Goal: Task Accomplishment & Management: Manage account settings

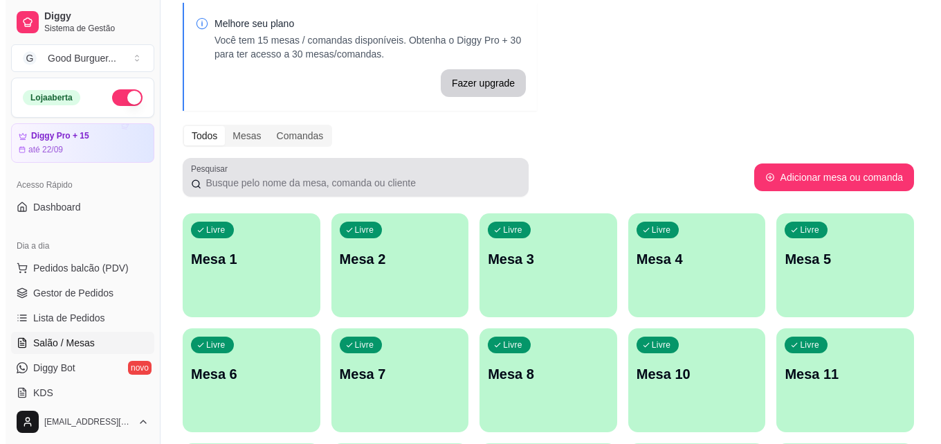
scroll to position [138, 0]
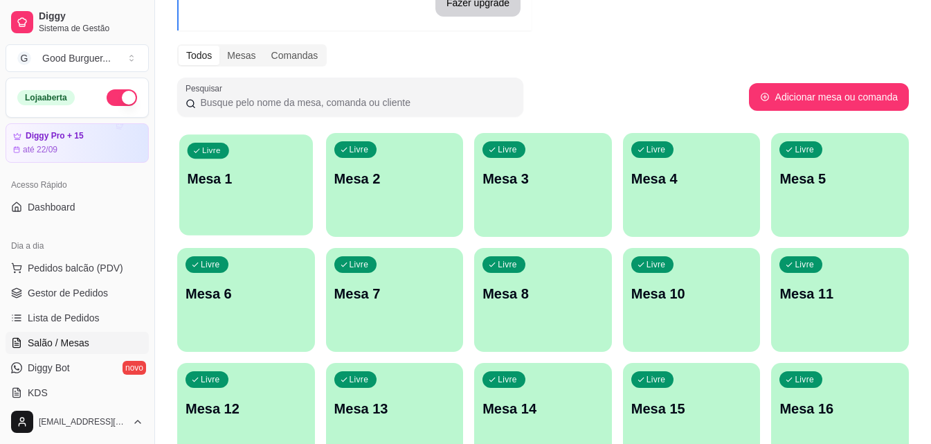
click at [241, 185] on p "Mesa 1" at bounding box center [246, 179] width 117 height 19
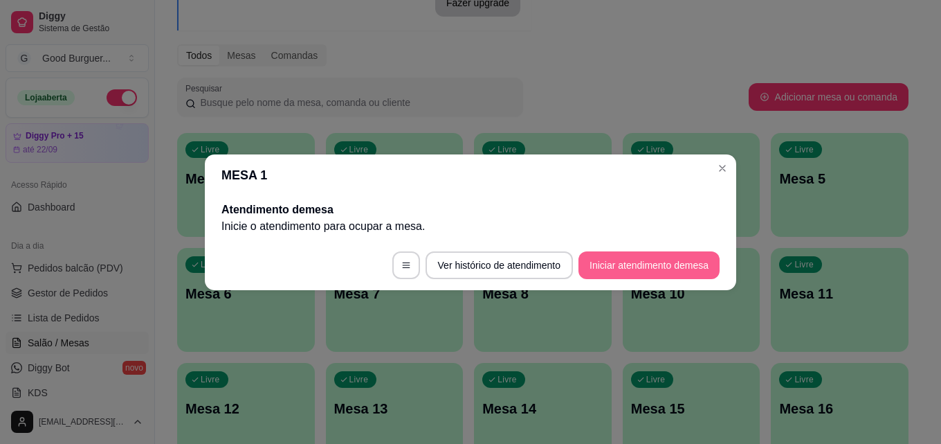
click at [655, 261] on button "Iniciar atendimento de mesa" at bounding box center [649, 265] width 141 height 28
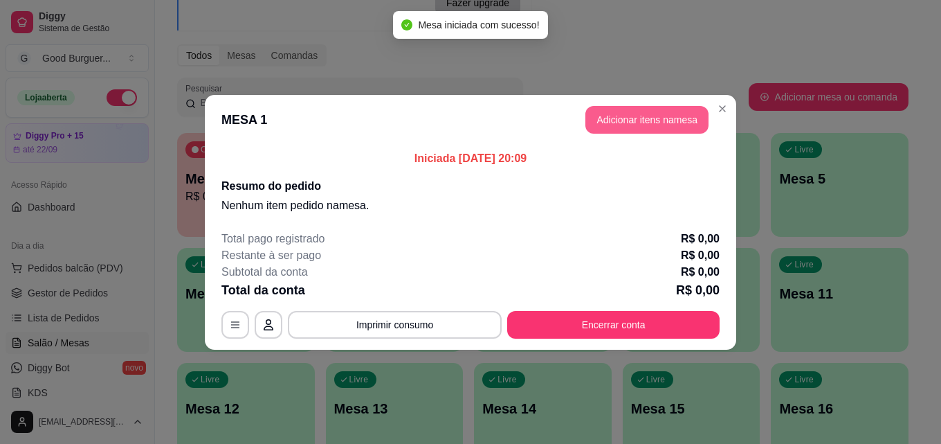
click at [653, 112] on button "Adicionar itens na mesa" at bounding box center [647, 120] width 123 height 28
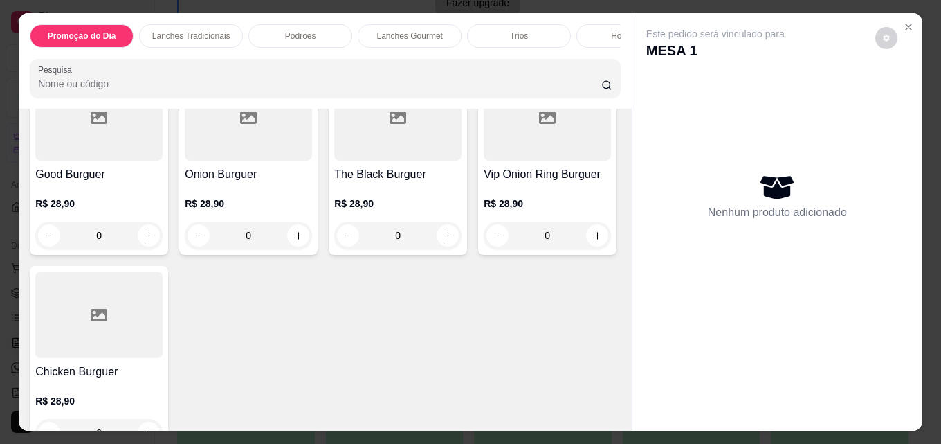
scroll to position [1454, 0]
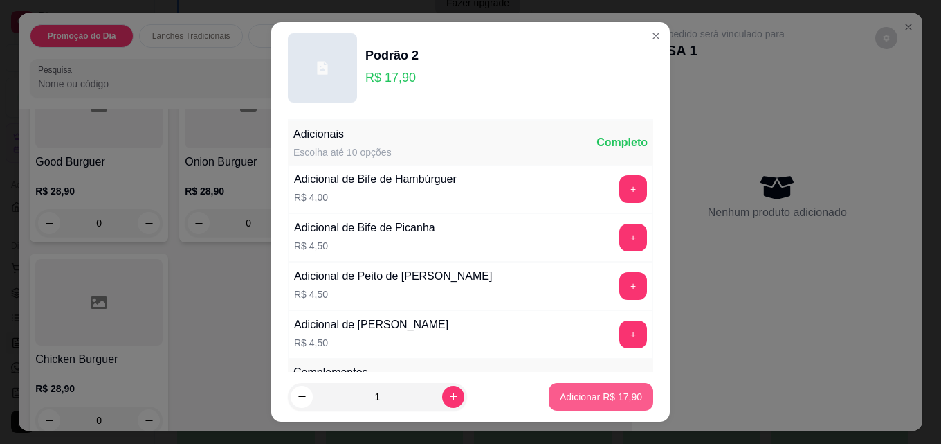
click at [586, 397] on p "Adicionar R$ 17,90" at bounding box center [601, 397] width 82 height 14
type input "1"
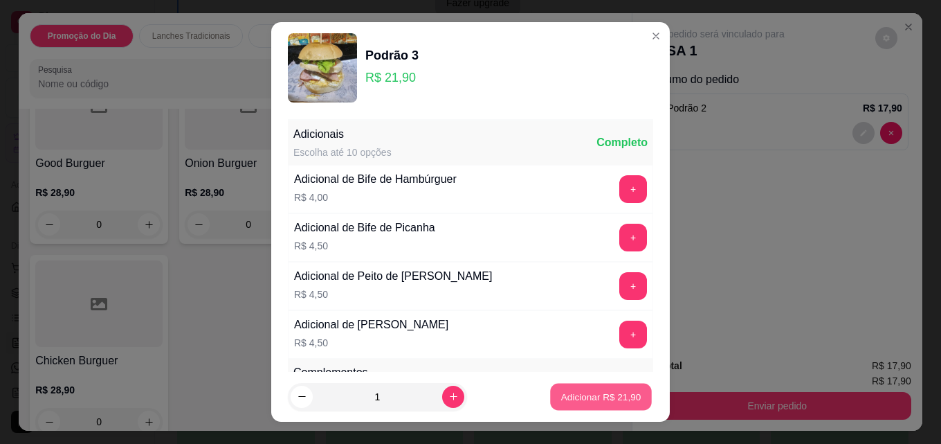
click at [584, 404] on button "Adicionar R$ 21,90" at bounding box center [601, 396] width 102 height 27
type input "1"
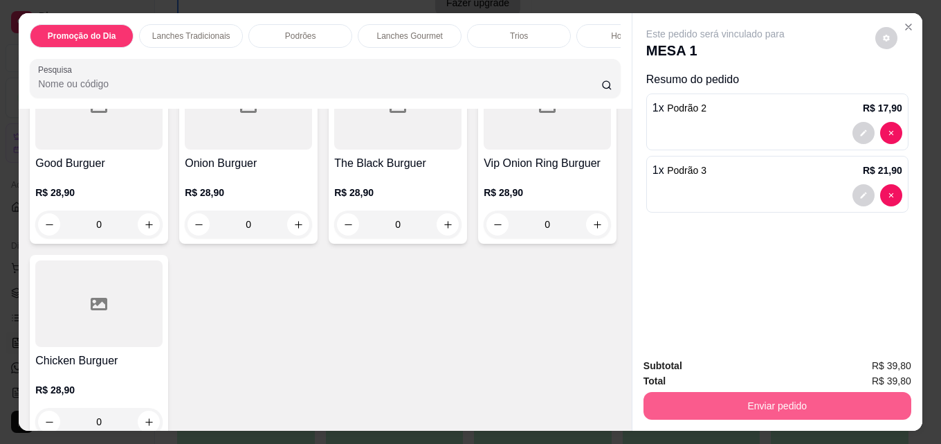
click at [763, 404] on button "Enviar pedido" at bounding box center [778, 406] width 268 height 28
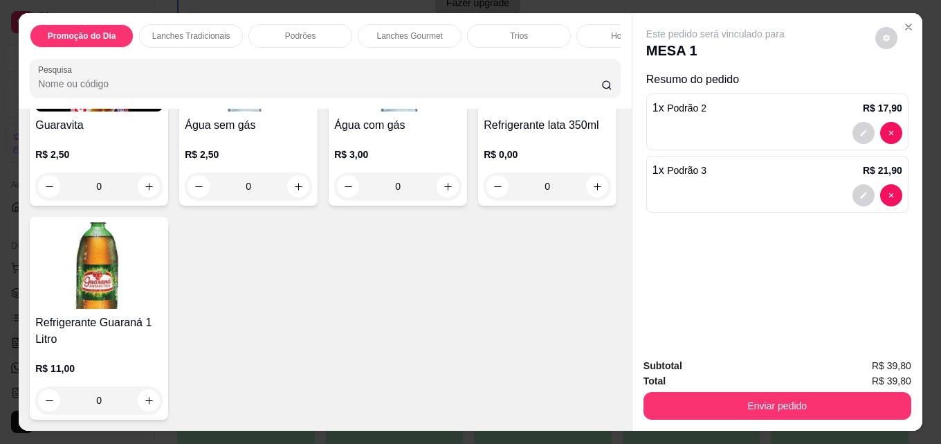
scroll to position [4822, 0]
click at [113, 111] on img at bounding box center [98, 68] width 127 height 87
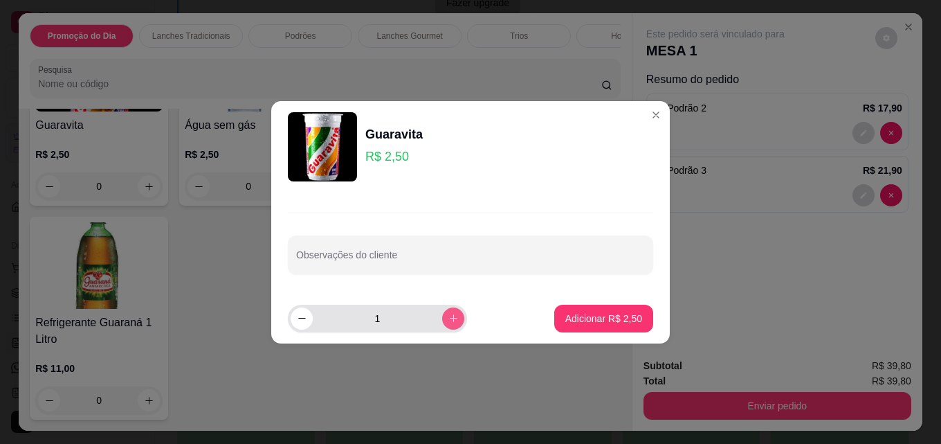
click at [449, 320] on button "increase-product-quantity" at bounding box center [453, 318] width 22 height 22
type input "2"
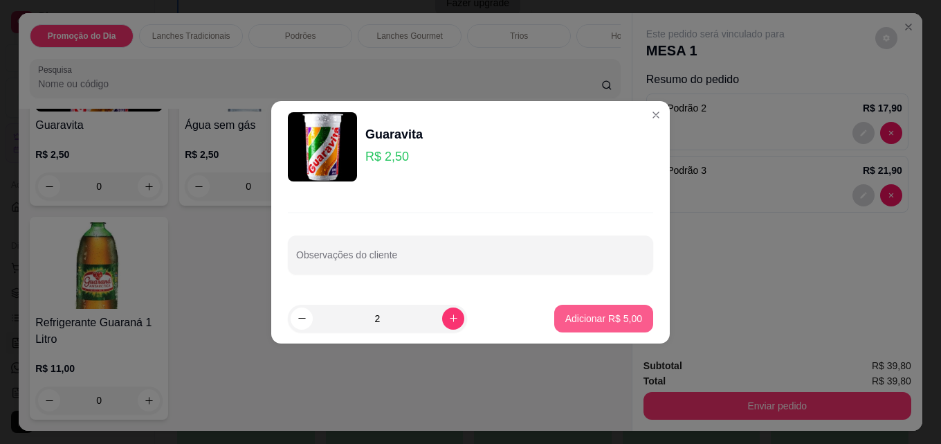
click at [611, 325] on button "Adicionar R$ 5,00" at bounding box center [603, 319] width 99 height 28
type input "2"
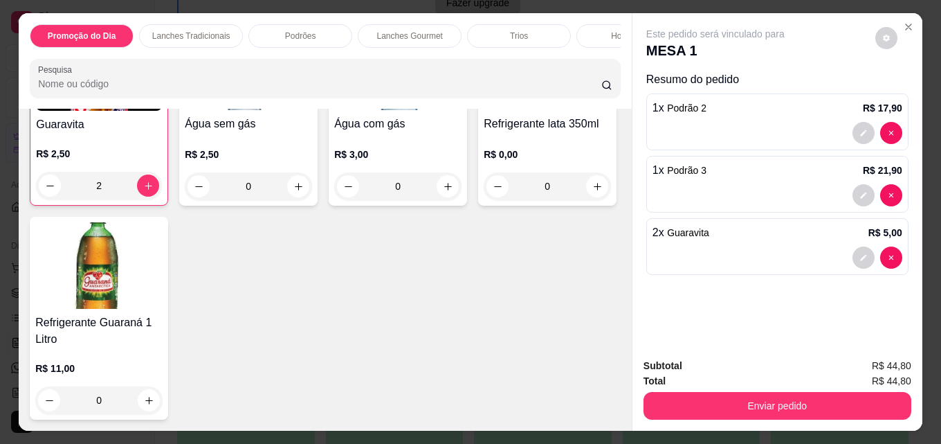
click at [760, 399] on button "Enviar pedido" at bounding box center [778, 406] width 268 height 28
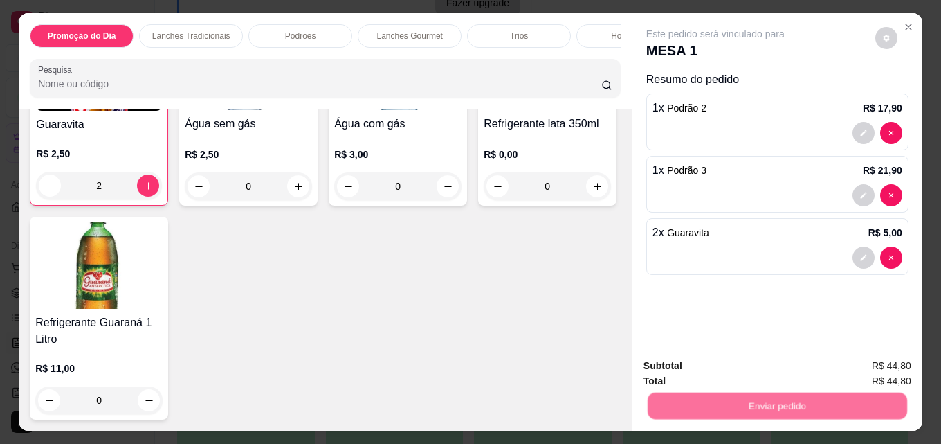
click at [725, 357] on button "Não registrar e enviar pedido" at bounding box center [732, 366] width 144 height 26
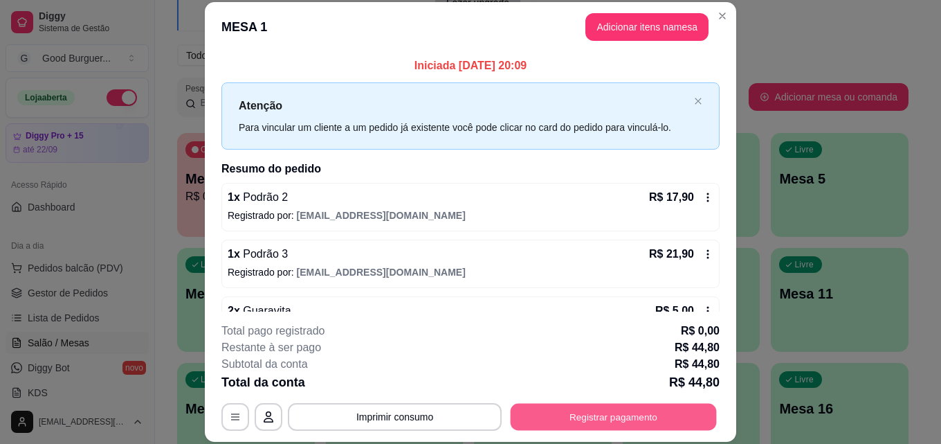
click at [590, 419] on button "Registrar pagamento" at bounding box center [614, 416] width 206 height 27
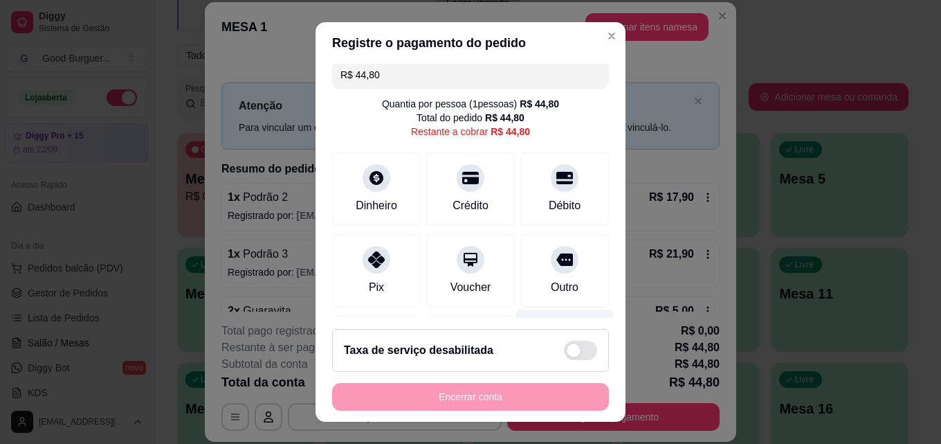
scroll to position [0, 0]
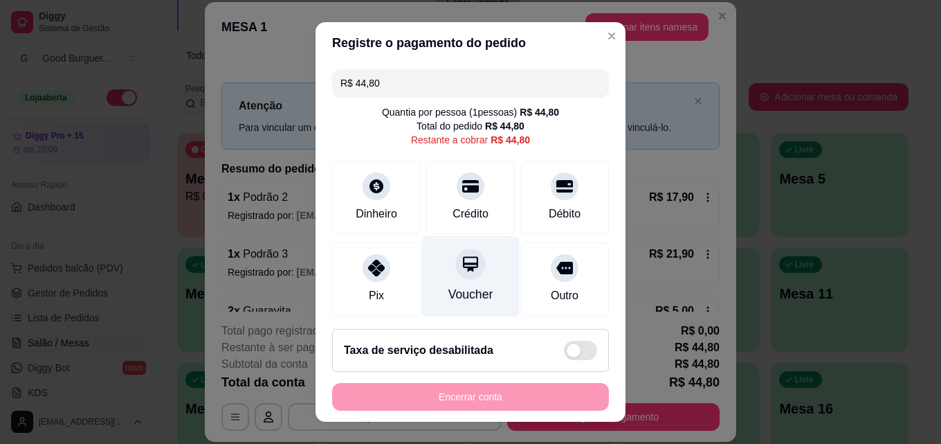
click at [465, 271] on div at bounding box center [470, 264] width 30 height 30
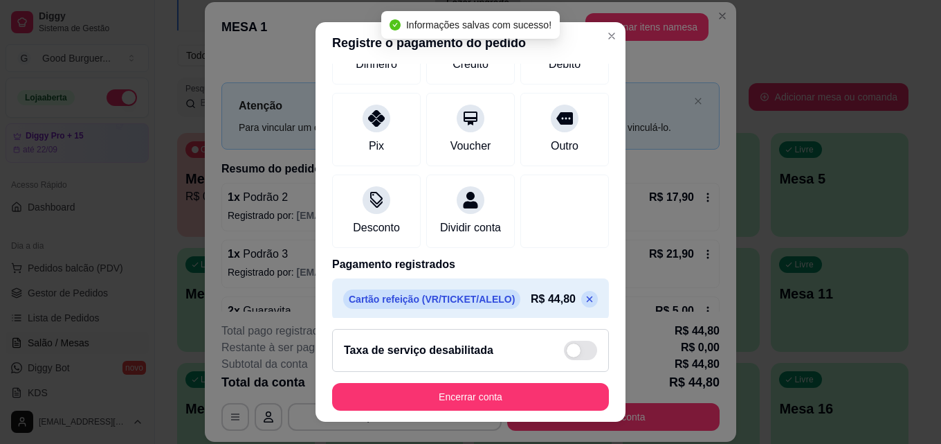
scroll to position [160, 0]
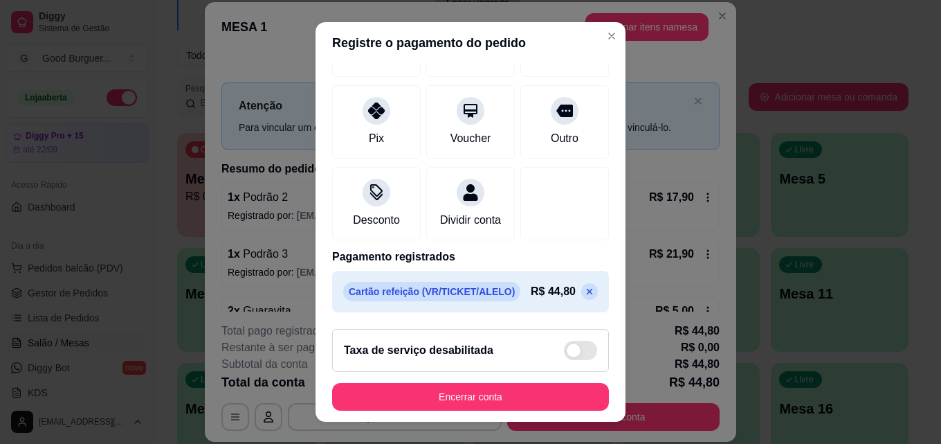
click at [584, 292] on icon at bounding box center [589, 291] width 11 height 11
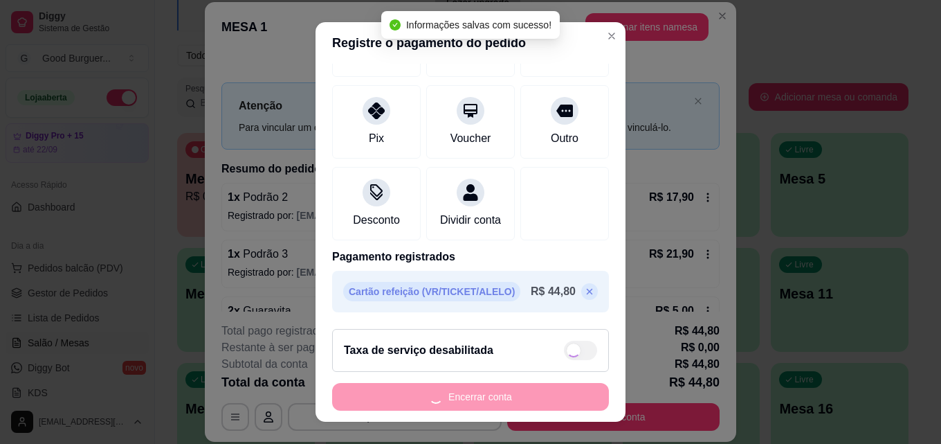
type input "R$ 44,80"
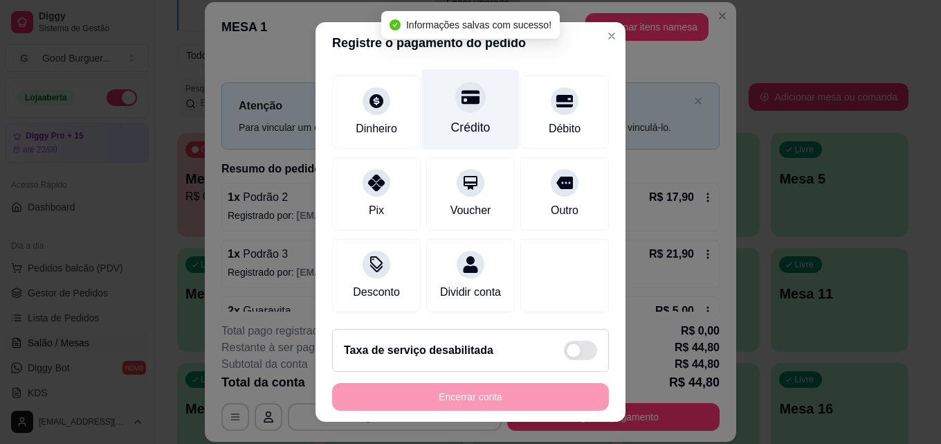
scroll to position [102, 0]
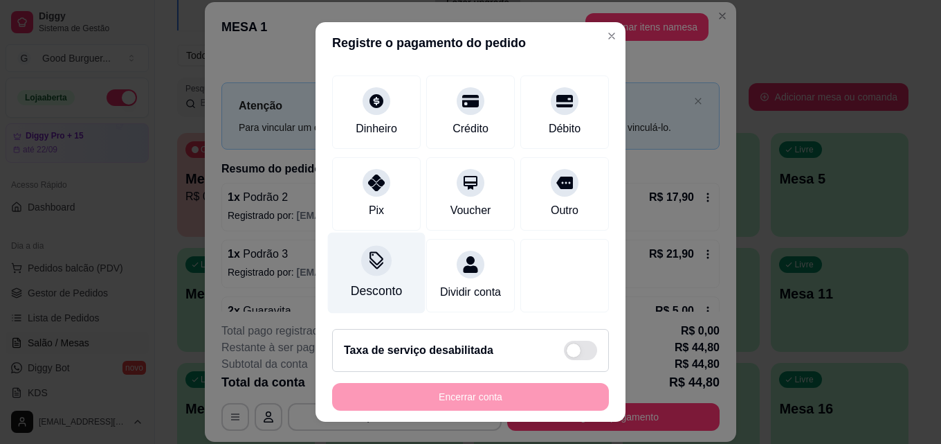
click at [375, 252] on icon at bounding box center [377, 260] width 18 height 18
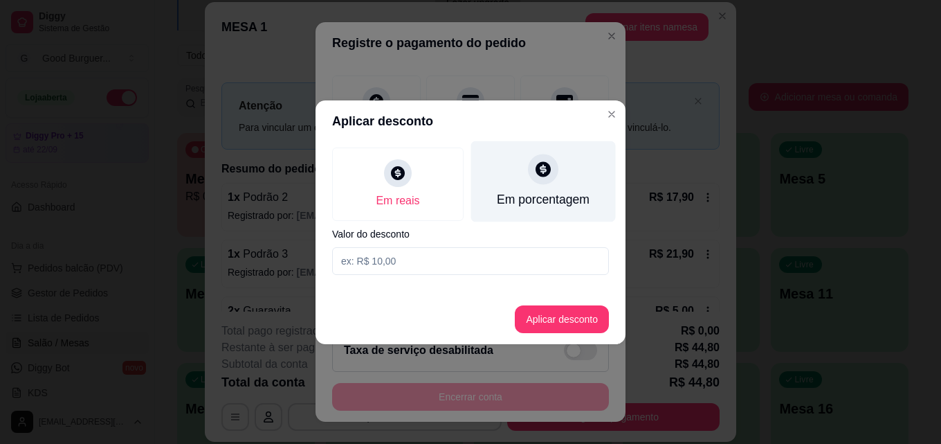
click at [544, 174] on icon at bounding box center [543, 169] width 18 height 18
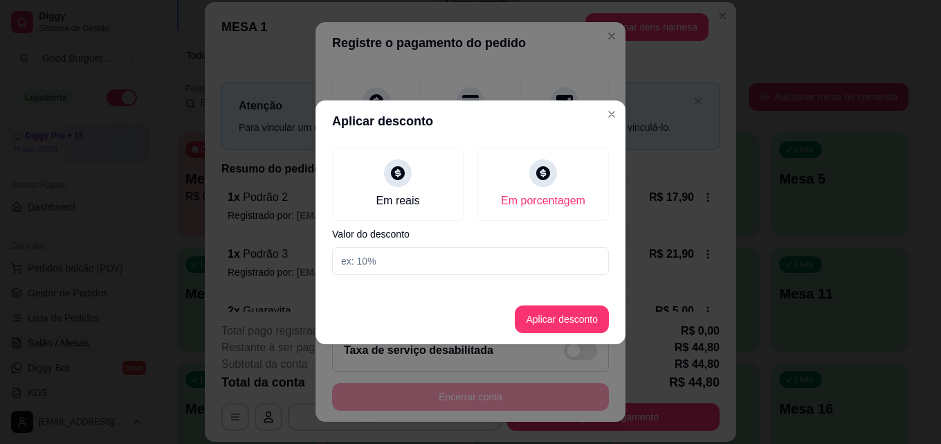
click at [415, 264] on input at bounding box center [470, 261] width 277 height 28
type input "10"
click at [570, 325] on button "Aplicar desconto" at bounding box center [562, 318] width 91 height 27
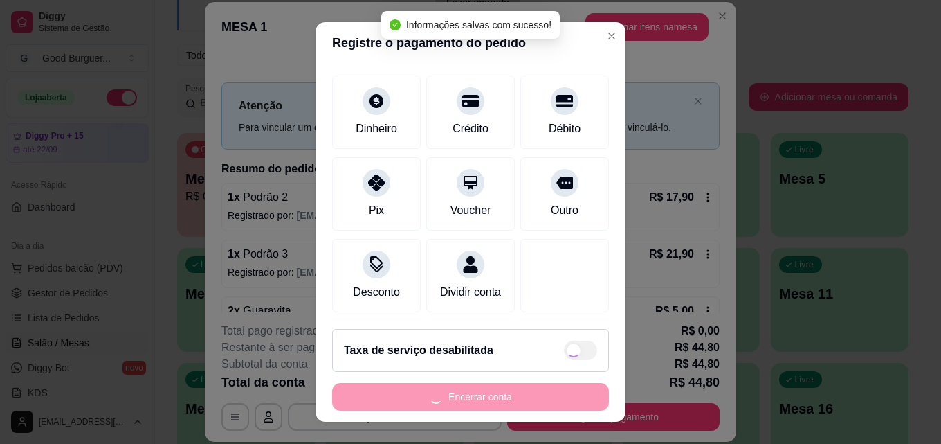
type input "R$ 40,32"
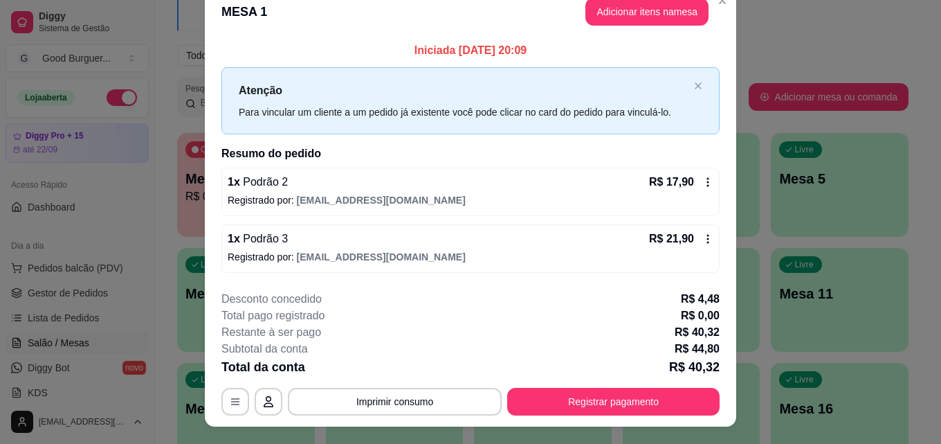
scroll to position [0, 0]
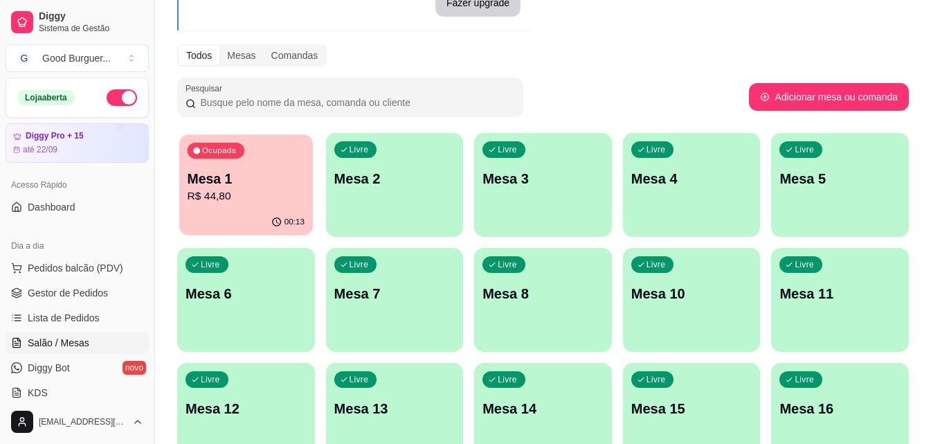
click at [264, 190] on p "R$ 44,80" at bounding box center [246, 196] width 117 height 16
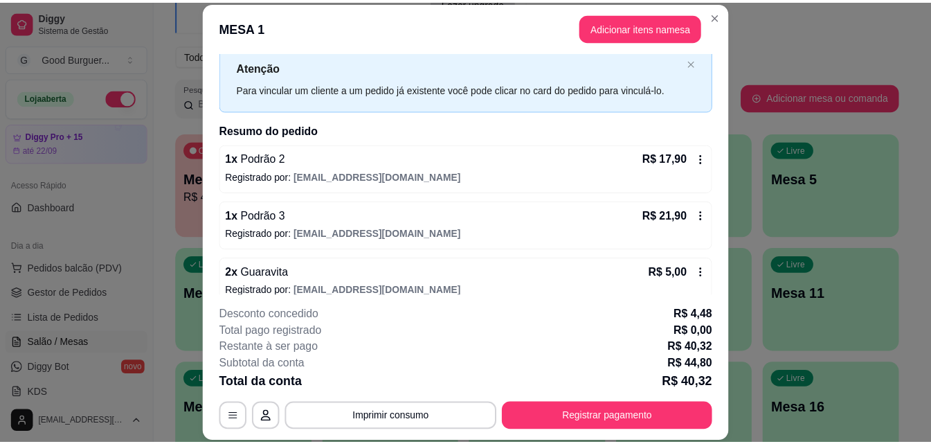
scroll to position [55, 0]
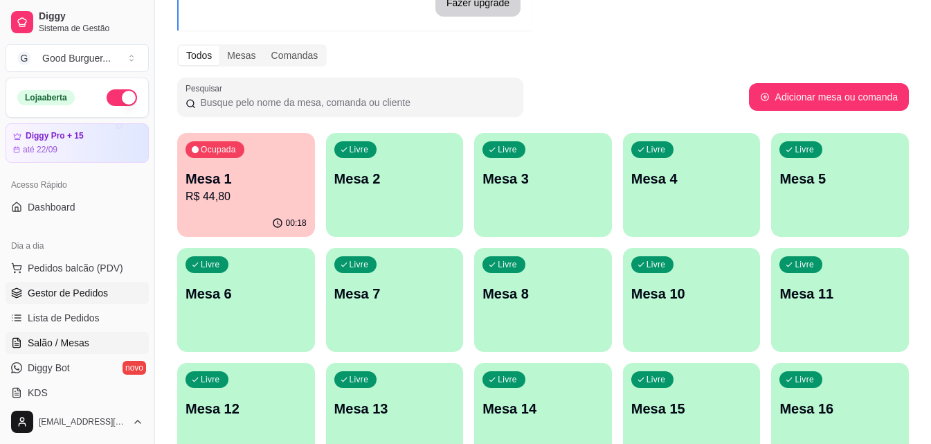
click at [103, 292] on span "Gestor de Pedidos" at bounding box center [68, 293] width 80 height 14
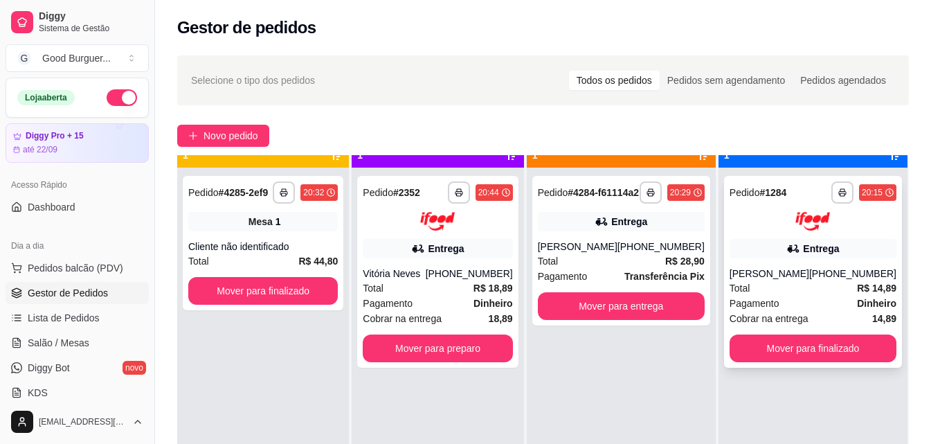
scroll to position [39, 0]
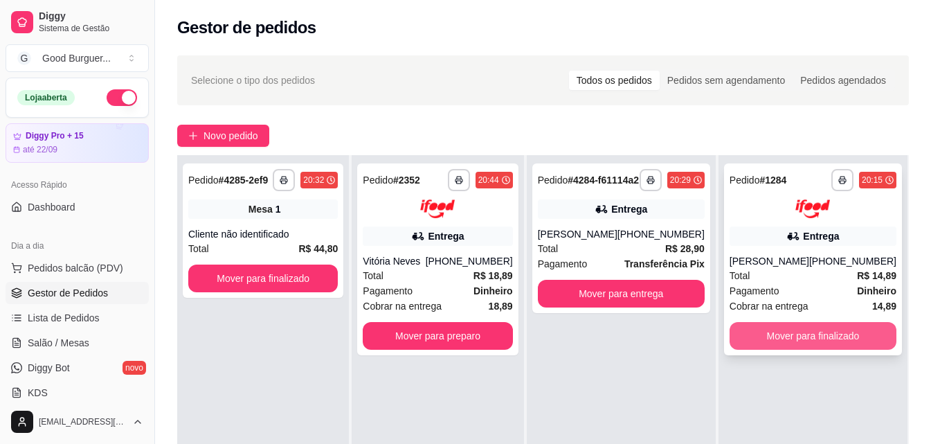
click at [813, 332] on button "Mover para finalizado" at bounding box center [813, 336] width 167 height 28
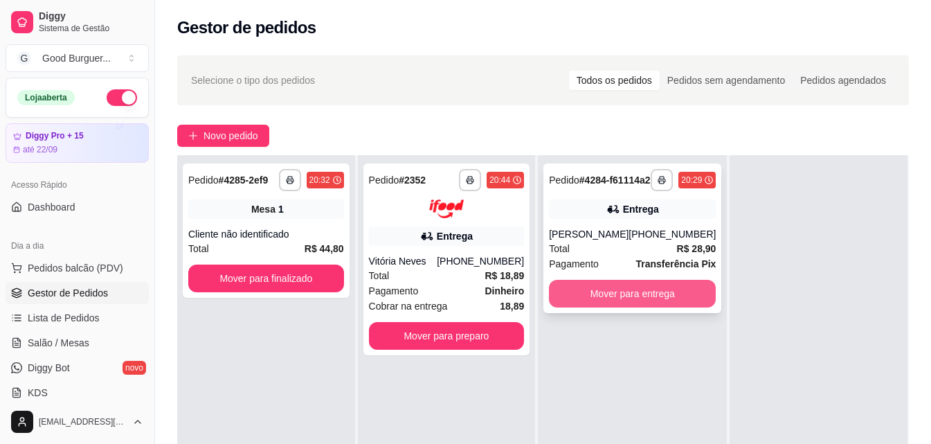
click at [671, 304] on button "Mover para entrega" at bounding box center [632, 294] width 167 height 28
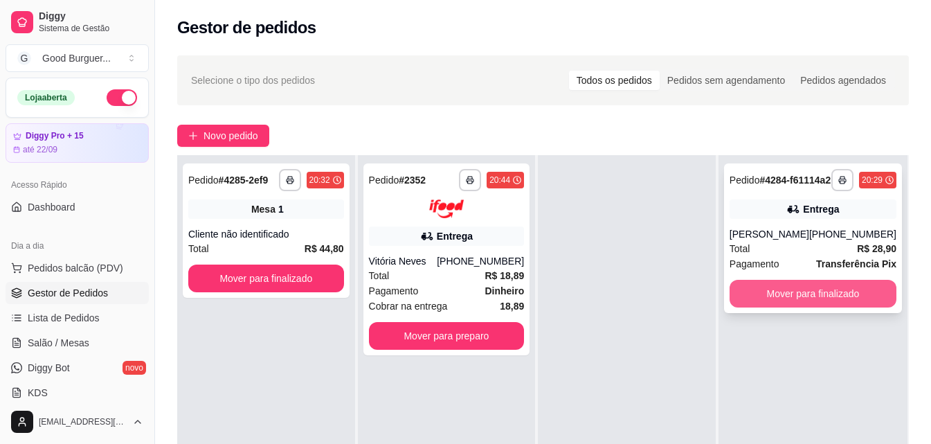
click at [795, 302] on button "Mover para finalizado" at bounding box center [813, 294] width 167 height 28
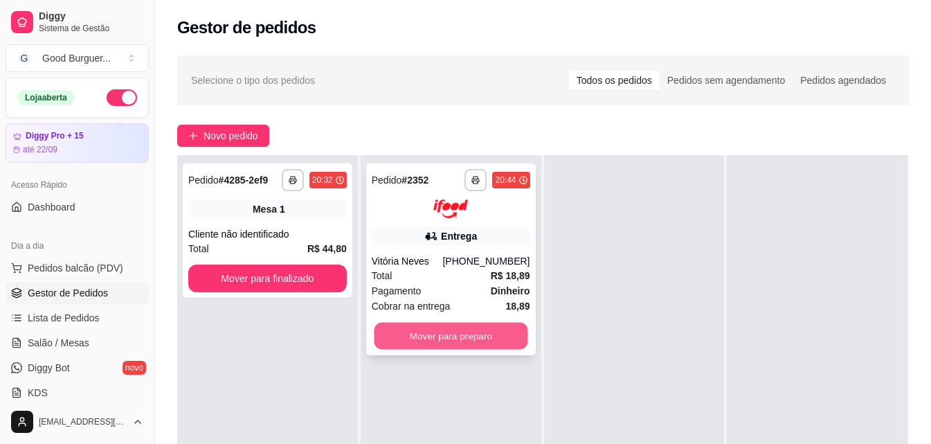
click at [487, 331] on button "Mover para preparo" at bounding box center [451, 335] width 154 height 27
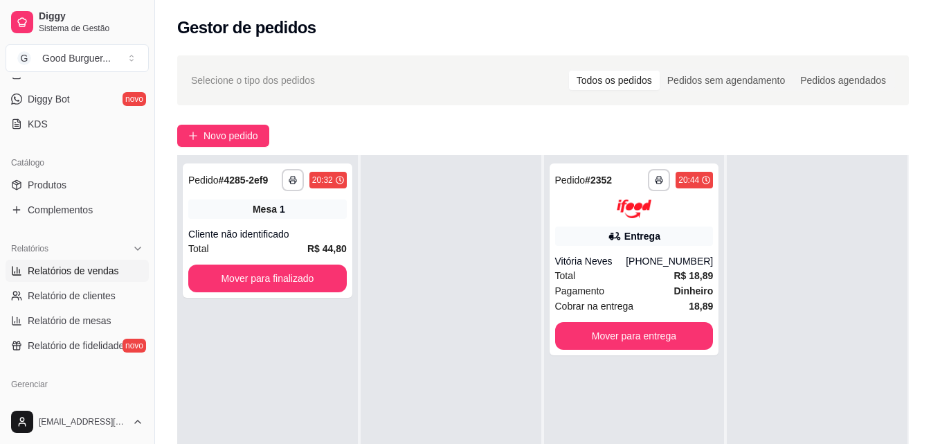
scroll to position [277, 0]
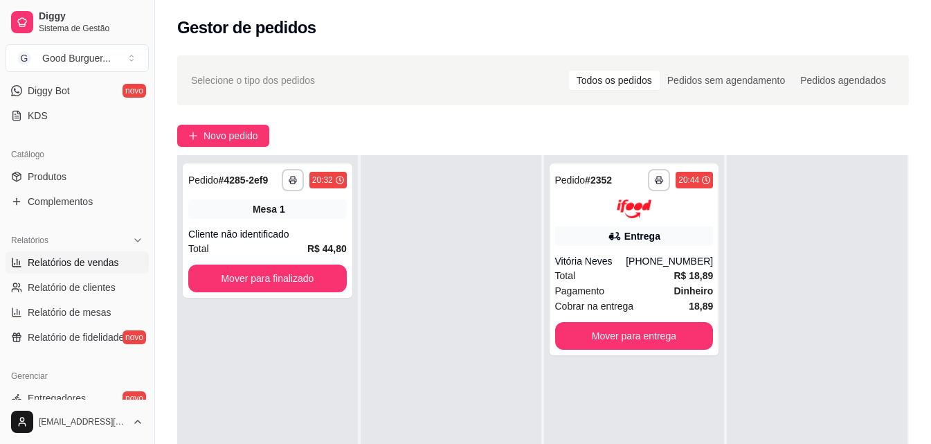
click at [83, 271] on link "Relatórios de vendas" at bounding box center [77, 262] width 143 height 22
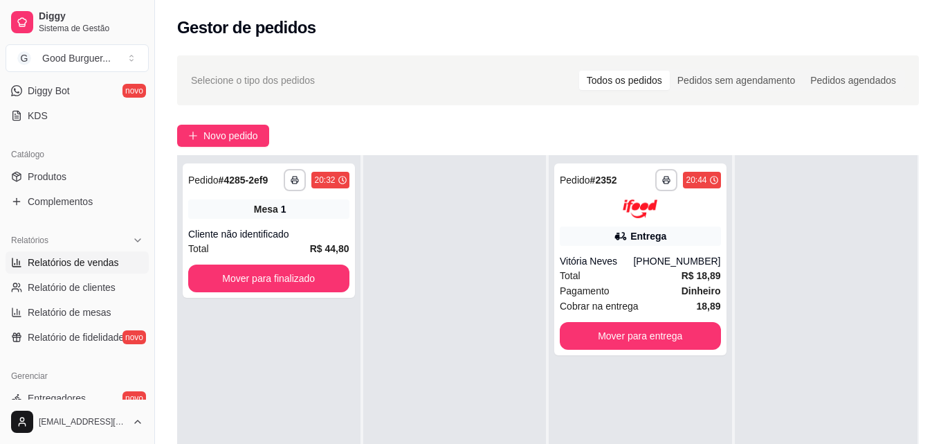
select select "ALL"
select select "0"
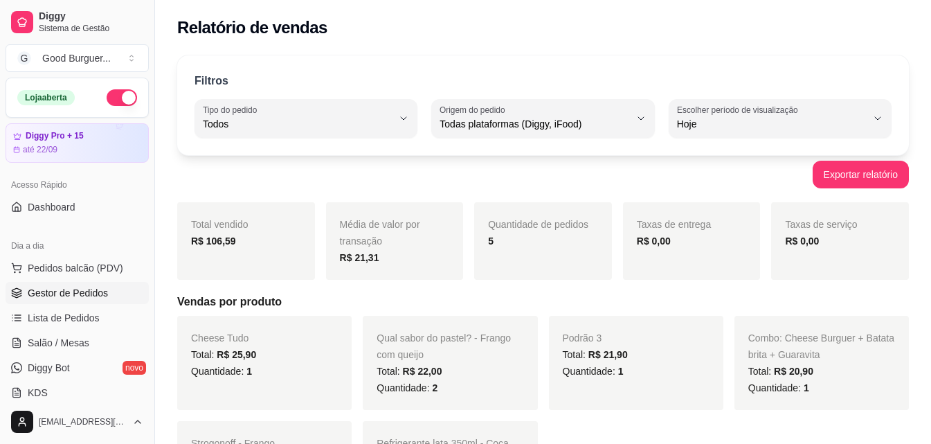
click at [77, 284] on link "Gestor de Pedidos" at bounding box center [77, 293] width 143 height 22
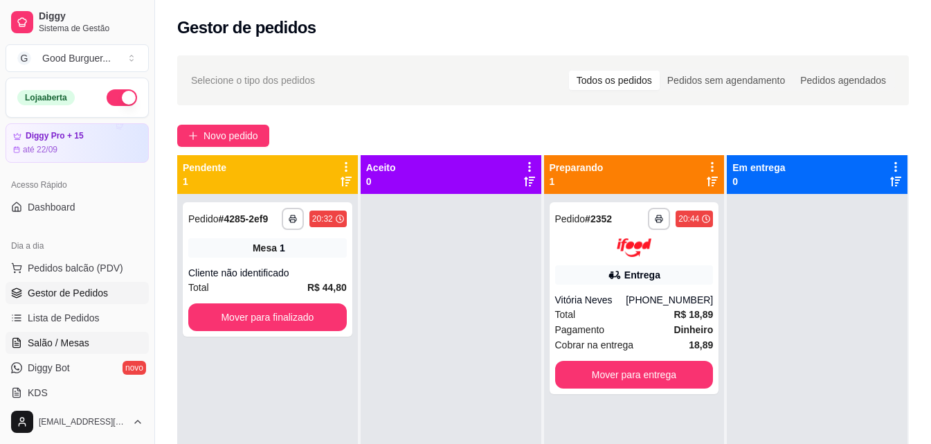
click at [66, 338] on span "Salão / Mesas" at bounding box center [59, 343] width 62 height 14
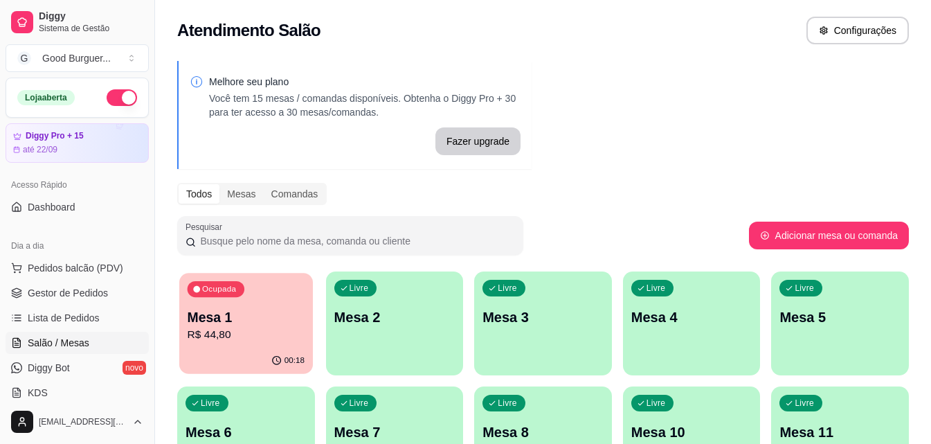
click at [233, 337] on p "R$ 44,80" at bounding box center [246, 335] width 117 height 16
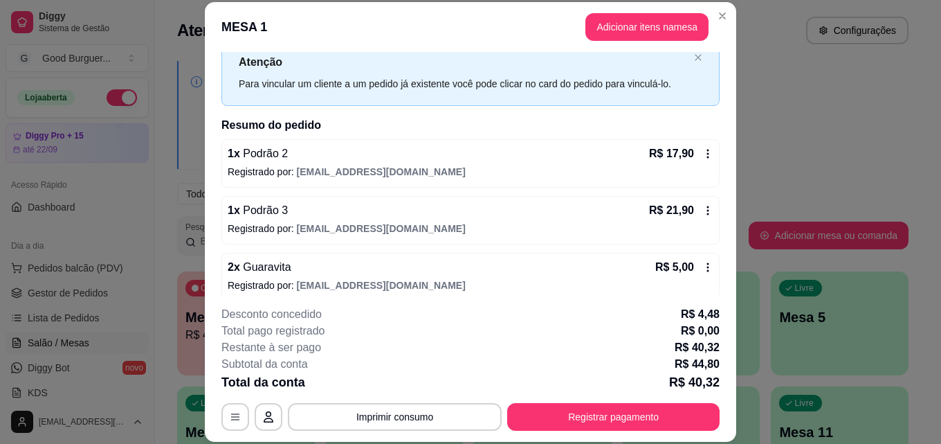
scroll to position [55, 0]
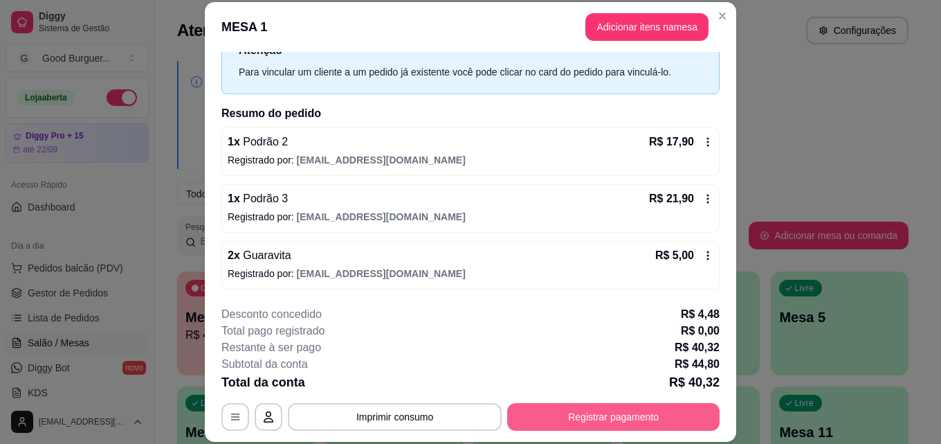
click at [629, 413] on button "Registrar pagamento" at bounding box center [613, 417] width 213 height 28
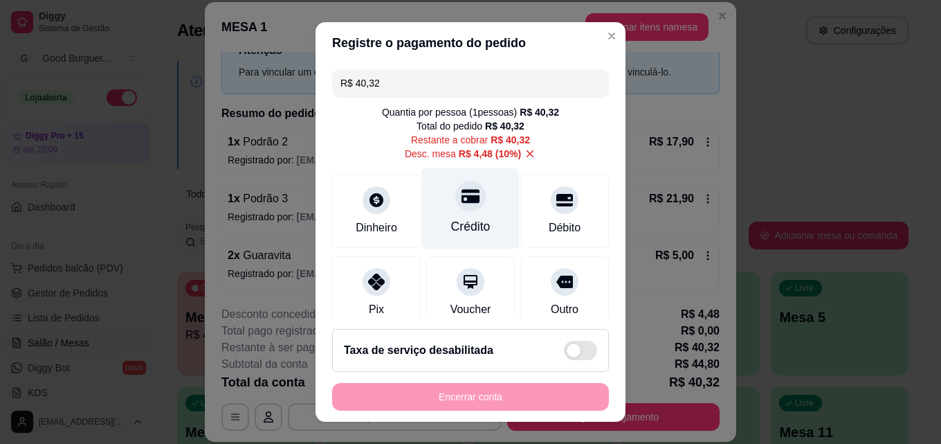
click at [460, 208] on div at bounding box center [470, 196] width 30 height 30
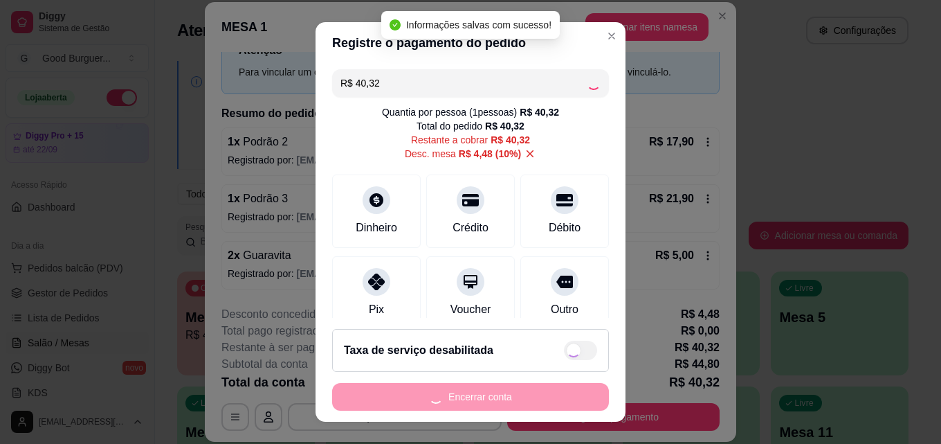
type input "R$ 0,00"
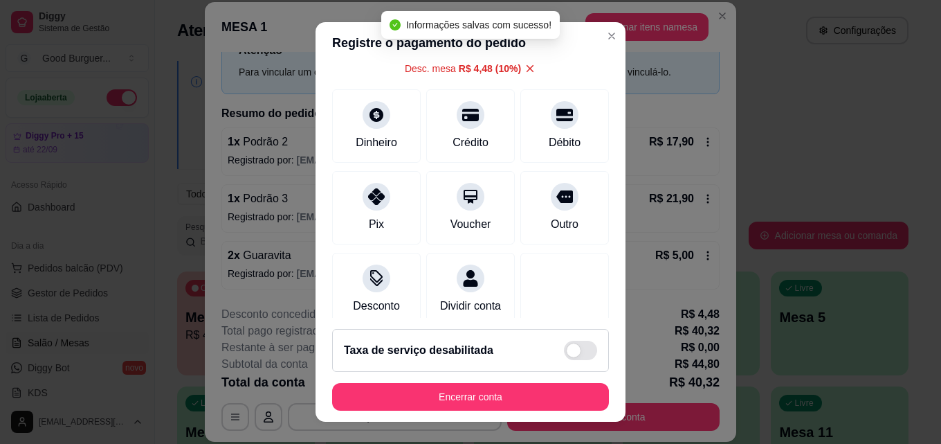
scroll to position [174, 0]
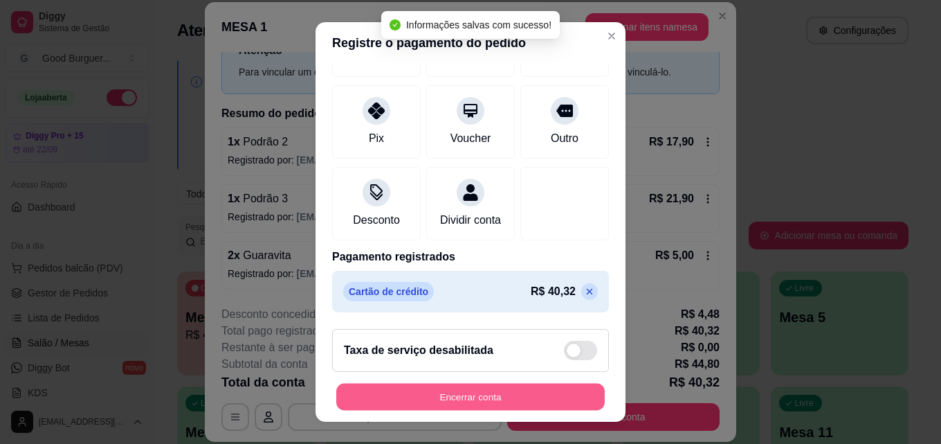
click at [473, 396] on button "Encerrar conta" at bounding box center [470, 396] width 269 height 27
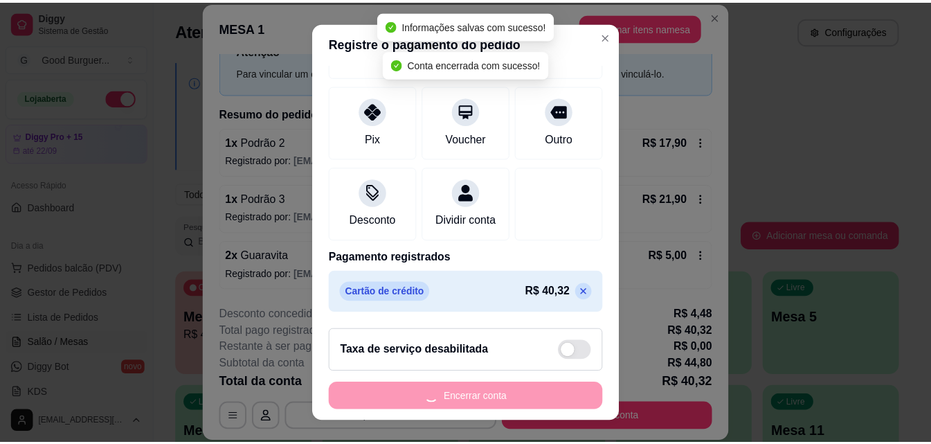
scroll to position [0, 0]
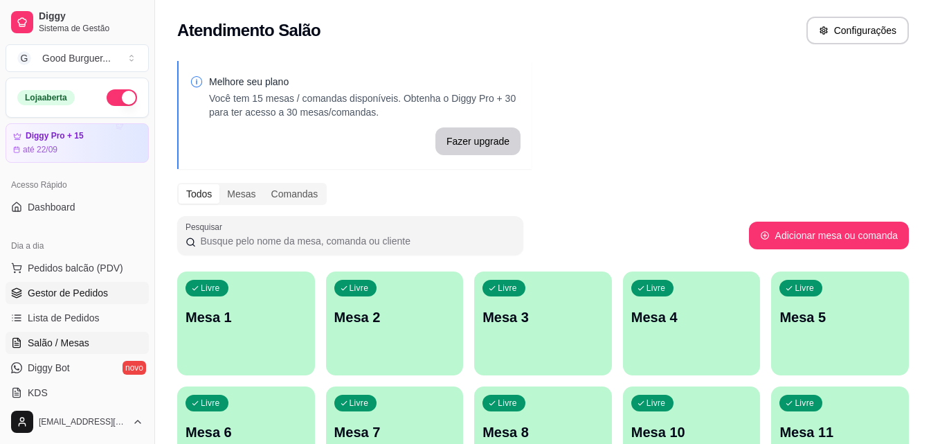
click at [95, 293] on span "Gestor de Pedidos" at bounding box center [68, 293] width 80 height 14
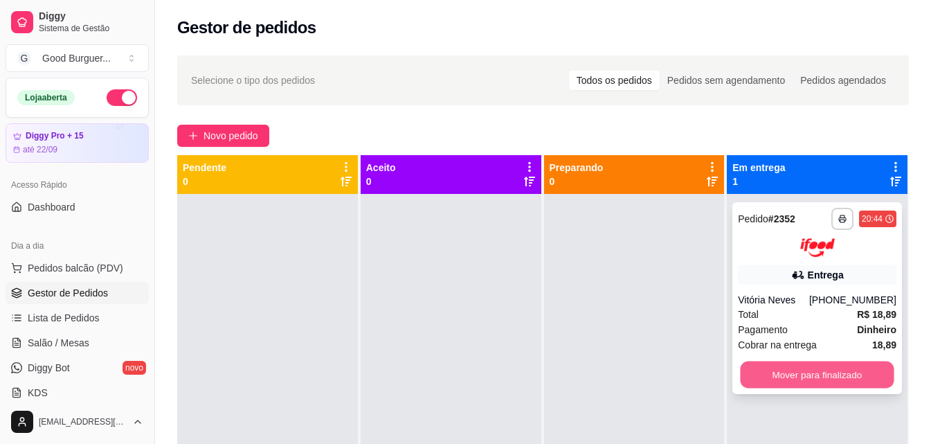
click at [811, 377] on button "Mover para finalizado" at bounding box center [818, 374] width 154 height 27
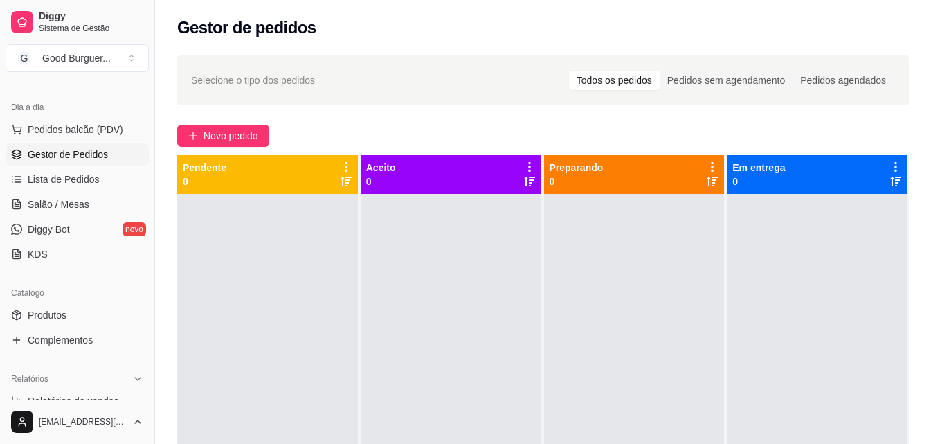
scroll to position [277, 0]
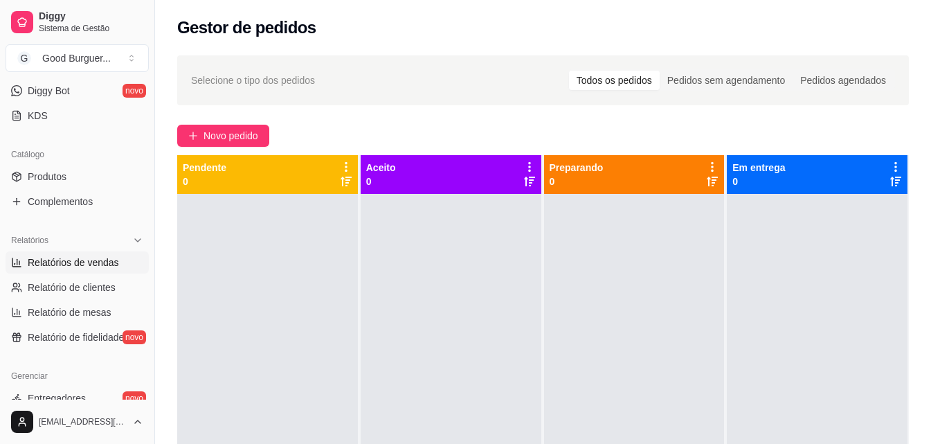
click at [75, 258] on span "Relatórios de vendas" at bounding box center [73, 262] width 91 height 14
select select "ALL"
select select "0"
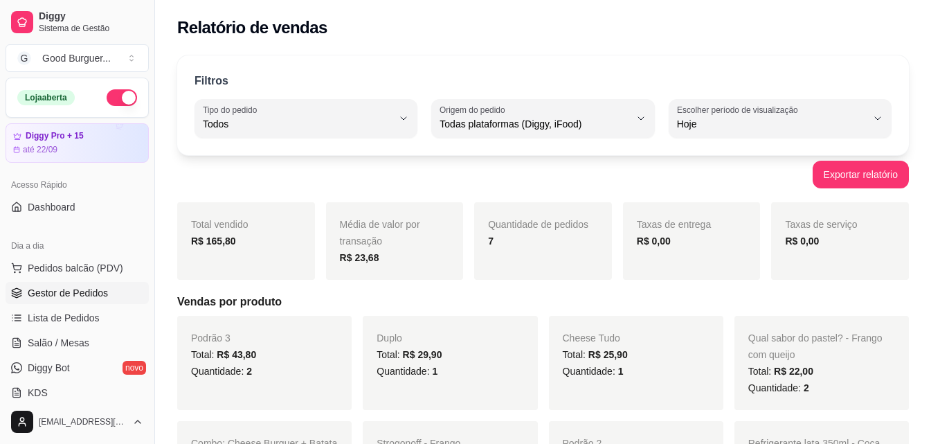
click at [68, 293] on span "Gestor de Pedidos" at bounding box center [68, 293] width 80 height 14
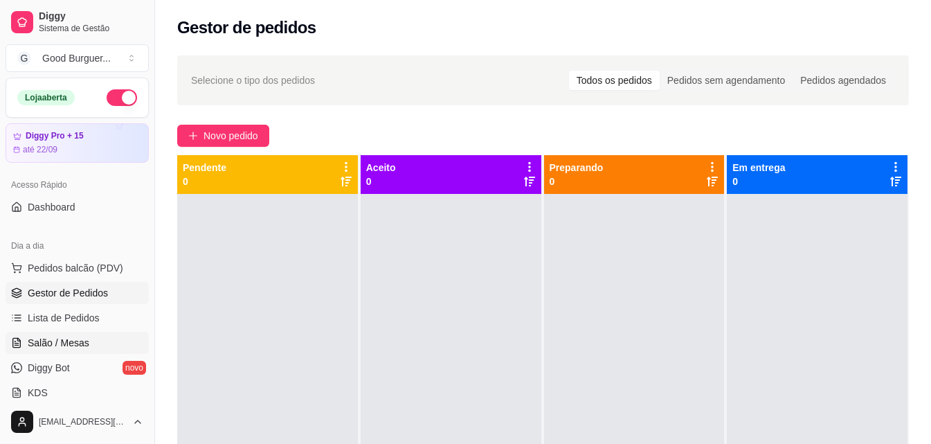
click at [67, 345] on span "Salão / Mesas" at bounding box center [59, 343] width 62 height 14
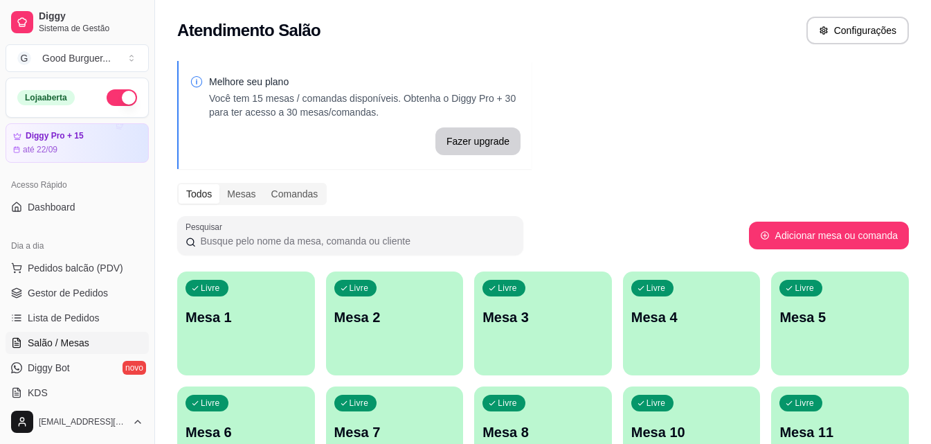
click at [254, 316] on p "Mesa 1" at bounding box center [246, 316] width 121 height 19
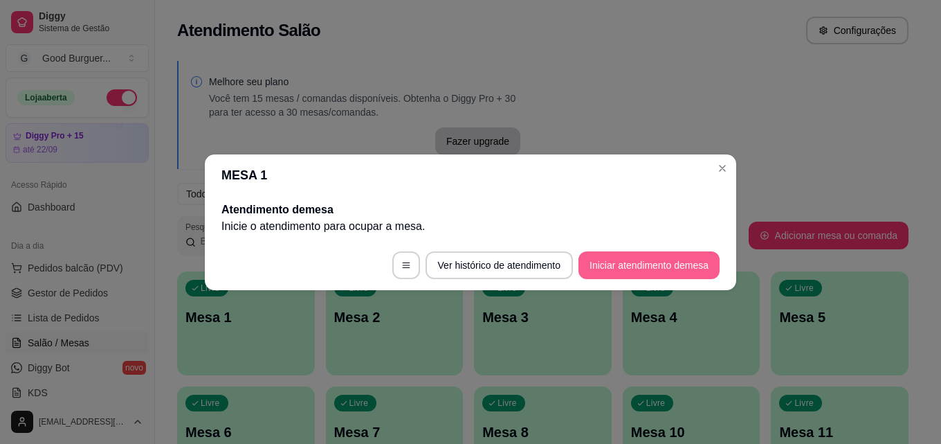
click at [624, 261] on button "Iniciar atendimento de mesa" at bounding box center [649, 265] width 141 height 28
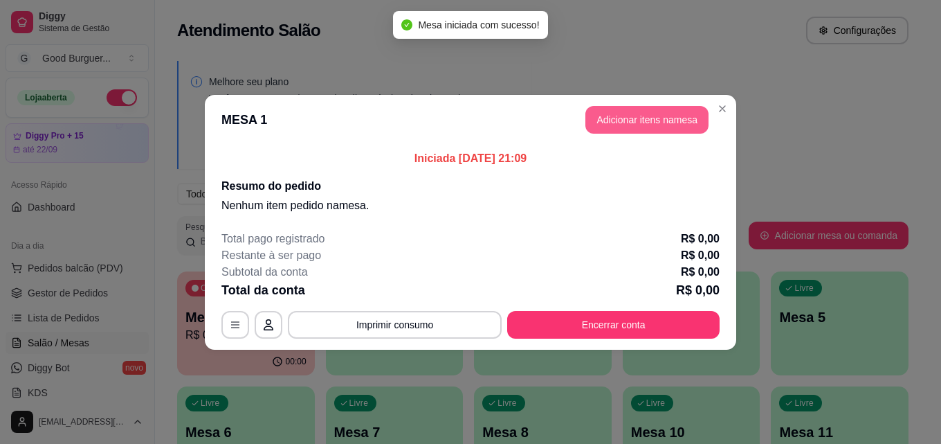
click at [641, 116] on button "Adicionar itens na mesa" at bounding box center [647, 120] width 123 height 28
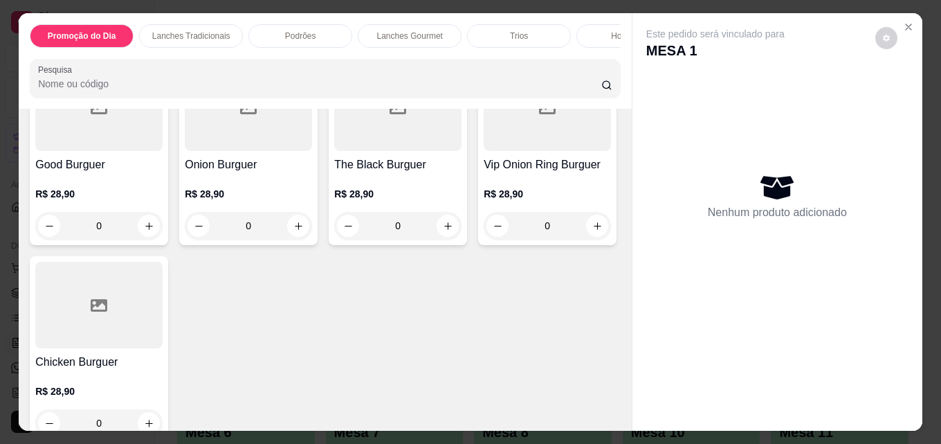
scroll to position [1454, 0]
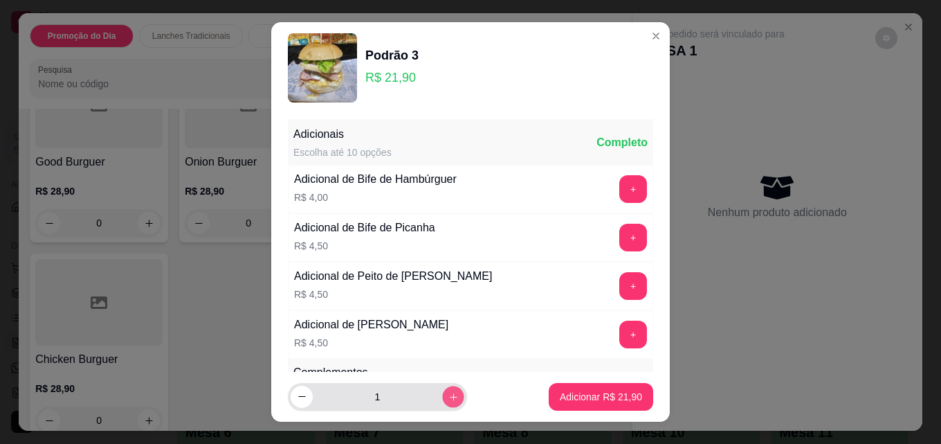
click at [449, 396] on icon "increase-product-quantity" at bounding box center [454, 397] width 10 height 10
type input "2"
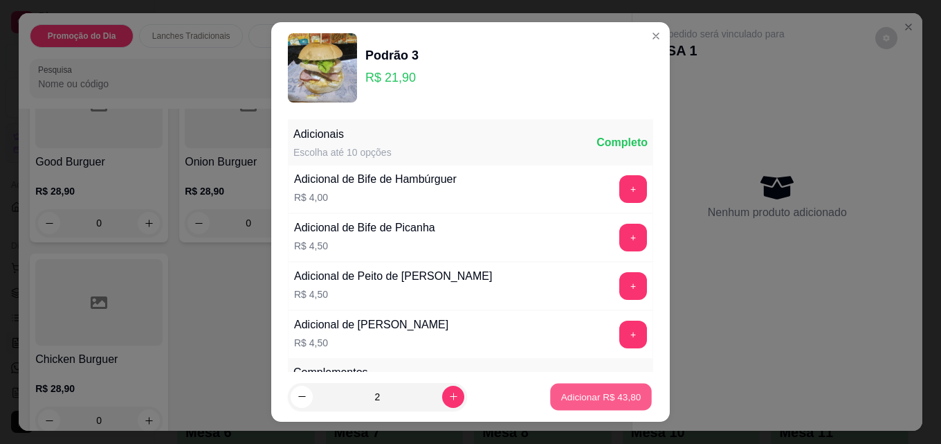
click at [574, 395] on p "Adicionar R$ 43,80" at bounding box center [601, 396] width 80 height 13
type input "2"
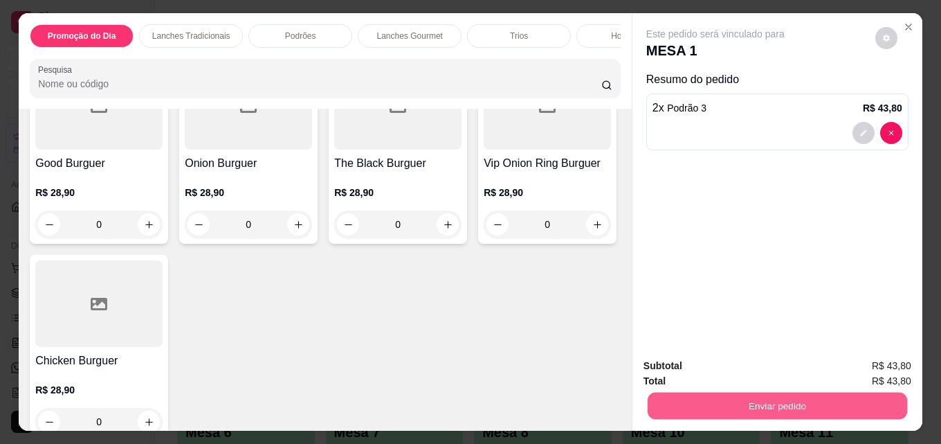
click at [745, 394] on button "Enviar pedido" at bounding box center [778, 405] width 260 height 27
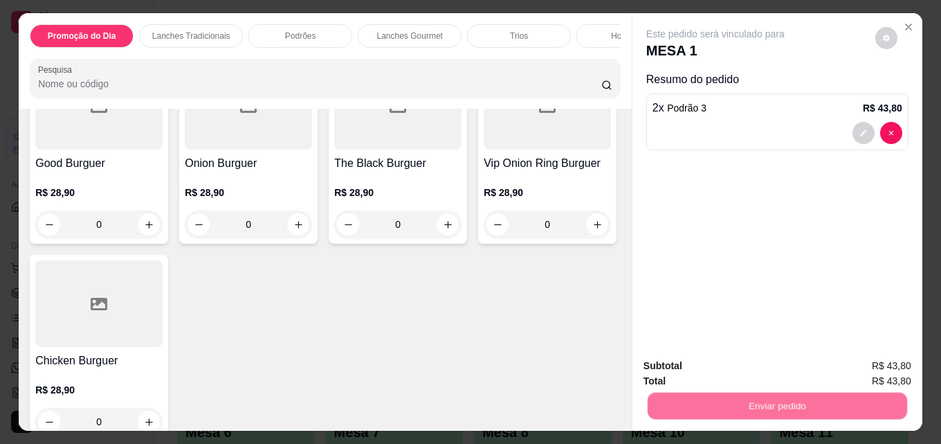
click at [725, 364] on button "Não registrar e enviar pedido" at bounding box center [732, 366] width 140 height 26
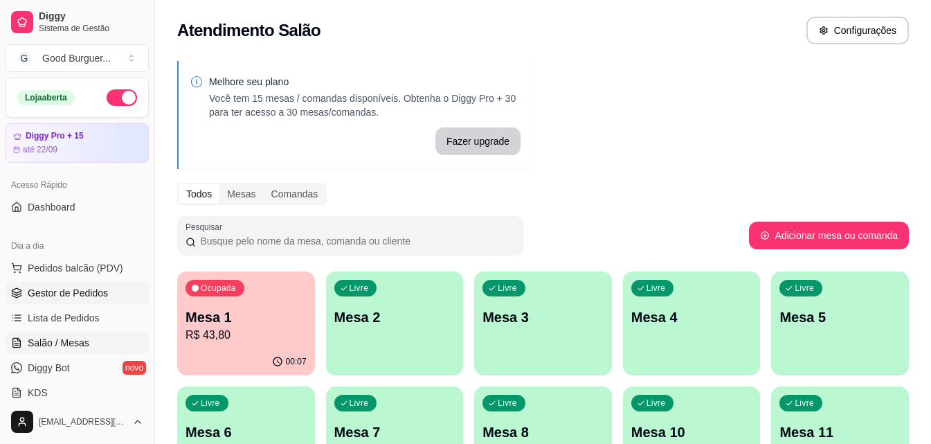
click at [87, 293] on span "Gestor de Pedidos" at bounding box center [68, 293] width 80 height 14
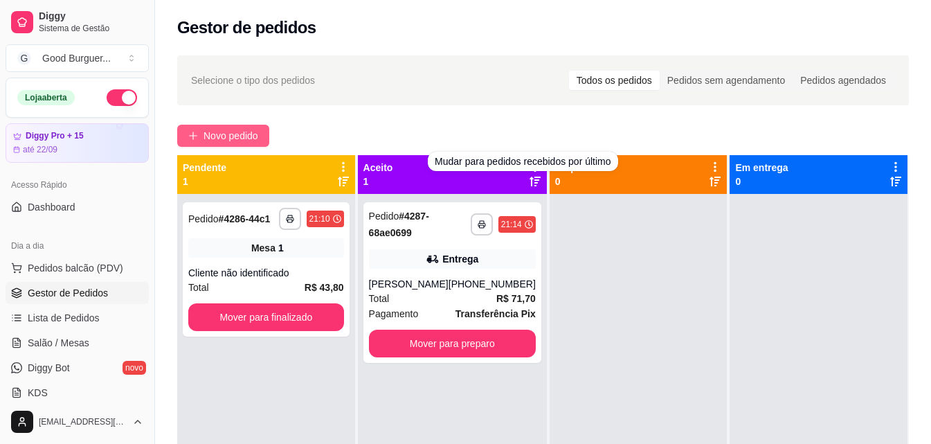
click at [255, 139] on span "Novo pedido" at bounding box center [231, 135] width 55 height 15
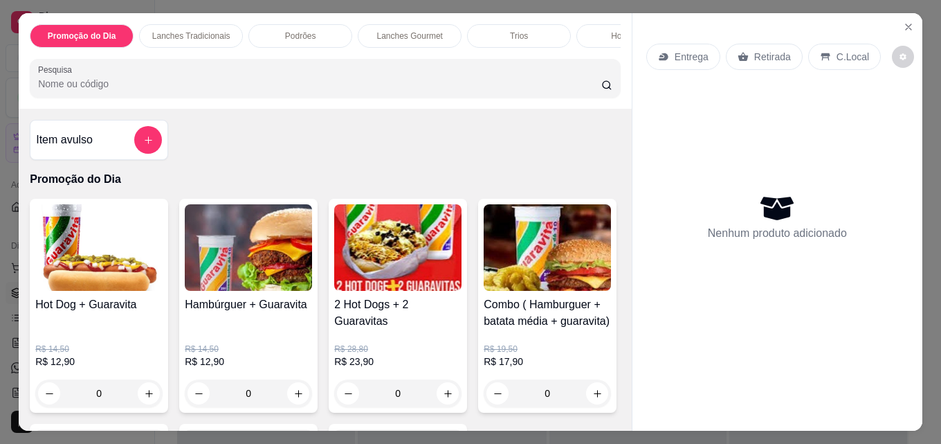
click at [762, 51] on p "Retirada" at bounding box center [773, 57] width 37 height 14
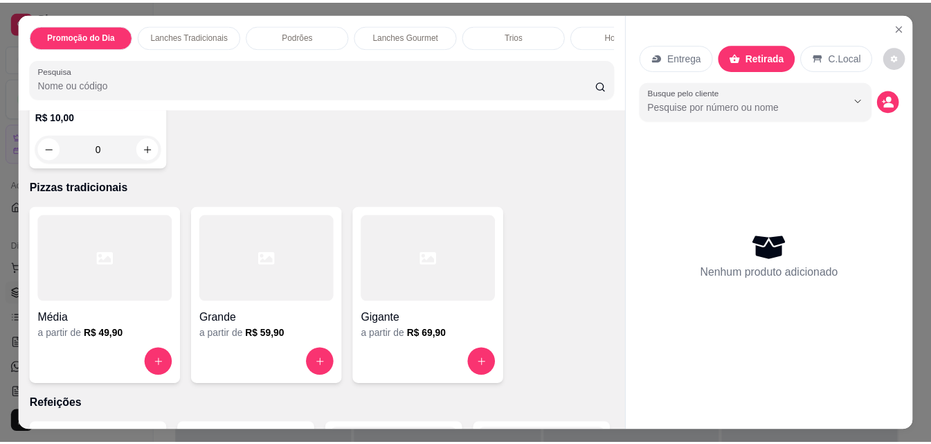
scroll to position [2630, 0]
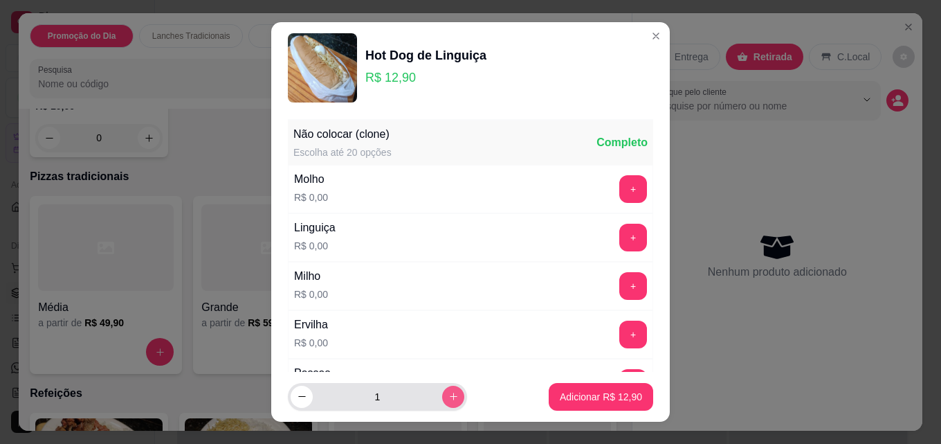
click at [449, 399] on icon "increase-product-quantity" at bounding box center [454, 396] width 10 height 10
type input "2"
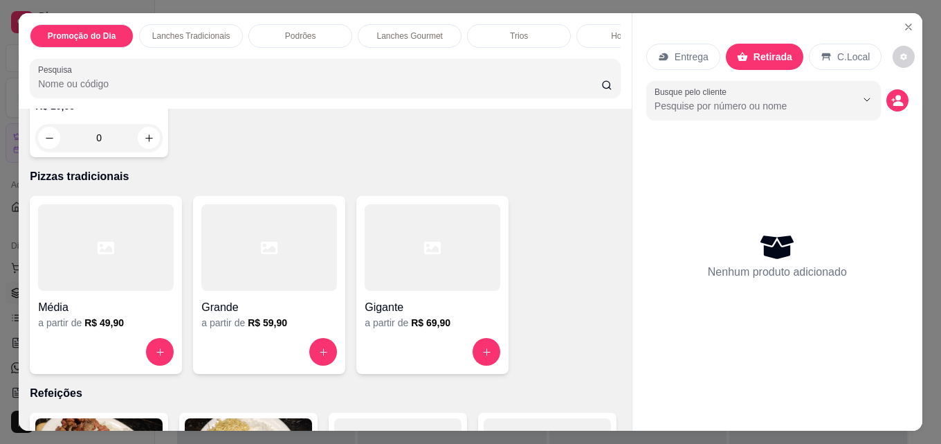
click at [845, 52] on p "C.Local" at bounding box center [854, 57] width 33 height 14
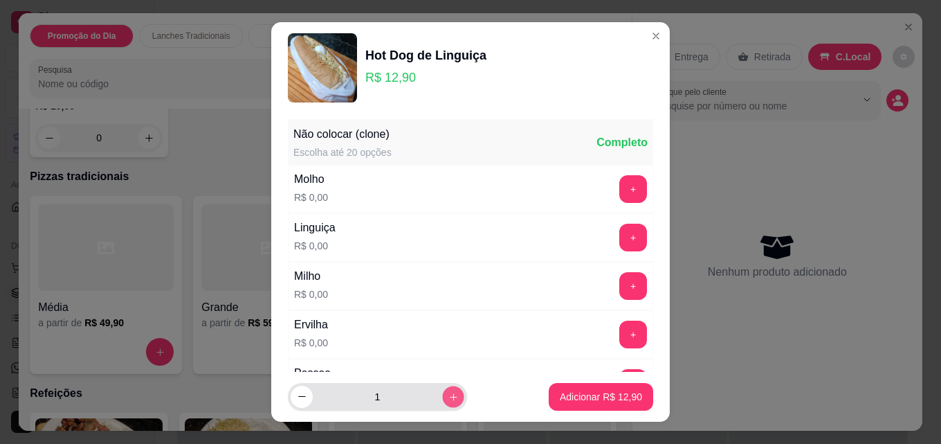
click at [449, 396] on icon "increase-product-quantity" at bounding box center [454, 397] width 10 height 10
type input "2"
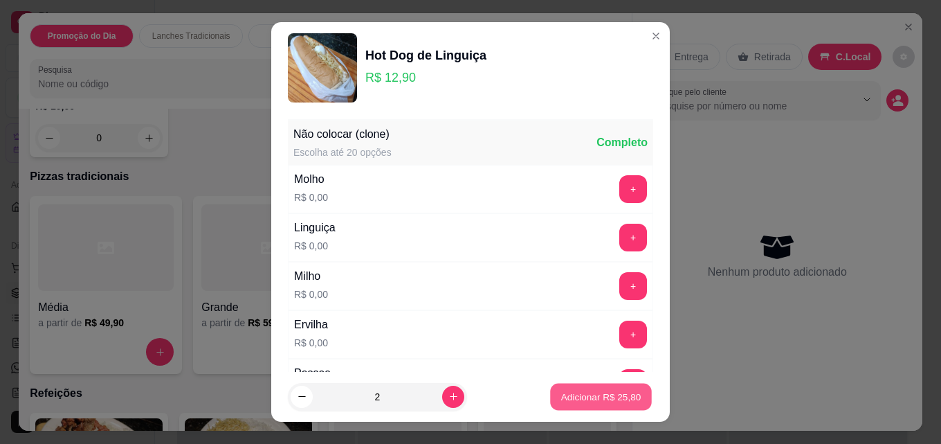
click at [595, 392] on p "Adicionar R$ 25,80" at bounding box center [601, 396] width 80 height 13
type input "2"
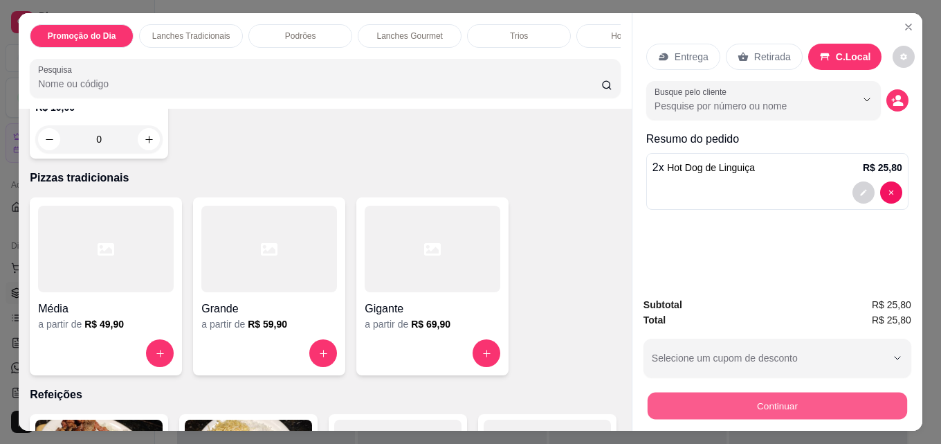
click at [712, 405] on button "Continuar" at bounding box center [778, 405] width 260 height 27
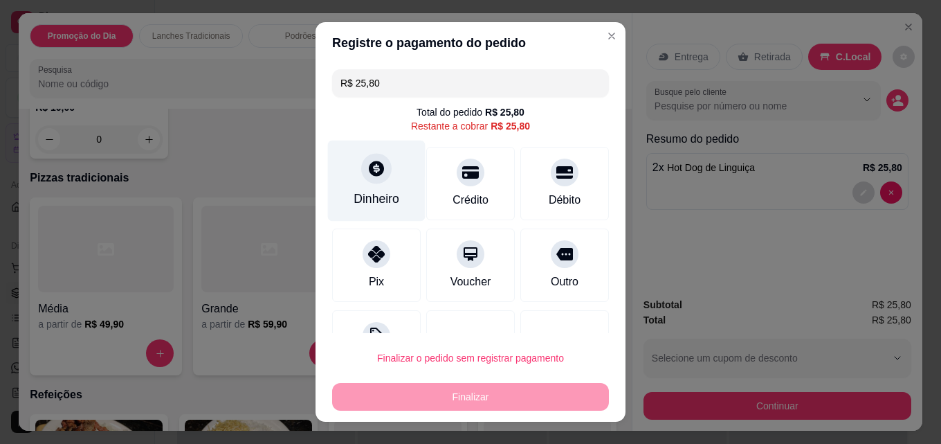
click at [377, 194] on div "Dinheiro" at bounding box center [377, 199] width 46 height 18
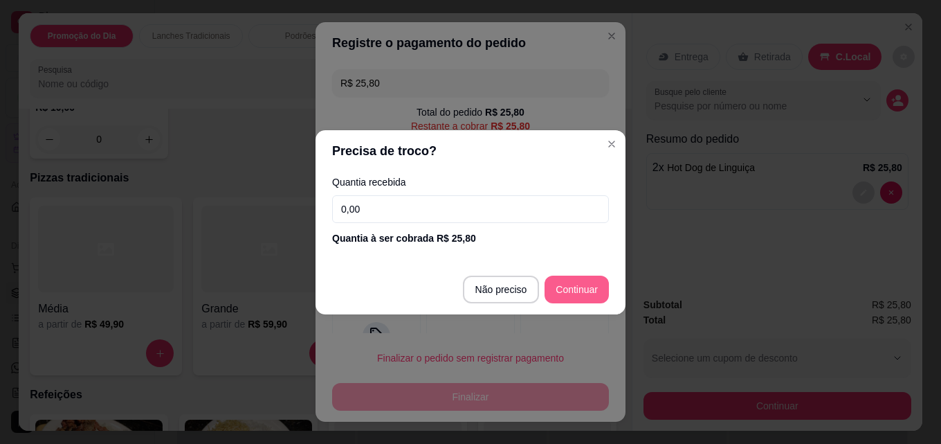
type input "R$ 0,00"
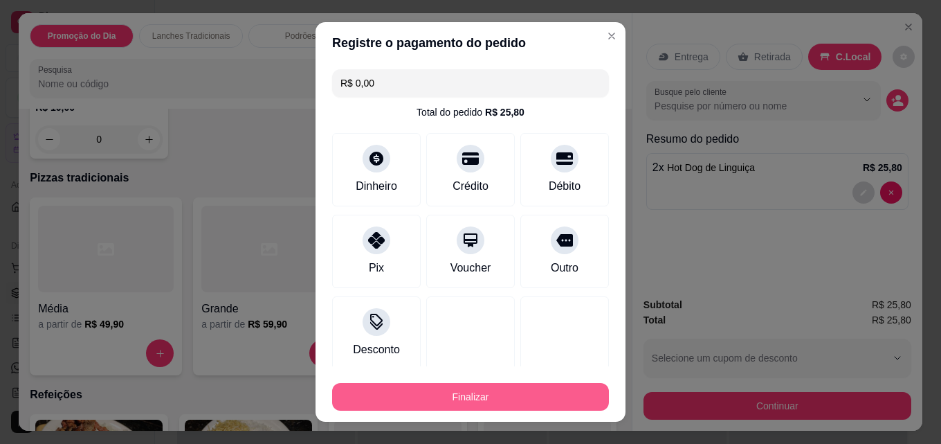
click at [478, 392] on button "Finalizar" at bounding box center [470, 397] width 277 height 28
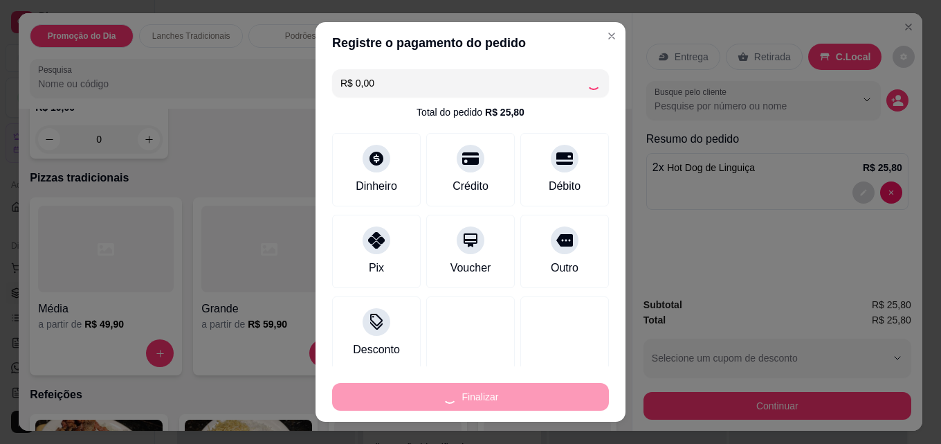
type input "0"
type input "-R$ 25,80"
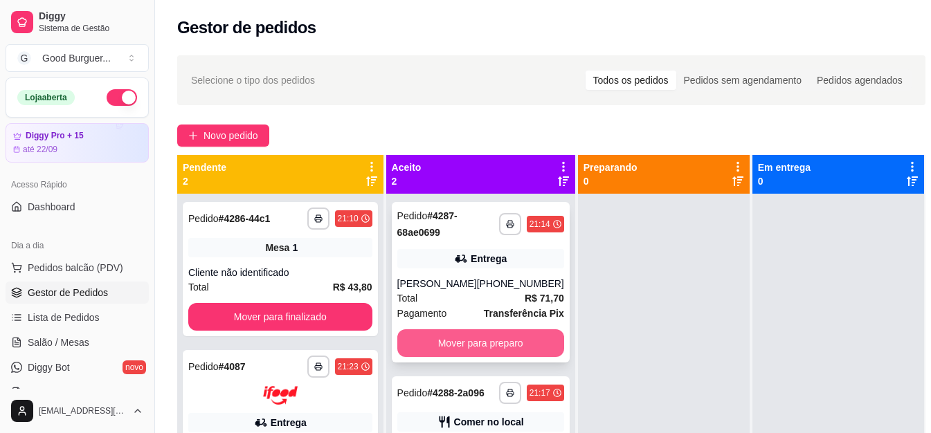
click at [439, 345] on button "Mover para preparo" at bounding box center [480, 343] width 167 height 28
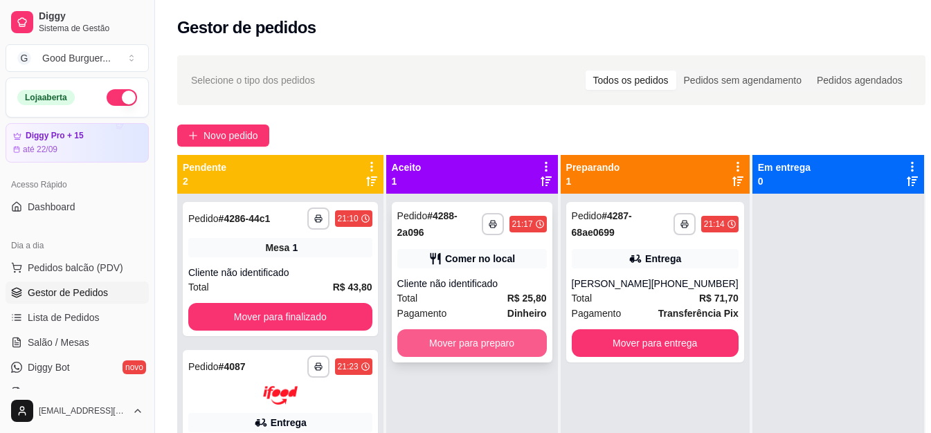
click at [464, 343] on button "Mover para preparo" at bounding box center [472, 343] width 150 height 28
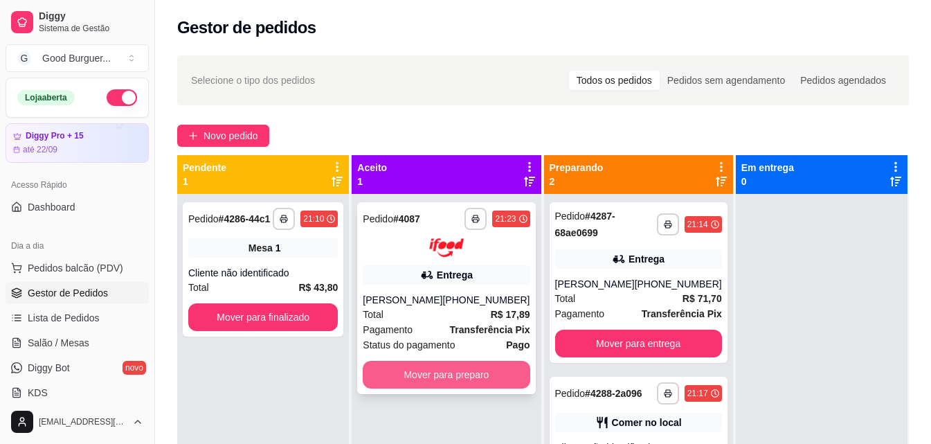
click at [460, 376] on button "Mover para preparo" at bounding box center [446, 375] width 167 height 28
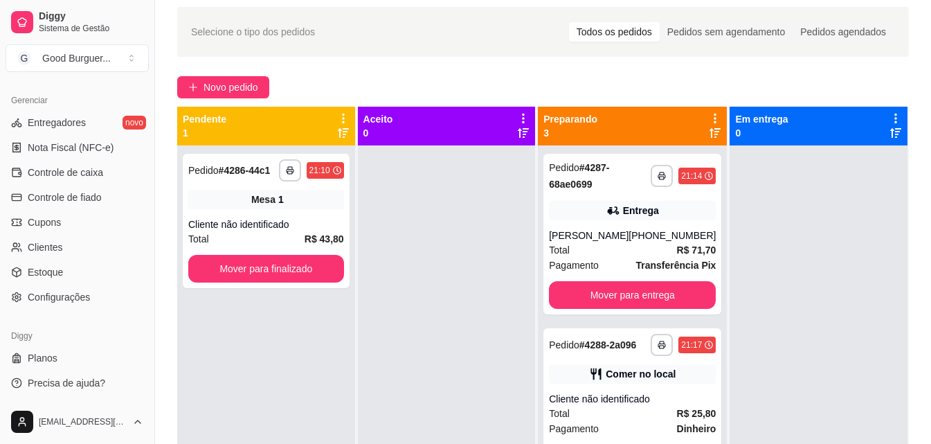
scroll to position [69, 0]
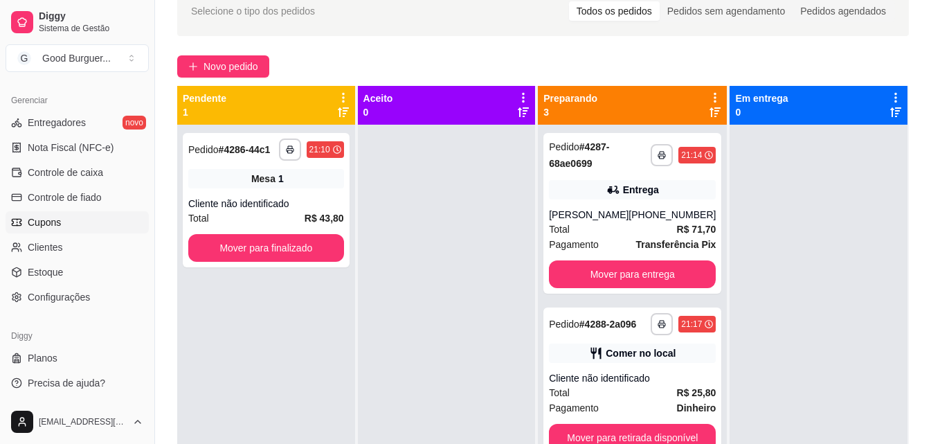
click at [44, 222] on span "Cupons" at bounding box center [44, 222] width 33 height 14
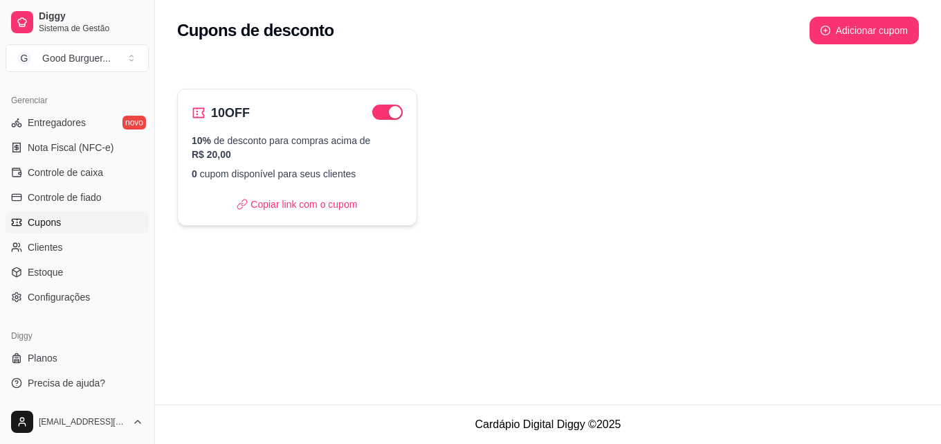
click at [280, 154] on p "10% de desconto para compras acima de R$ 20,00" at bounding box center [297, 148] width 211 height 28
select select "PERCENTAGE"
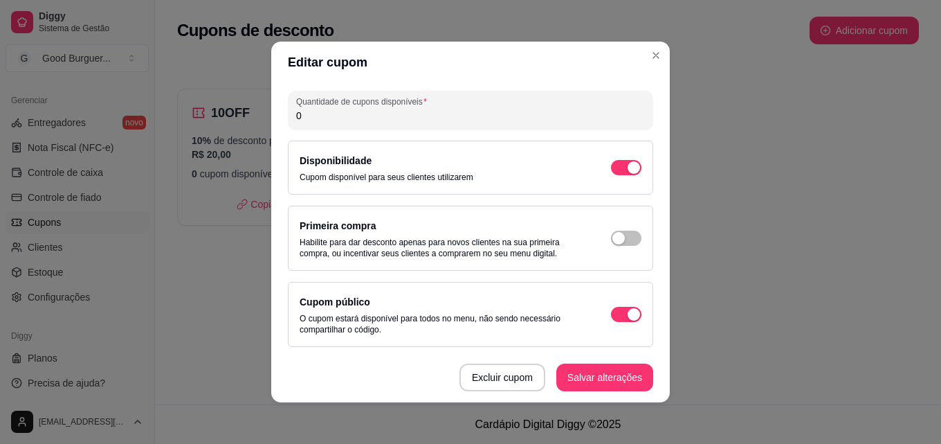
drag, startPoint x: 304, startPoint y: 114, endPoint x: 293, endPoint y: 116, distance: 11.3
click at [296, 116] on input "0" at bounding box center [470, 116] width 349 height 14
type input "20"
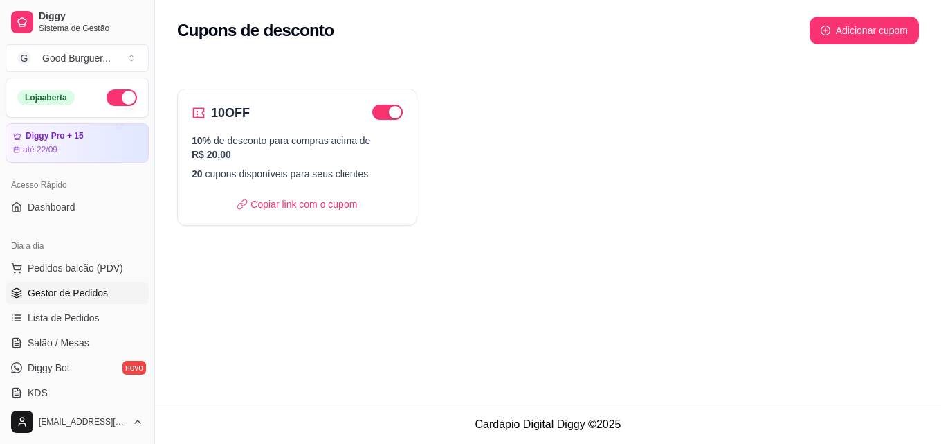
click at [74, 294] on span "Gestor de Pedidos" at bounding box center [68, 293] width 80 height 14
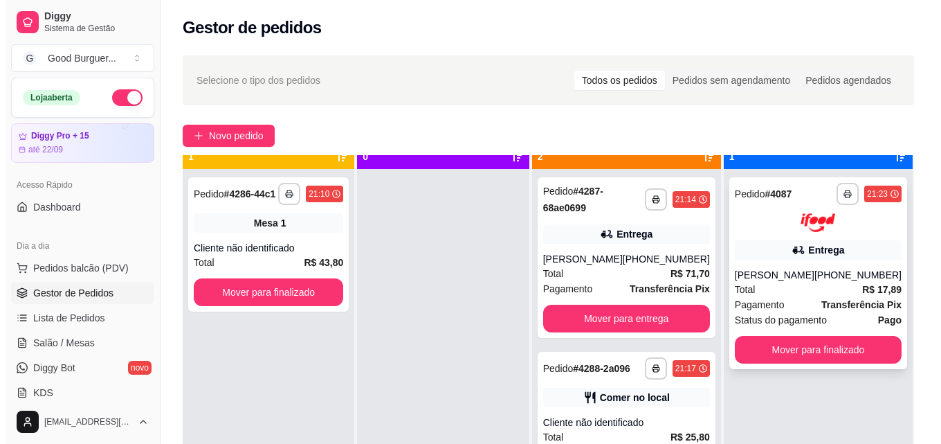
scroll to position [39, 0]
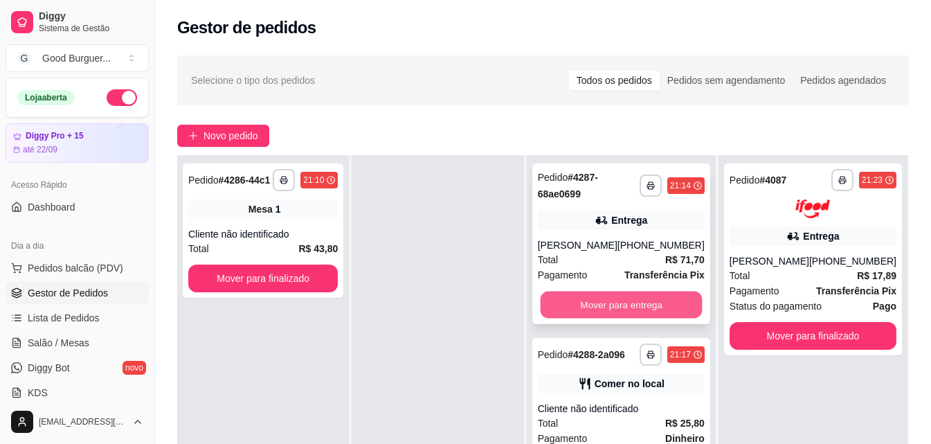
click at [676, 296] on button "Mover para entrega" at bounding box center [621, 304] width 162 height 27
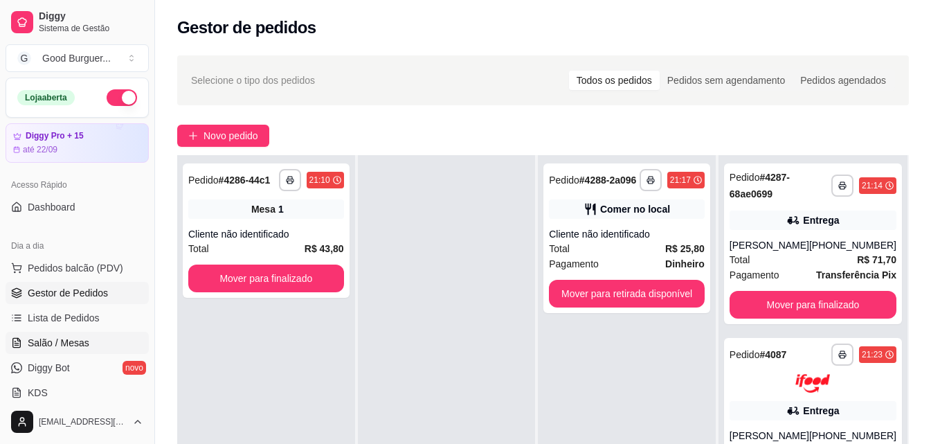
click at [78, 344] on span "Salão / Mesas" at bounding box center [59, 343] width 62 height 14
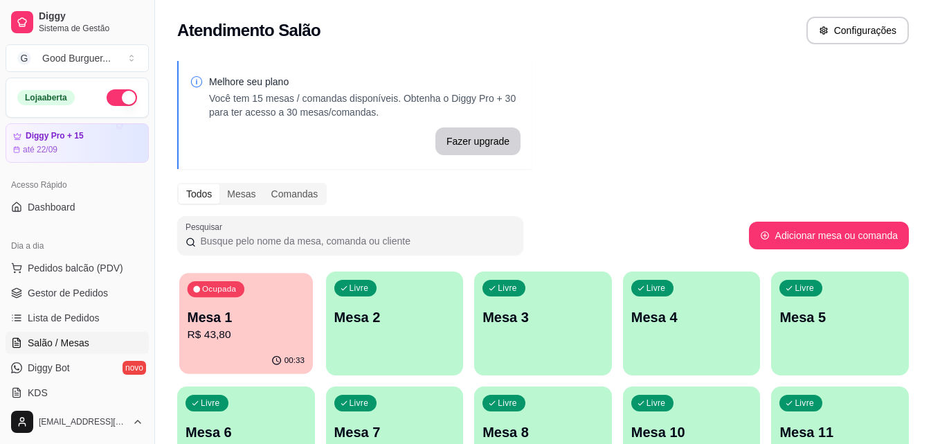
click at [235, 334] on p "R$ 43,80" at bounding box center [246, 335] width 117 height 16
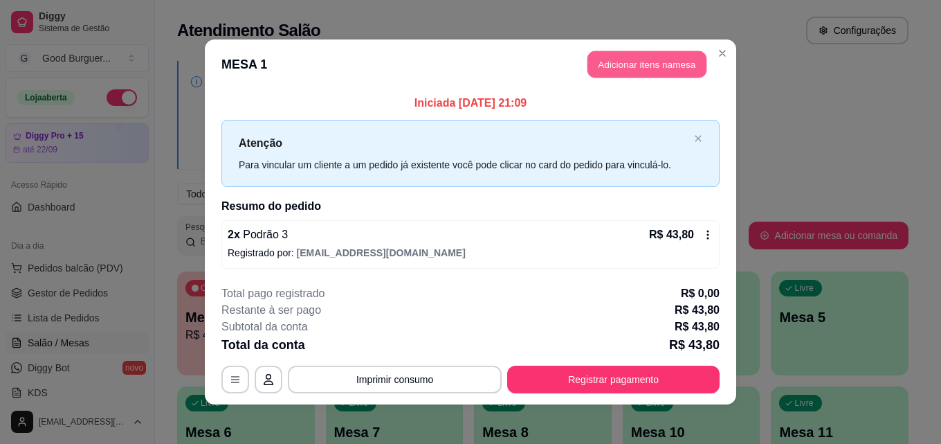
click at [643, 56] on button "Adicionar itens na mesa" at bounding box center [647, 64] width 119 height 27
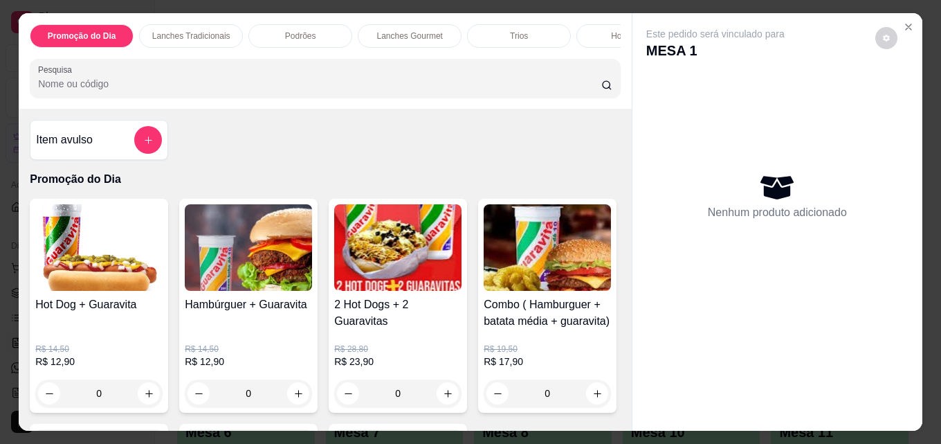
scroll to position [4959, 0]
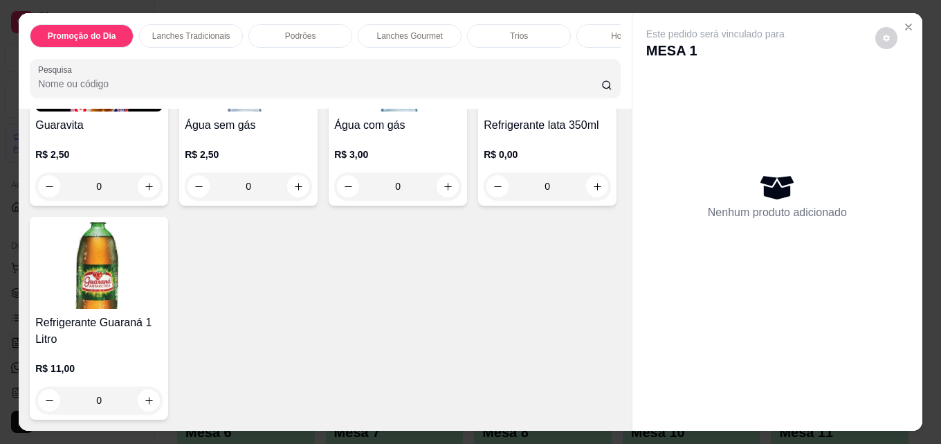
click at [163, 257] on img at bounding box center [98, 265] width 127 height 87
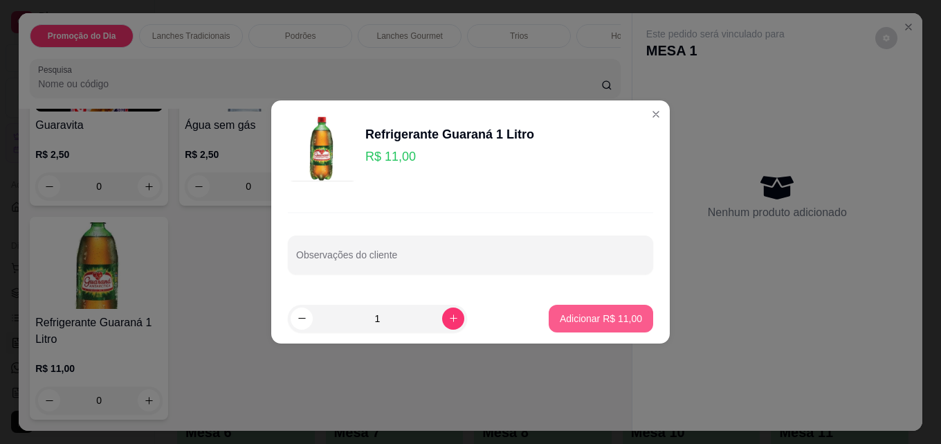
click at [574, 320] on p "Adicionar R$ 11,00" at bounding box center [601, 318] width 82 height 14
type input "1"
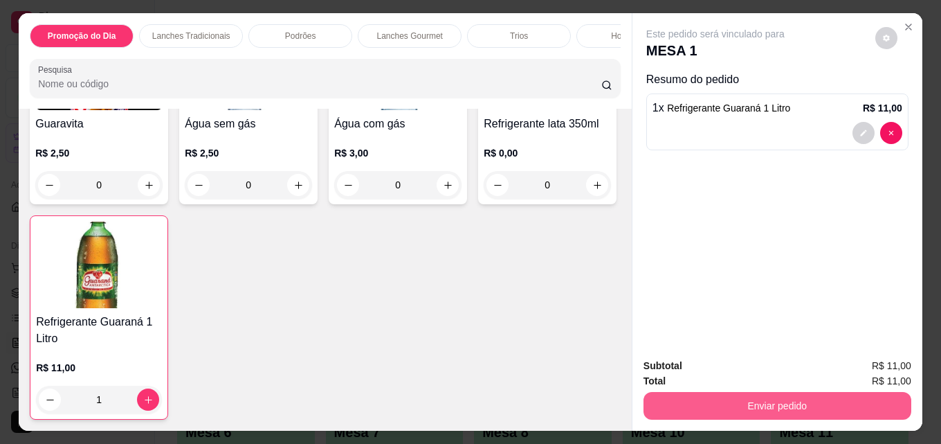
click at [741, 410] on button "Enviar pedido" at bounding box center [778, 406] width 268 height 28
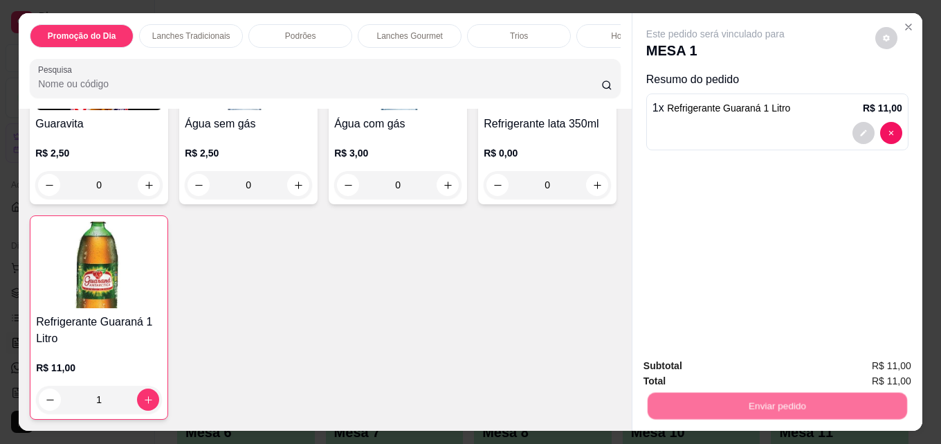
click at [747, 368] on button "Não registrar e enviar pedido" at bounding box center [732, 366] width 144 height 26
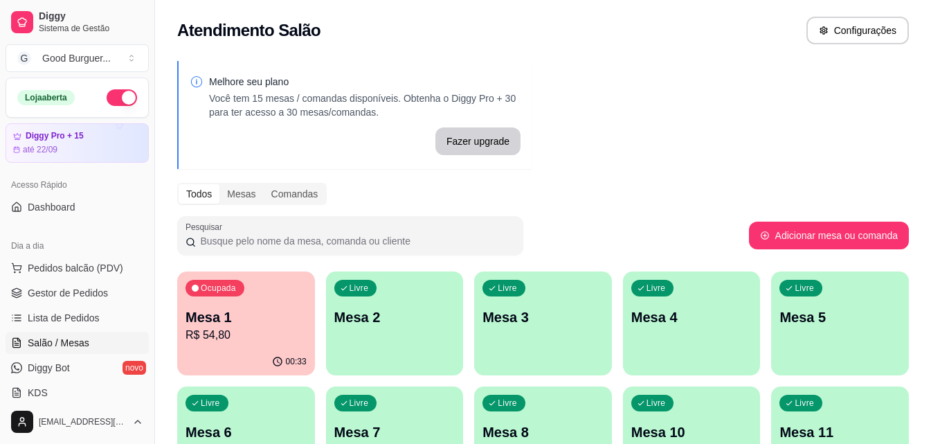
click at [251, 322] on p "Mesa 1" at bounding box center [246, 316] width 121 height 19
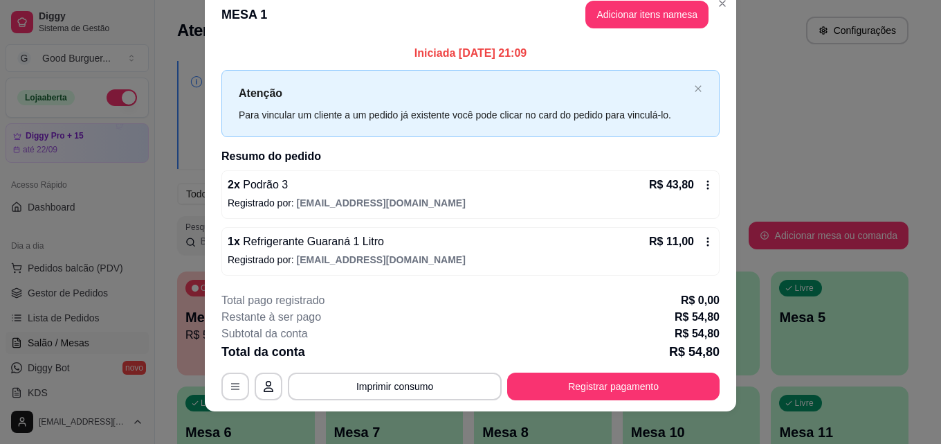
scroll to position [33, 0]
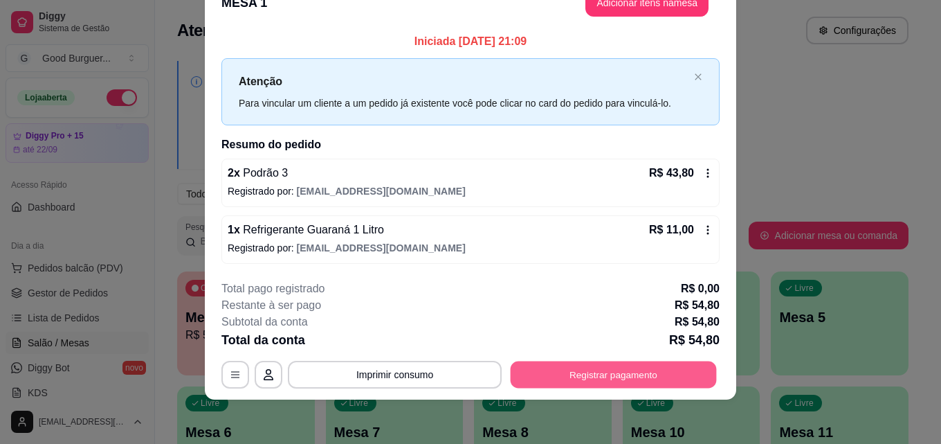
click at [648, 379] on button "Registrar pagamento" at bounding box center [614, 374] width 206 height 27
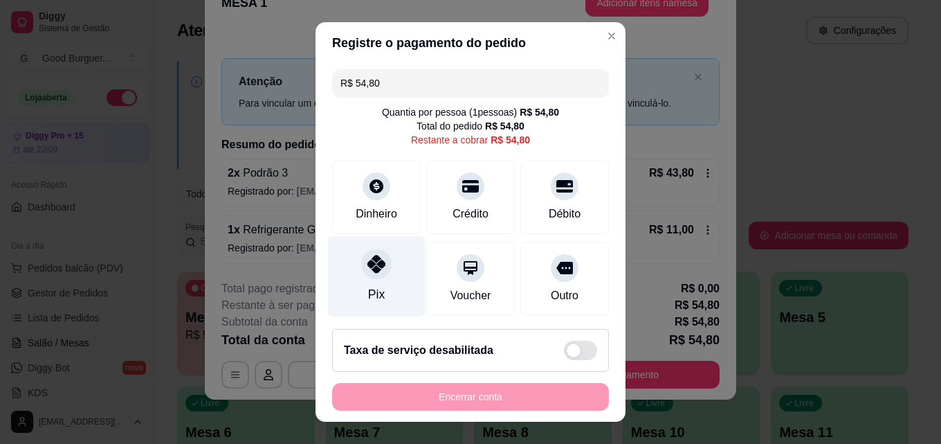
click at [352, 273] on div "Pix" at bounding box center [377, 276] width 98 height 81
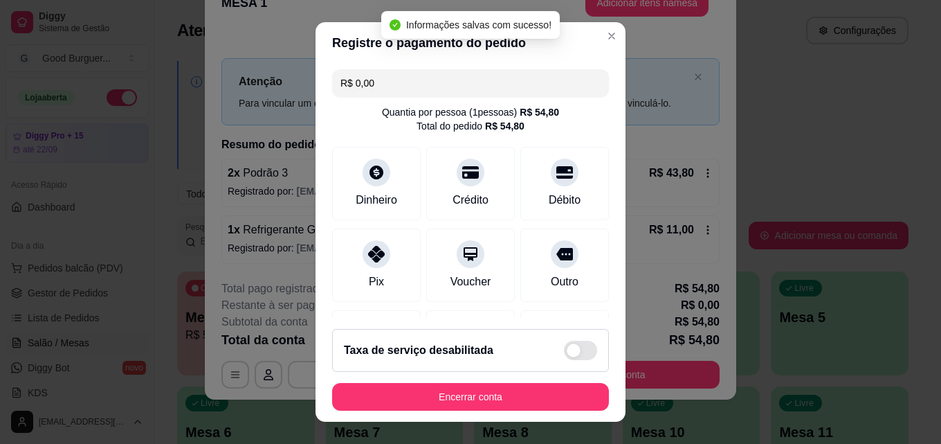
type input "R$ 0,00"
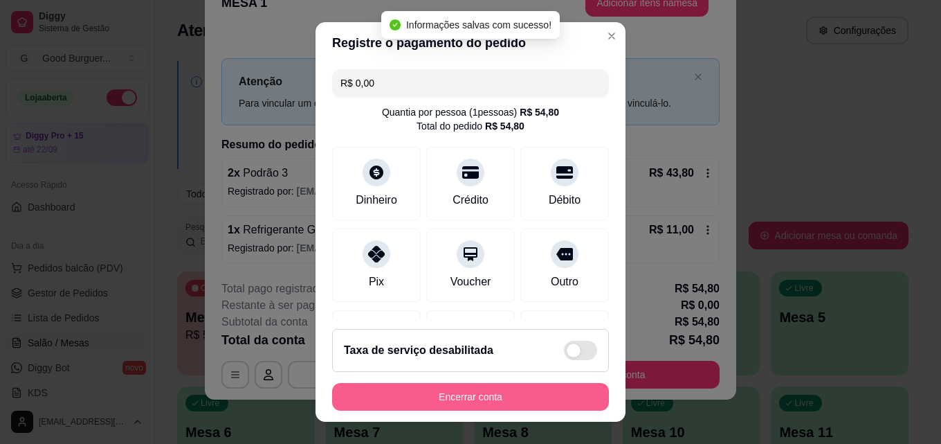
click at [464, 392] on button "Encerrar conta" at bounding box center [470, 397] width 277 height 28
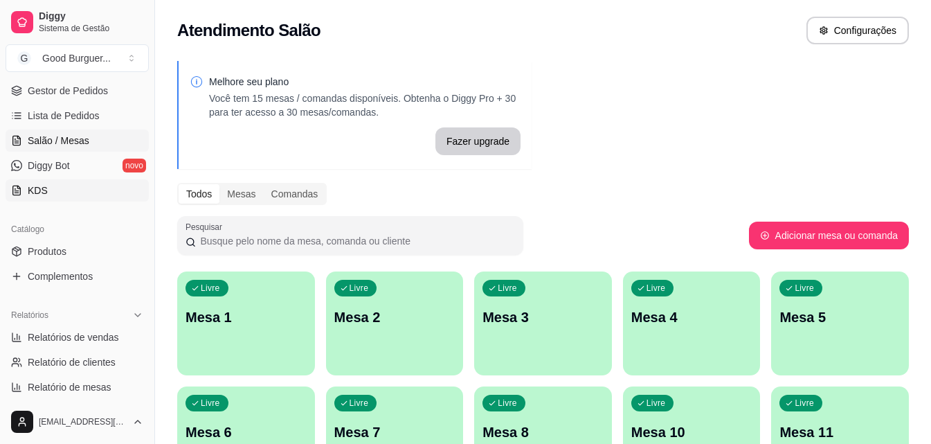
scroll to position [277, 0]
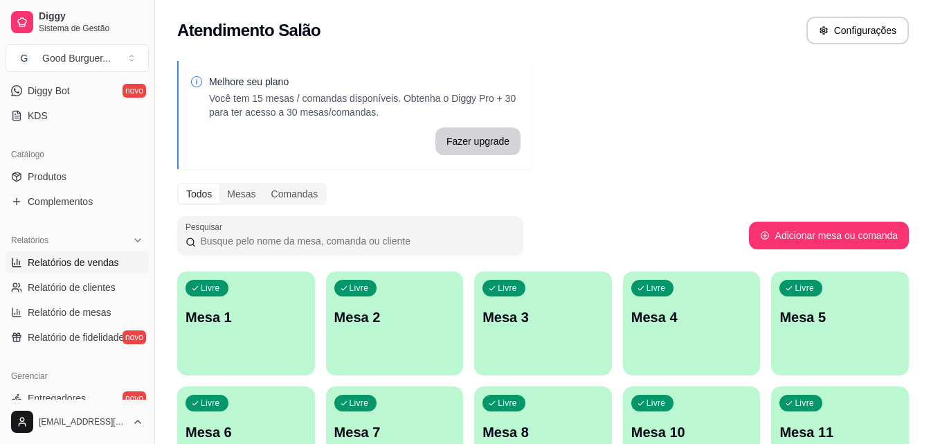
click at [96, 265] on span "Relatórios de vendas" at bounding box center [73, 262] width 91 height 14
select select "ALL"
select select "0"
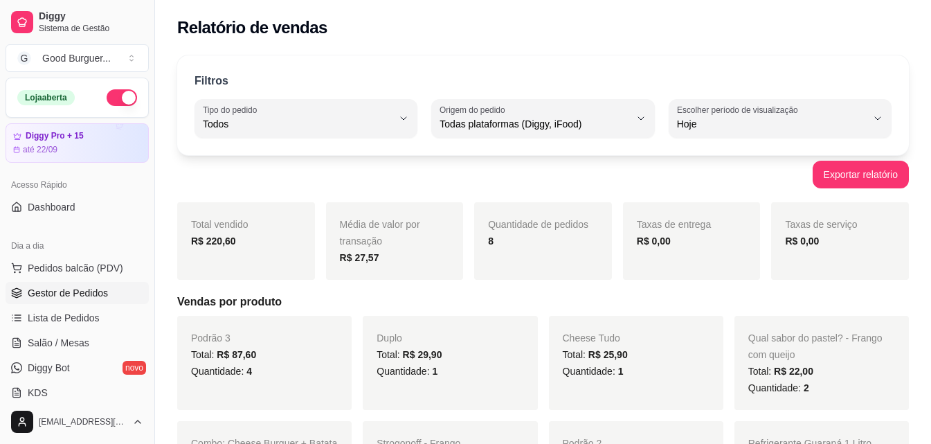
click at [75, 299] on span "Gestor de Pedidos" at bounding box center [68, 293] width 80 height 14
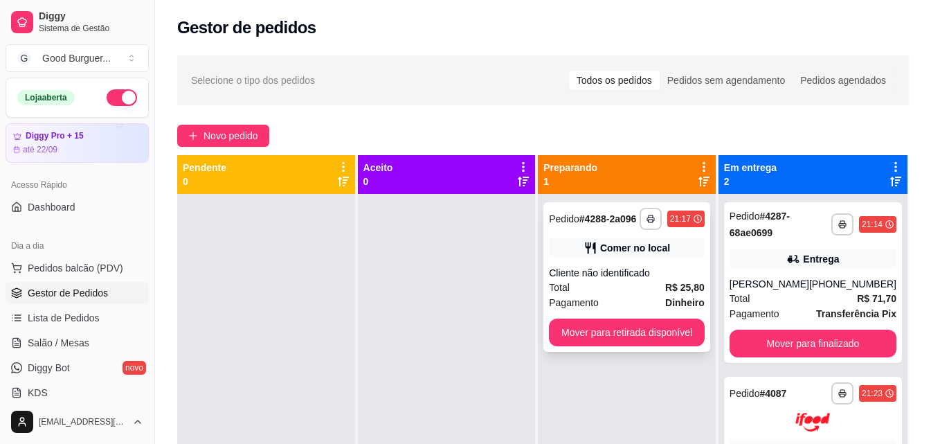
click at [611, 291] on div "Total R$ 25,80" at bounding box center [627, 287] width 156 height 15
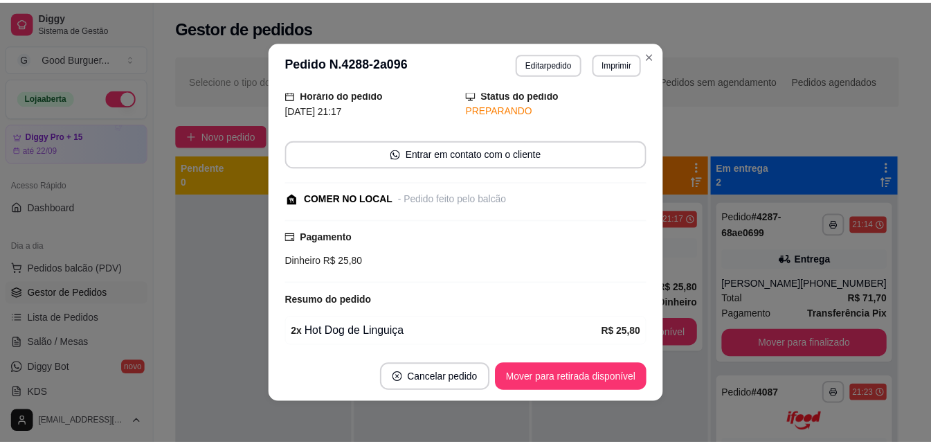
scroll to position [102, 0]
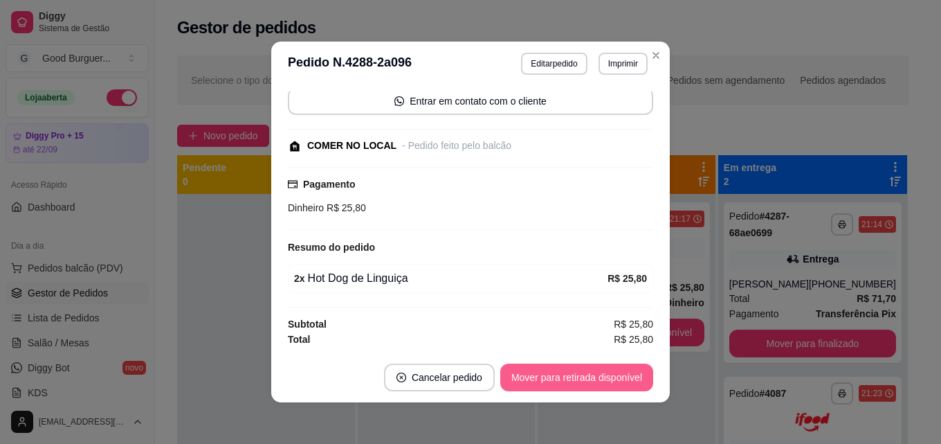
click at [577, 377] on button "Mover para retirada disponível" at bounding box center [576, 377] width 153 height 28
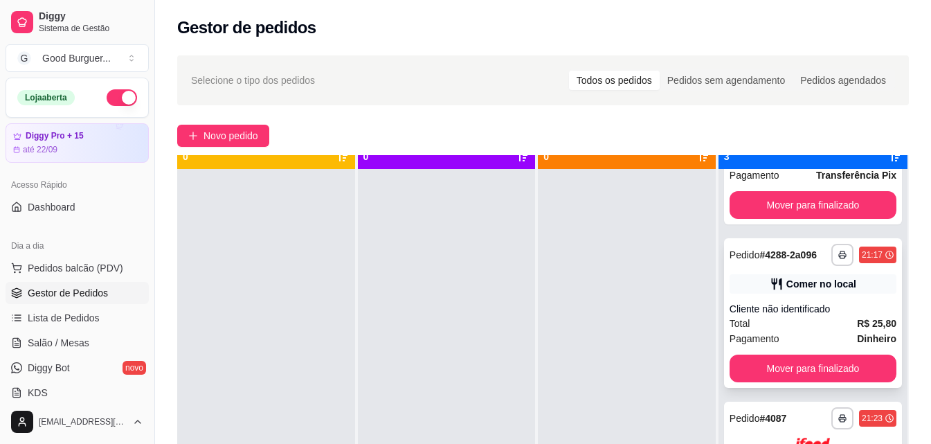
scroll to position [39, 0]
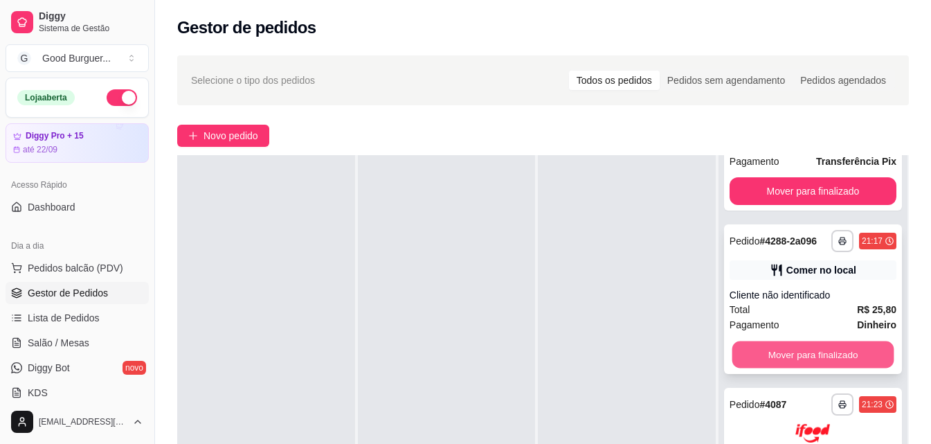
click at [809, 352] on button "Mover para finalizado" at bounding box center [813, 354] width 162 height 27
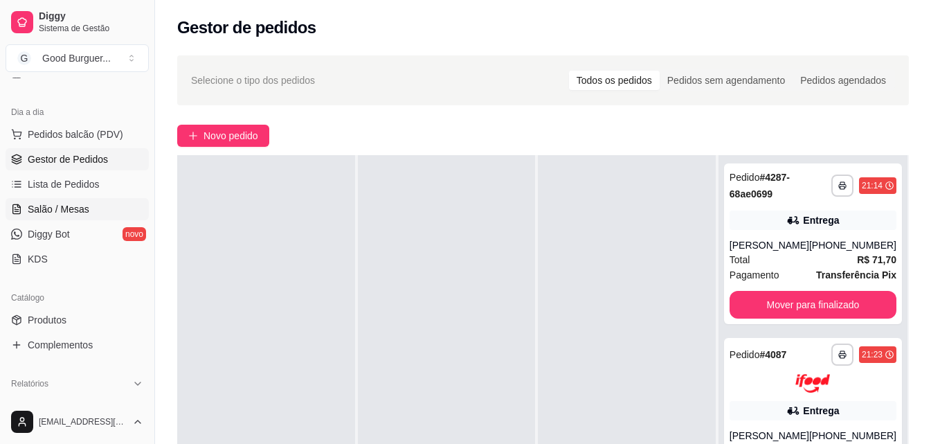
scroll to position [208, 0]
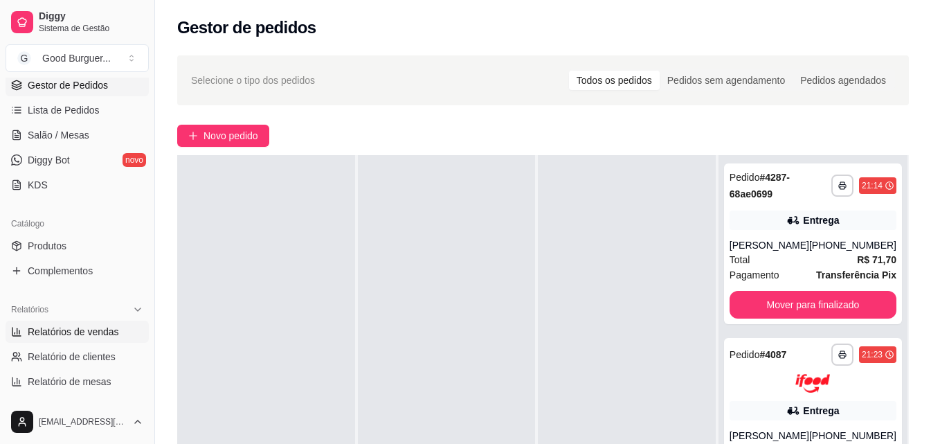
click at [64, 321] on link "Relatórios de vendas" at bounding box center [77, 331] width 143 height 22
select select "ALL"
select select "0"
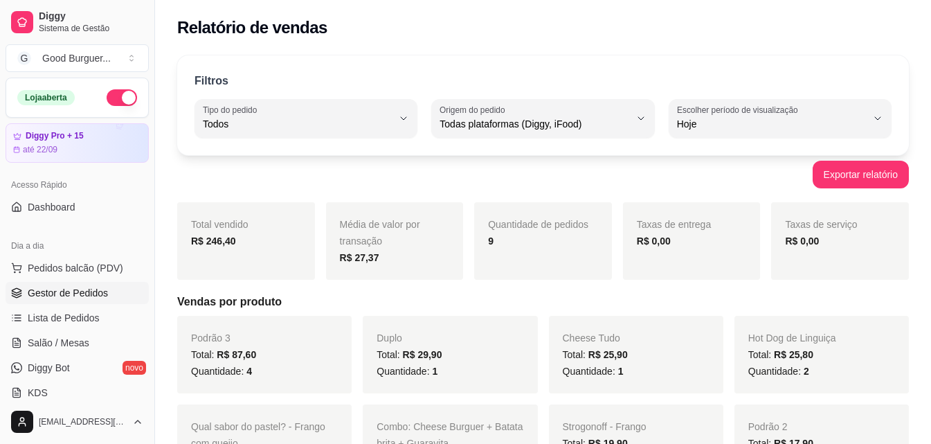
click at [62, 291] on span "Gestor de Pedidos" at bounding box center [68, 293] width 80 height 14
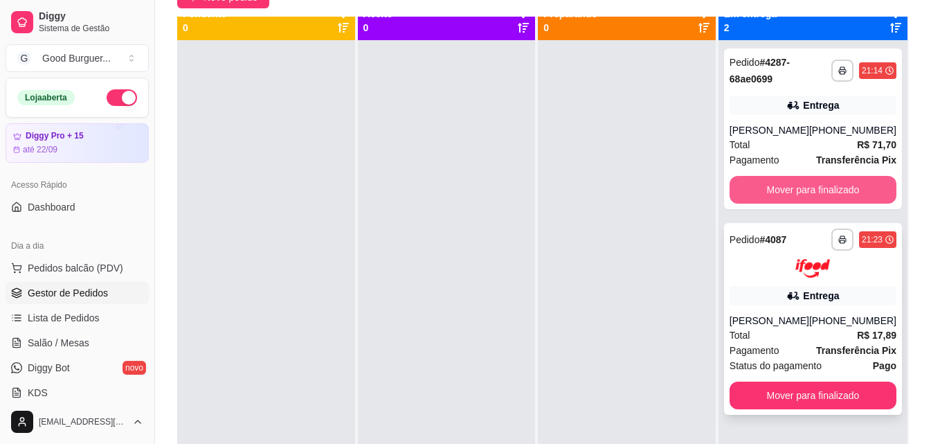
scroll to position [39, 0]
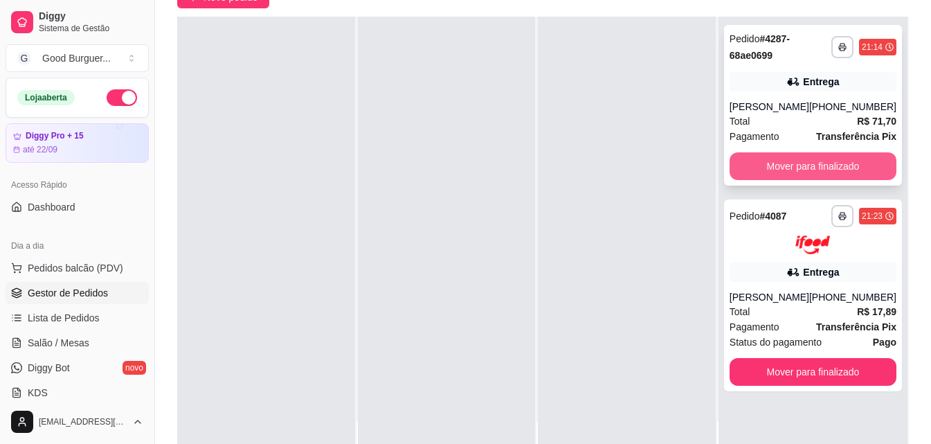
click at [813, 162] on button "Mover para finalizado" at bounding box center [813, 166] width 167 height 28
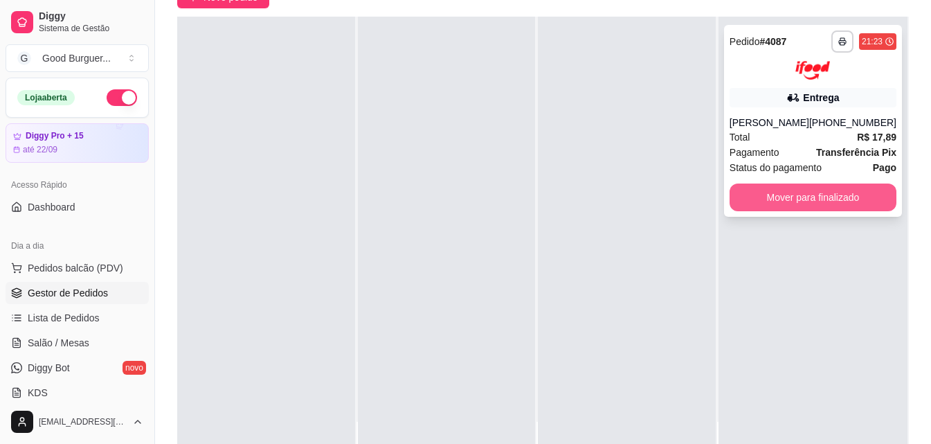
click at [793, 193] on button "Mover para finalizado" at bounding box center [813, 197] width 167 height 28
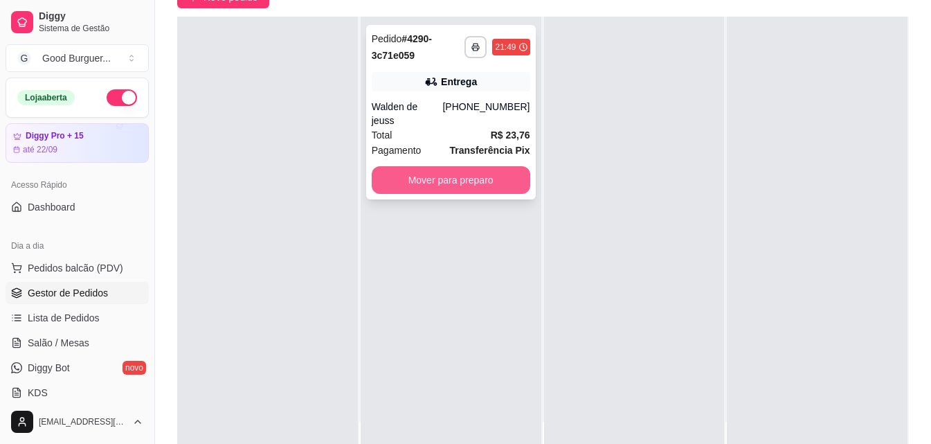
click at [435, 177] on button "Mover para preparo" at bounding box center [451, 180] width 159 height 28
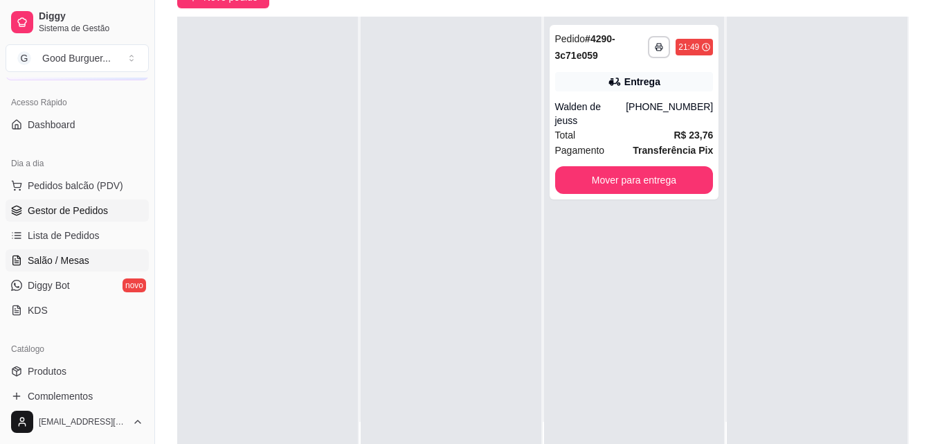
scroll to position [208, 0]
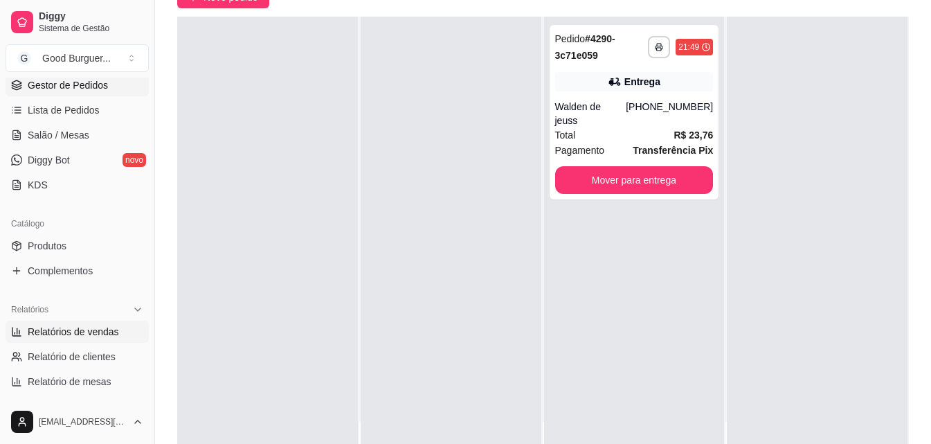
click at [76, 327] on span "Relatórios de vendas" at bounding box center [73, 332] width 91 height 14
select select "ALL"
select select "0"
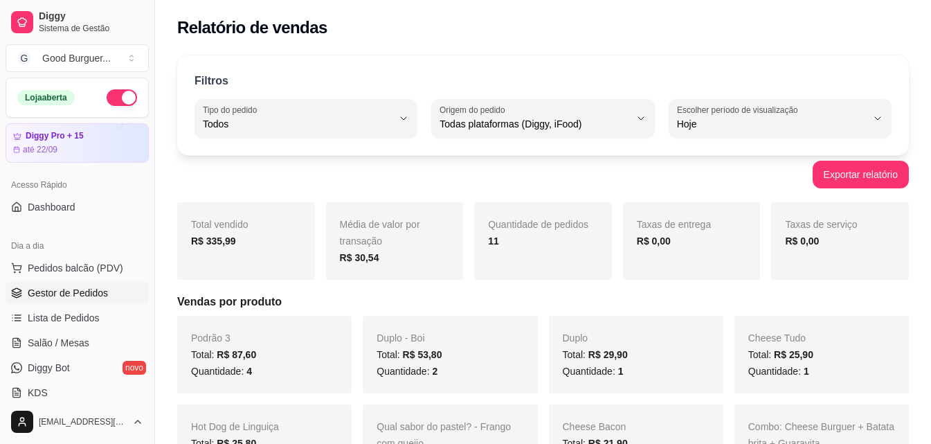
click at [75, 298] on span "Gestor de Pedidos" at bounding box center [68, 293] width 80 height 14
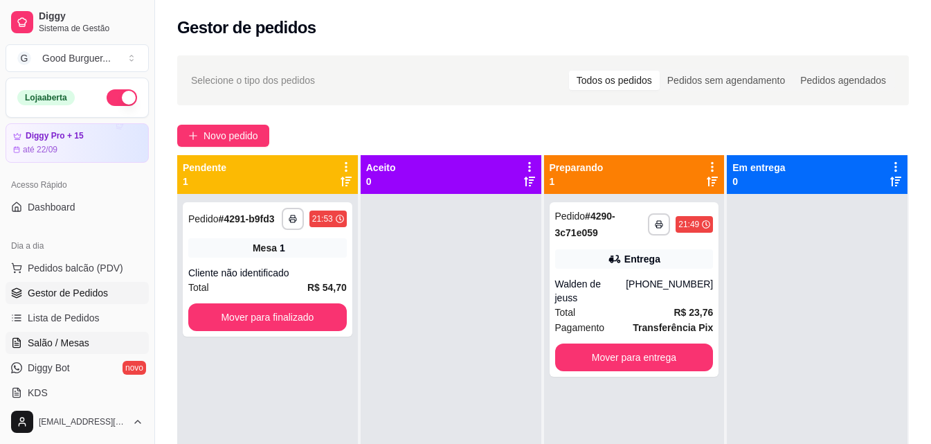
click at [80, 342] on span "Salão / Mesas" at bounding box center [59, 343] width 62 height 14
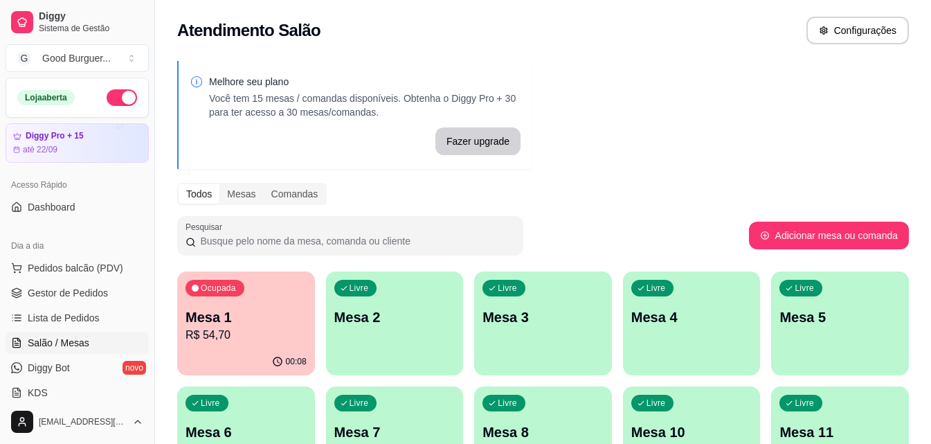
click at [444, 294] on div "Livre Mesa 2" at bounding box center [395, 314] width 138 height 87
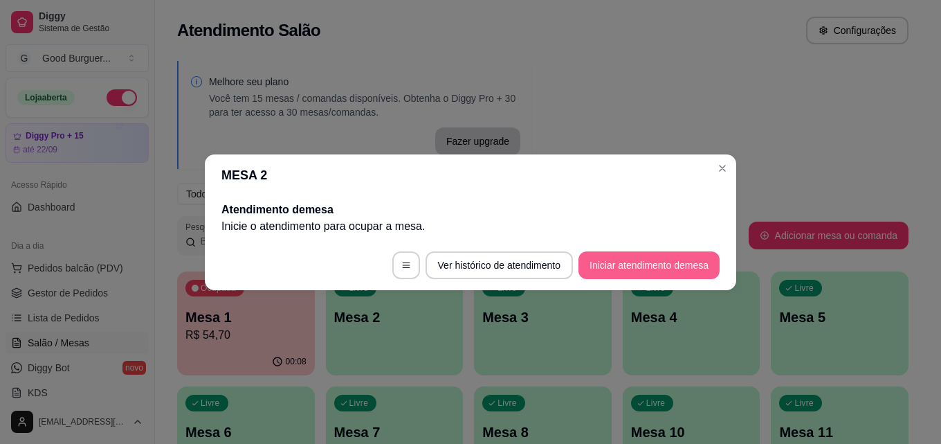
click at [656, 264] on button "Iniciar atendimento de mesa" at bounding box center [649, 265] width 141 height 28
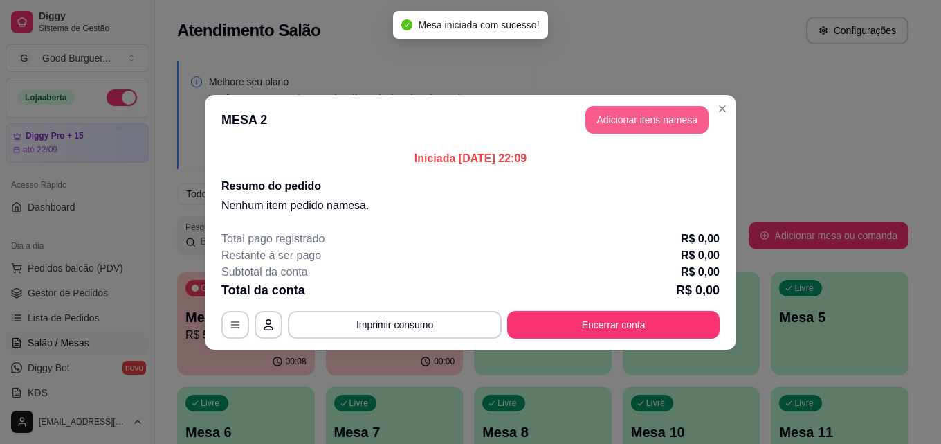
click at [655, 117] on button "Adicionar itens na mesa" at bounding box center [647, 120] width 123 height 28
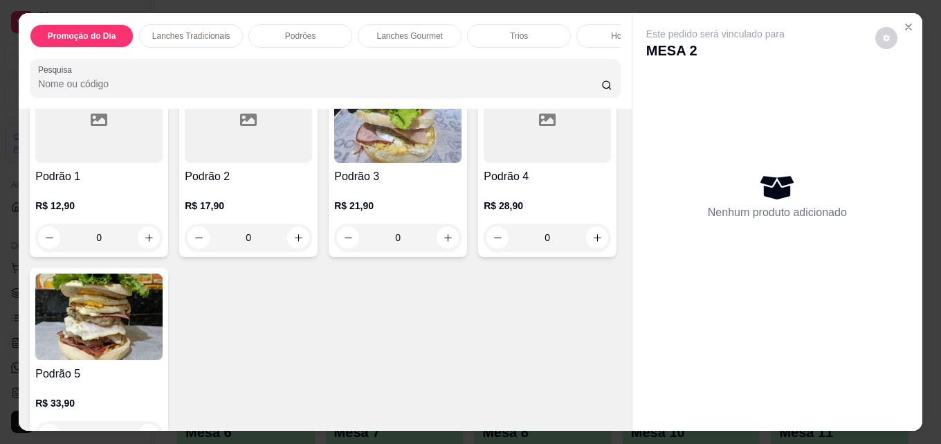
scroll to position [969, 0]
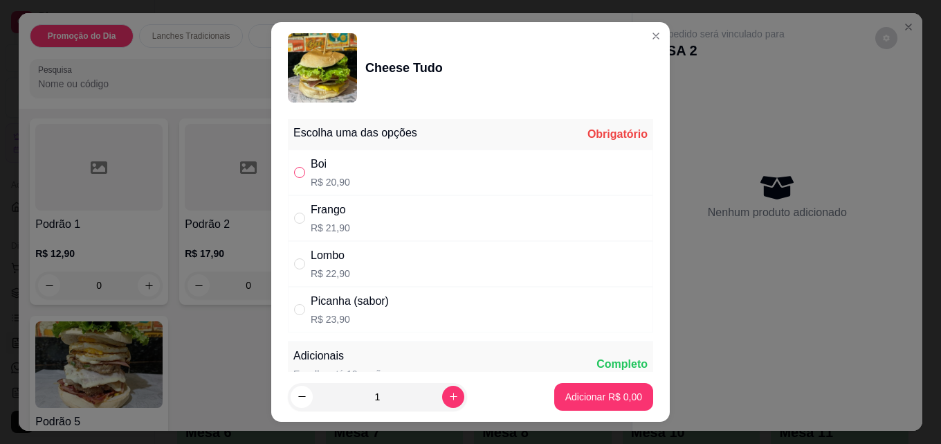
click at [294, 170] on input "" at bounding box center [299, 172] width 11 height 11
radio input "true"
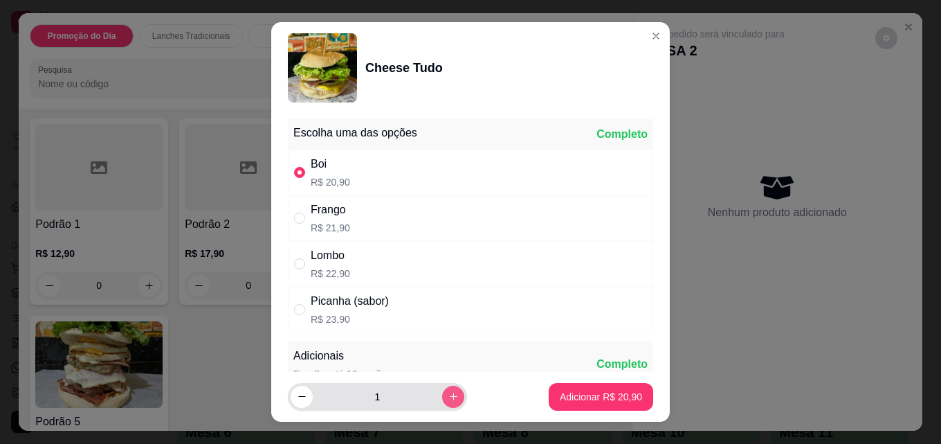
click at [443, 398] on button "increase-product-quantity" at bounding box center [453, 397] width 22 height 22
type input "2"
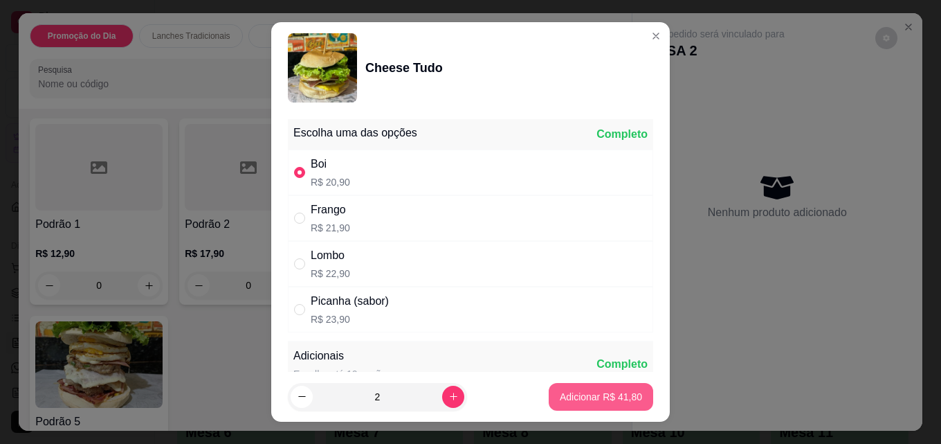
click at [602, 392] on p "Adicionar R$ 41,80" at bounding box center [601, 397] width 82 height 14
type input "2"
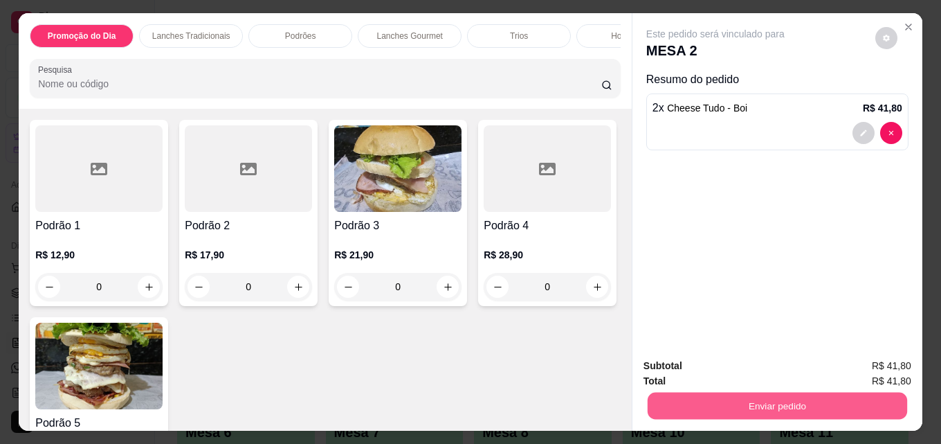
click at [688, 406] on button "Enviar pedido" at bounding box center [778, 405] width 260 height 27
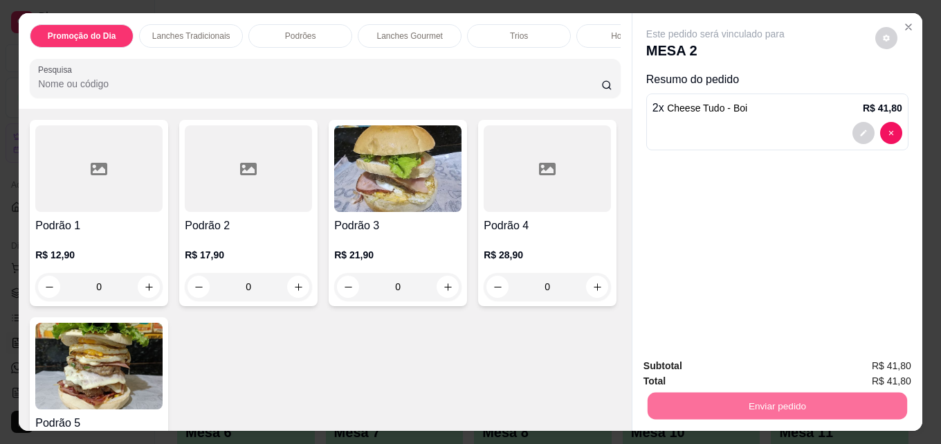
click at [673, 372] on button "Não registrar e enviar pedido" at bounding box center [732, 366] width 144 height 26
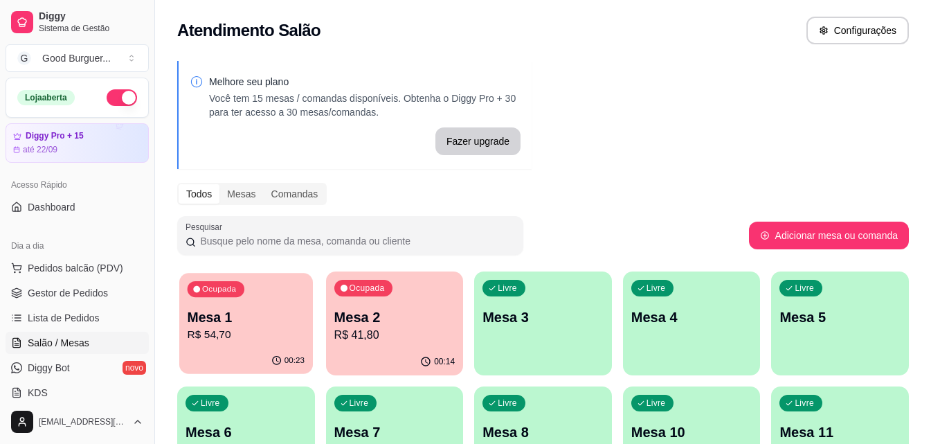
click at [227, 343] on p "R$ 54,70" at bounding box center [246, 335] width 117 height 16
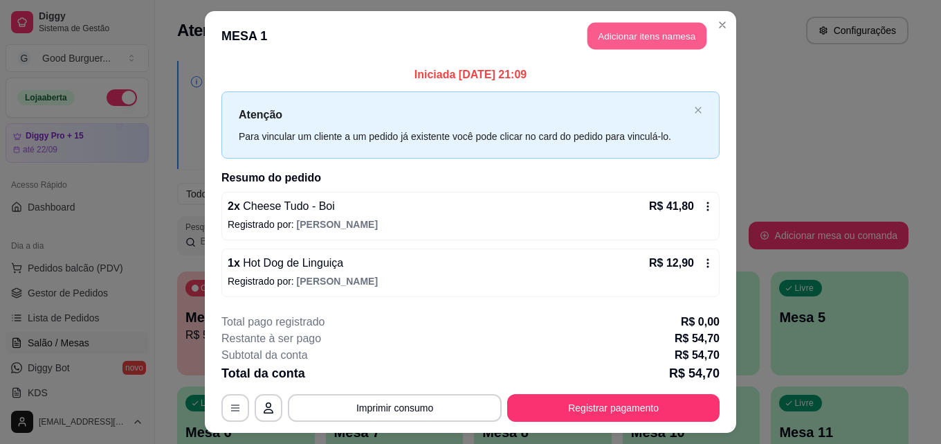
click at [647, 43] on button "Adicionar itens na mesa" at bounding box center [647, 36] width 119 height 27
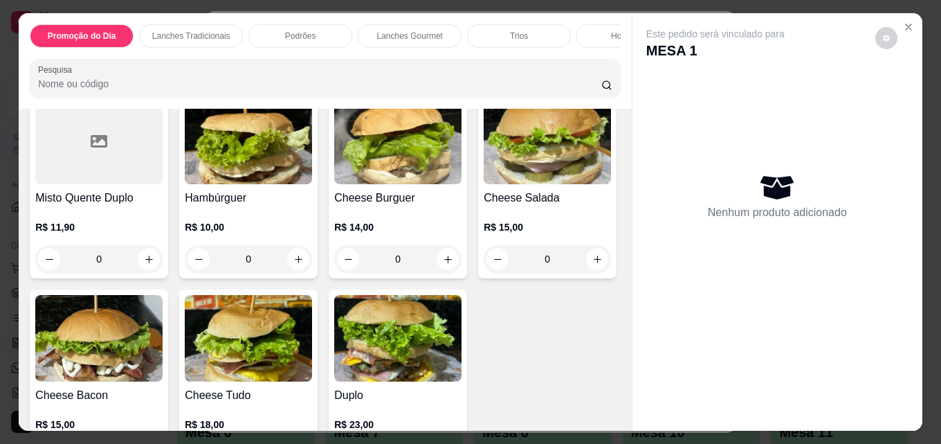
scroll to position [4959, 0]
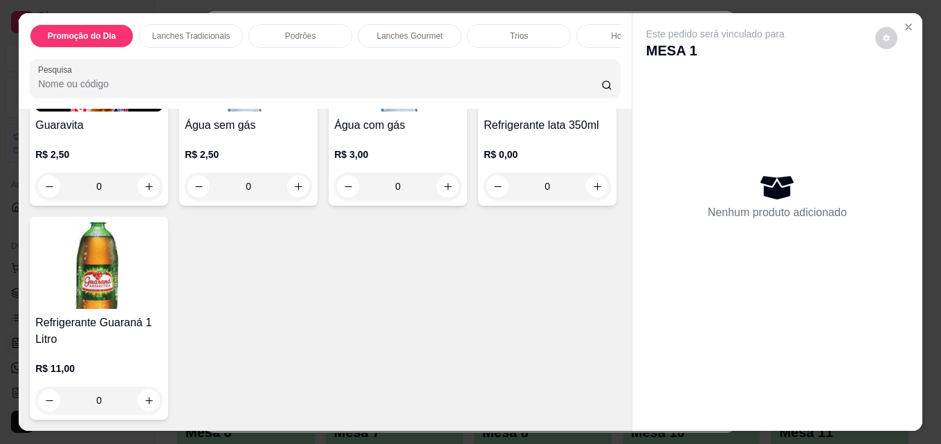
click at [163, 283] on img at bounding box center [98, 265] width 127 height 87
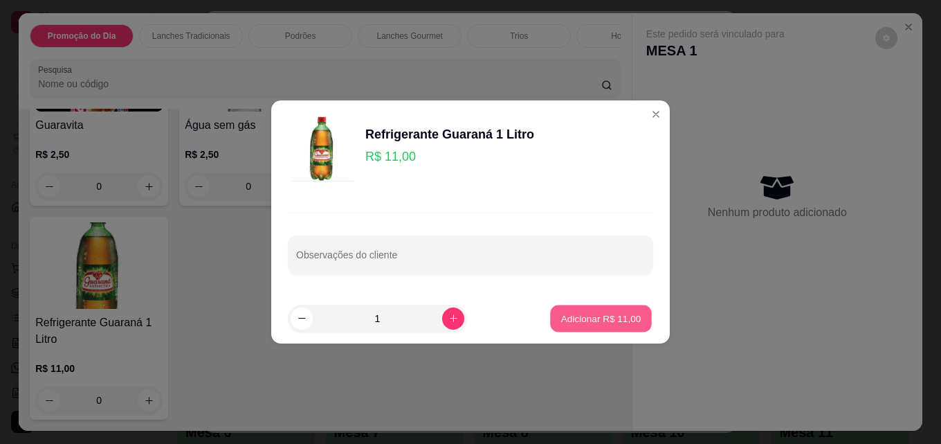
click at [575, 316] on p "Adicionar R$ 11,00" at bounding box center [601, 317] width 80 height 13
type input "1"
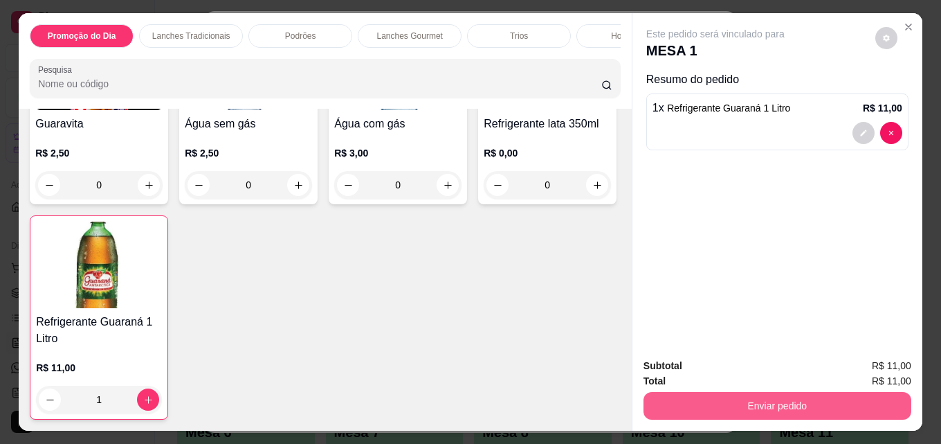
click at [766, 399] on button "Enviar pedido" at bounding box center [778, 406] width 268 height 28
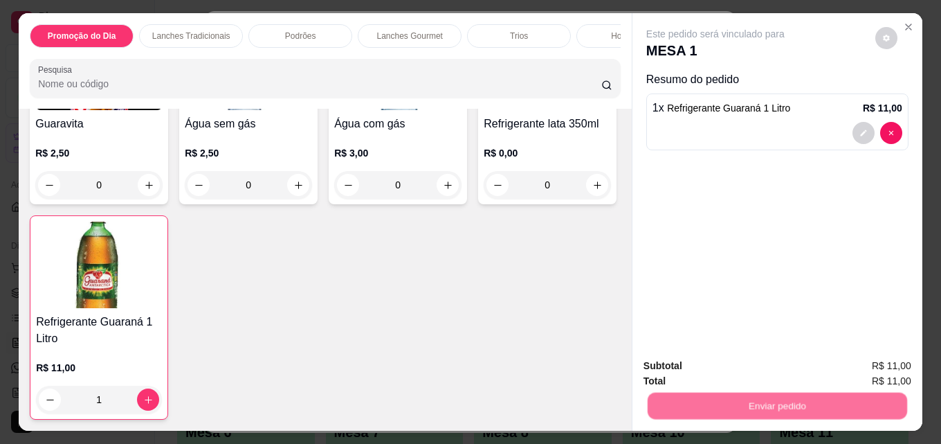
click at [736, 368] on button "Não registrar e enviar pedido" at bounding box center [732, 366] width 144 height 26
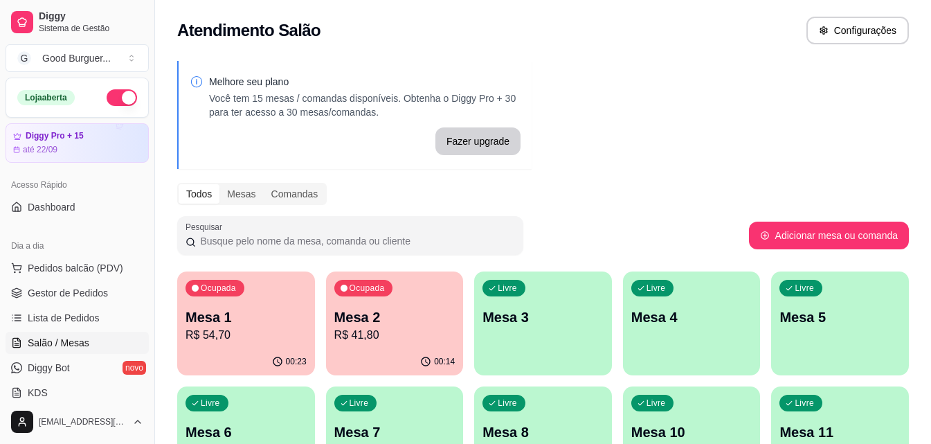
click at [253, 314] on p "Mesa 1" at bounding box center [246, 316] width 121 height 19
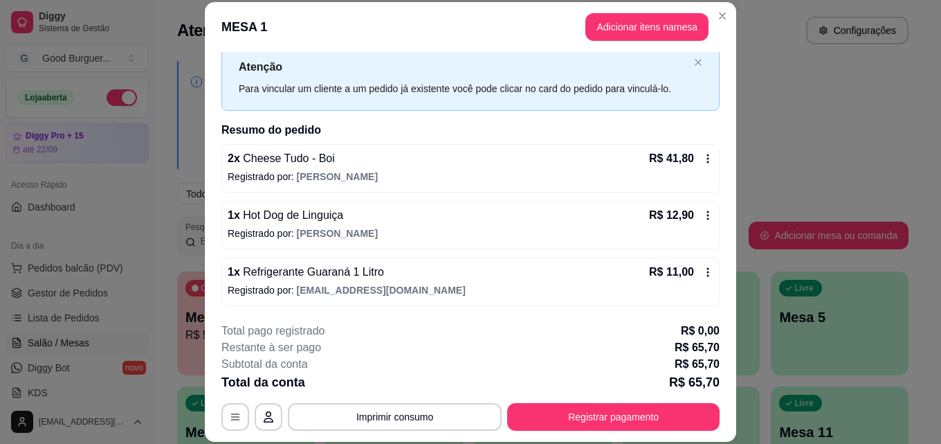
scroll to position [0, 0]
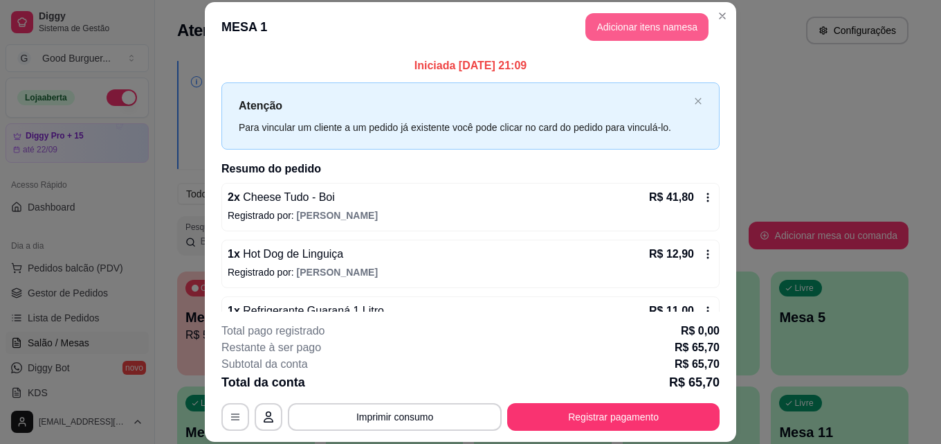
click at [649, 28] on button "Adicionar itens na mesa" at bounding box center [647, 27] width 123 height 28
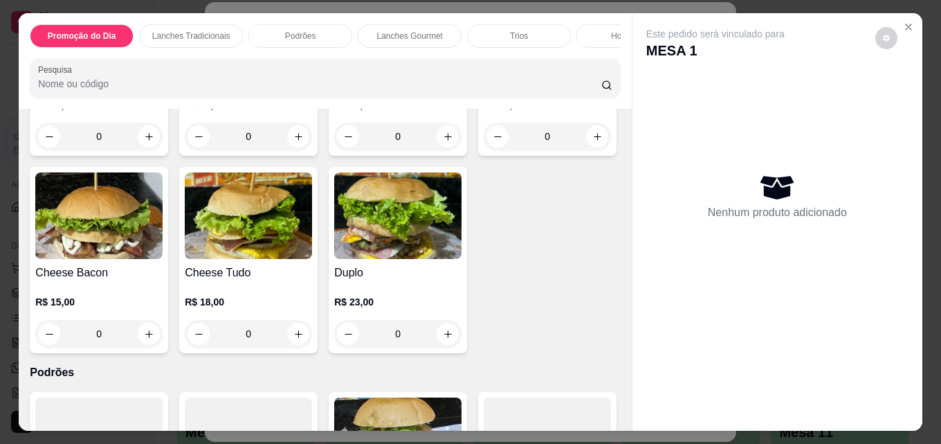
scroll to position [659, 0]
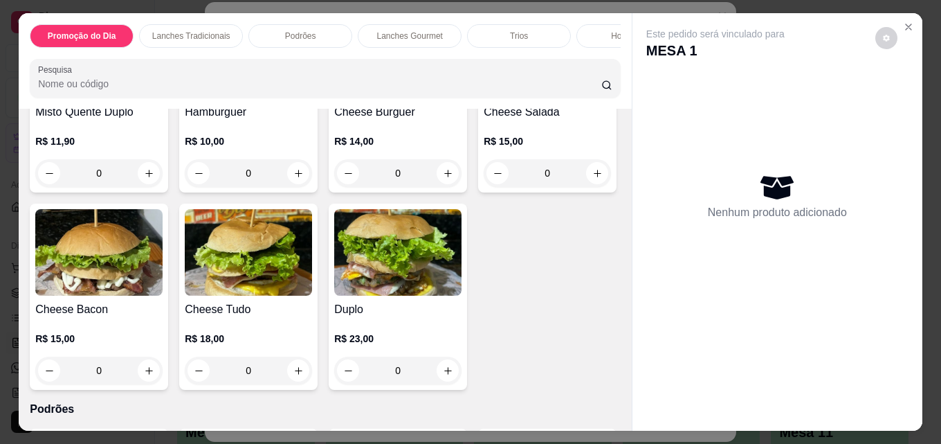
click at [251, 98] on img at bounding box center [248, 55] width 127 height 87
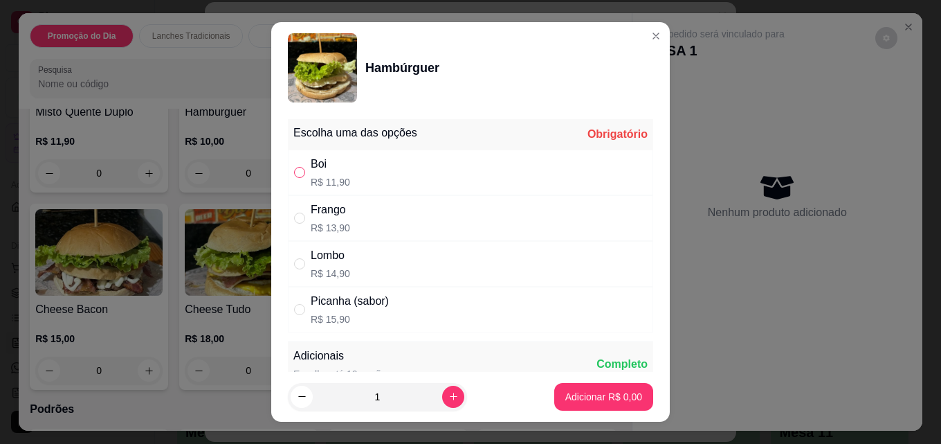
click at [296, 171] on input "" at bounding box center [299, 172] width 11 height 11
radio input "true"
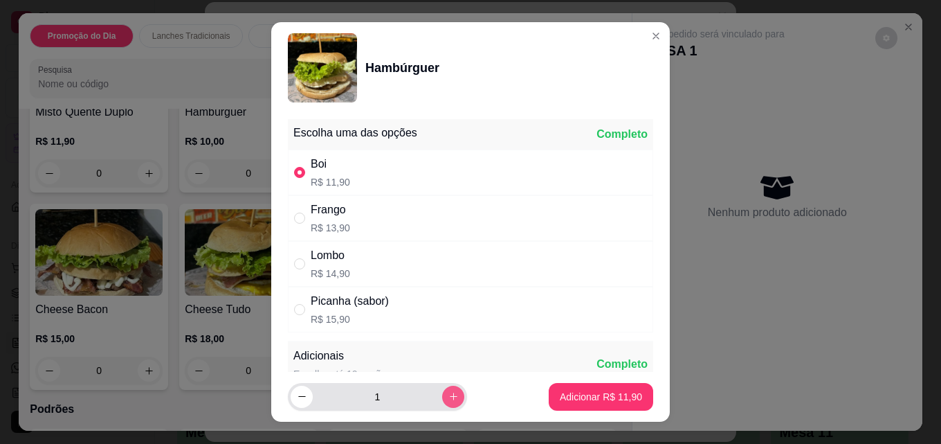
click at [449, 395] on icon "increase-product-quantity" at bounding box center [454, 396] width 10 height 10
type input "2"
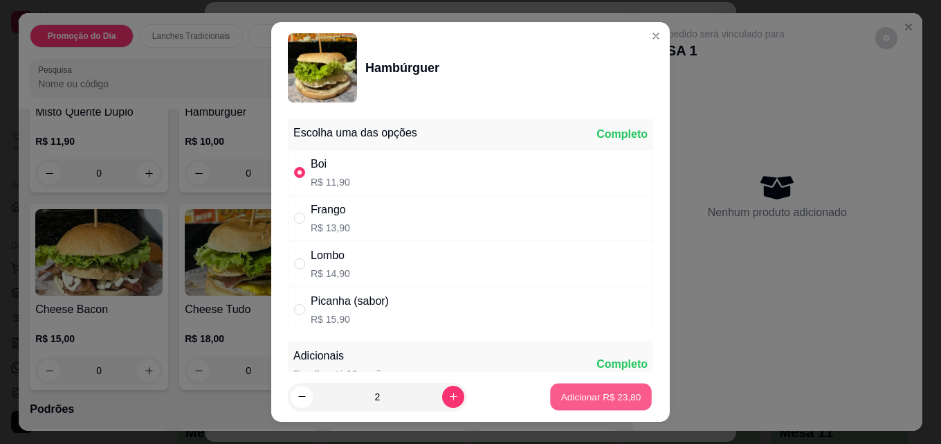
click at [583, 399] on p "Adicionar R$ 23,80" at bounding box center [601, 396] width 80 height 13
type input "2"
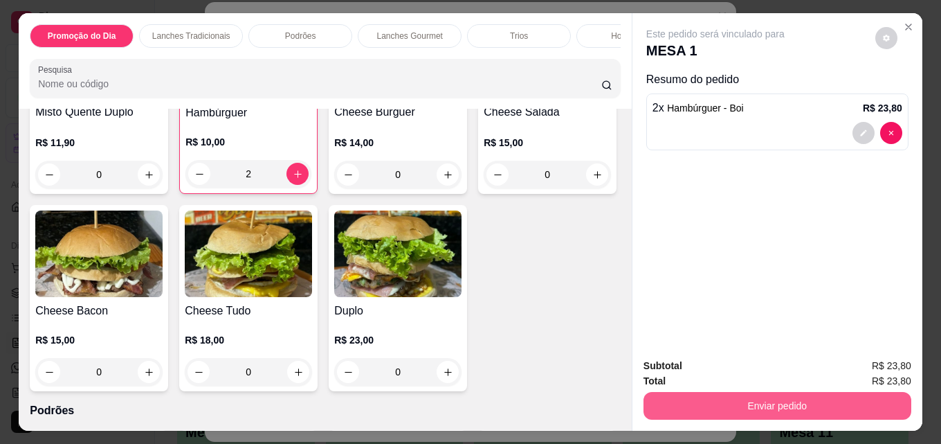
click at [728, 400] on button "Enviar pedido" at bounding box center [778, 406] width 268 height 28
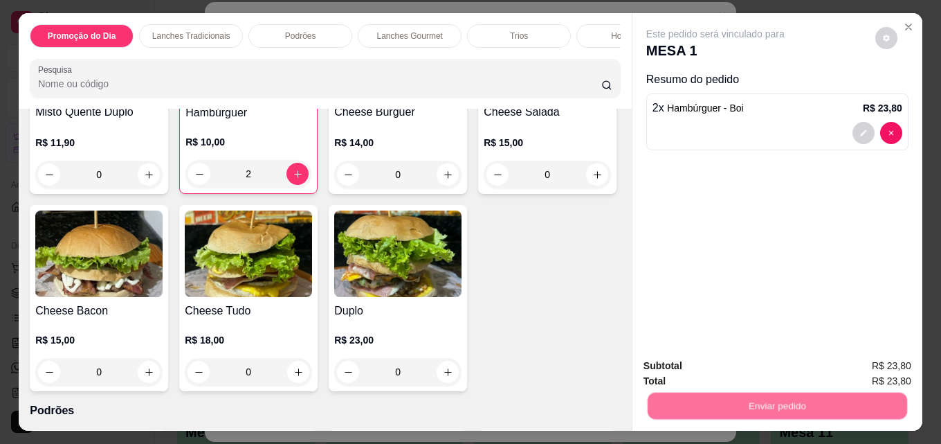
click at [731, 369] on button "Não registrar e enviar pedido" at bounding box center [732, 366] width 140 height 26
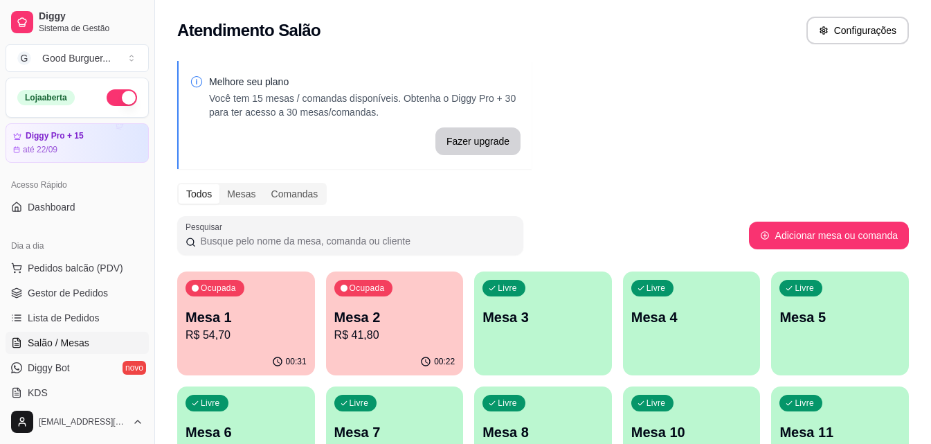
click at [408, 341] on p "R$ 41,80" at bounding box center [394, 335] width 121 height 17
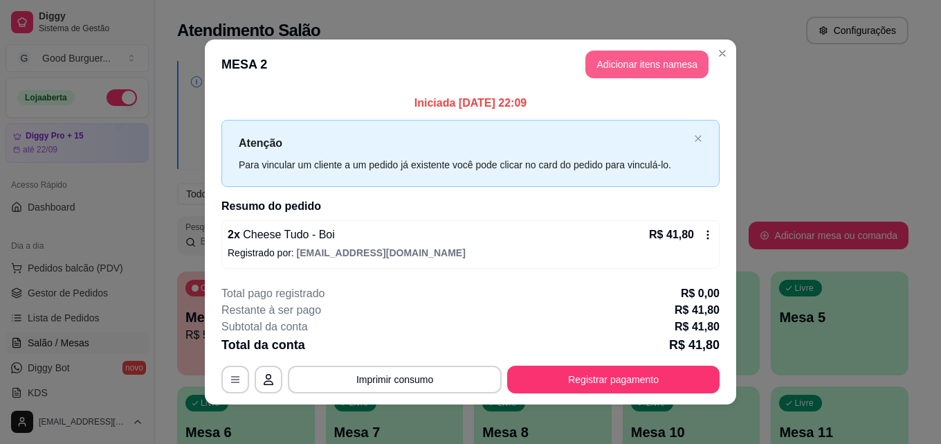
click at [657, 58] on button "Adicionar itens na mesa" at bounding box center [647, 65] width 123 height 28
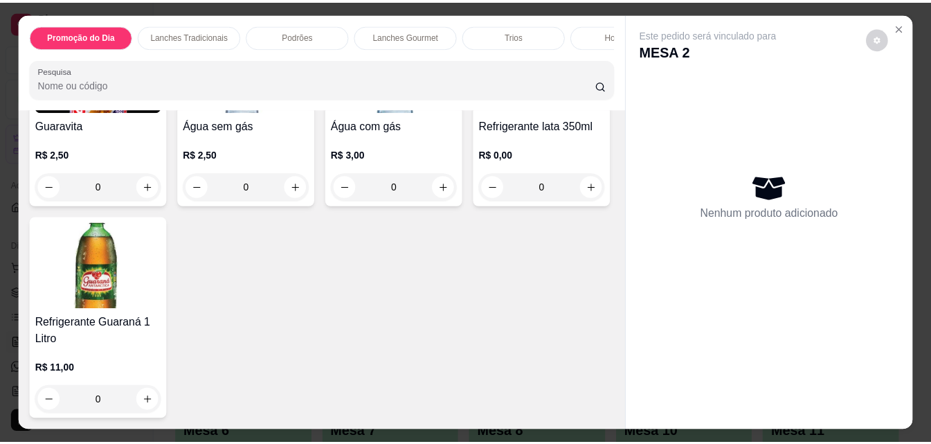
scroll to position [4959, 0]
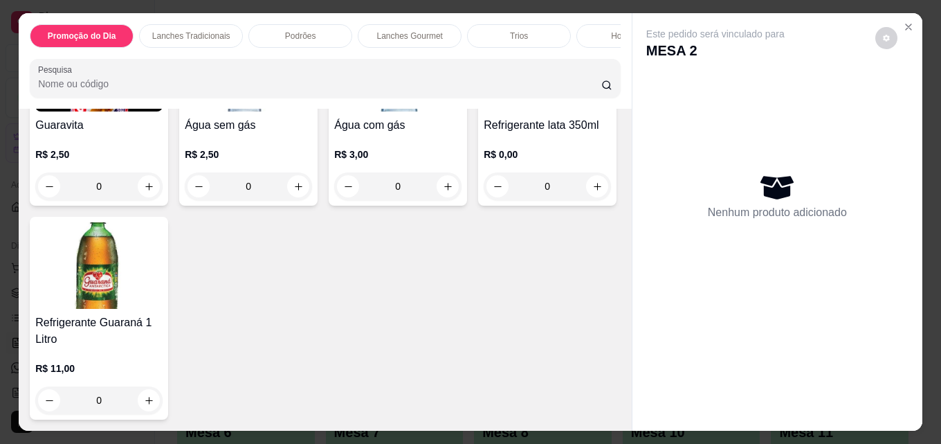
click at [163, 299] on img at bounding box center [98, 265] width 127 height 87
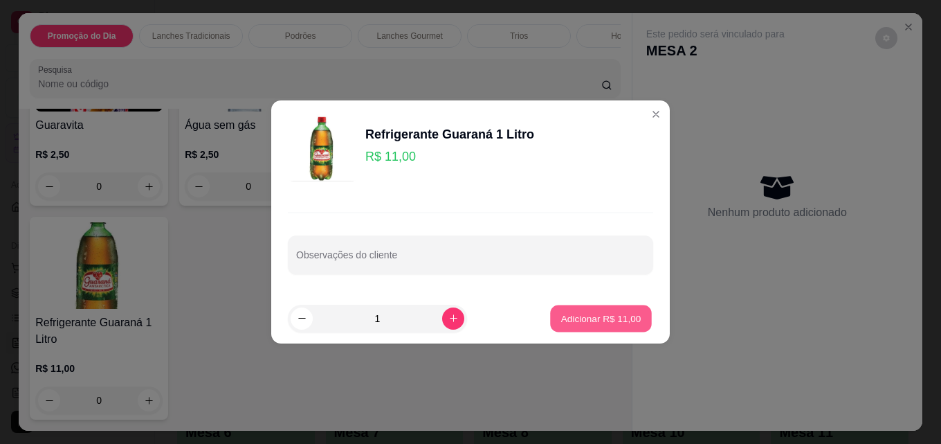
click at [605, 315] on p "Adicionar R$ 11,00" at bounding box center [601, 317] width 80 height 13
type input "1"
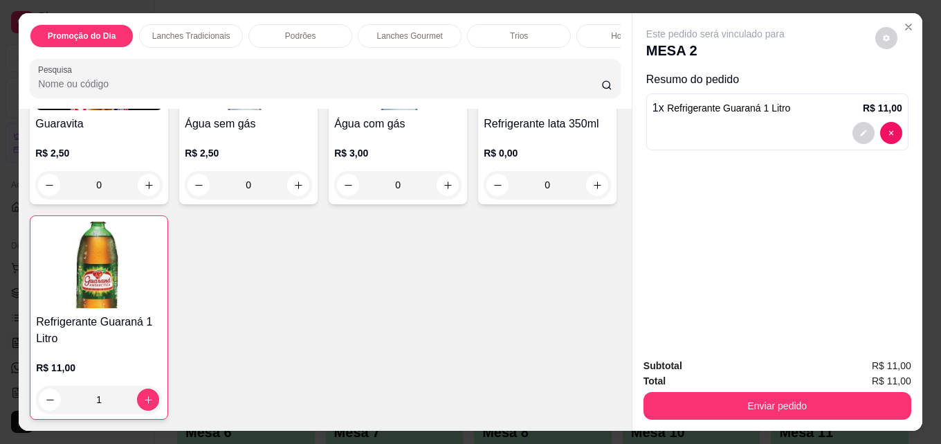
click at [763, 415] on div "Subtotal R$ 11,00 Total R$ 11,00 Enviar pedido" at bounding box center [778, 389] width 290 height 84
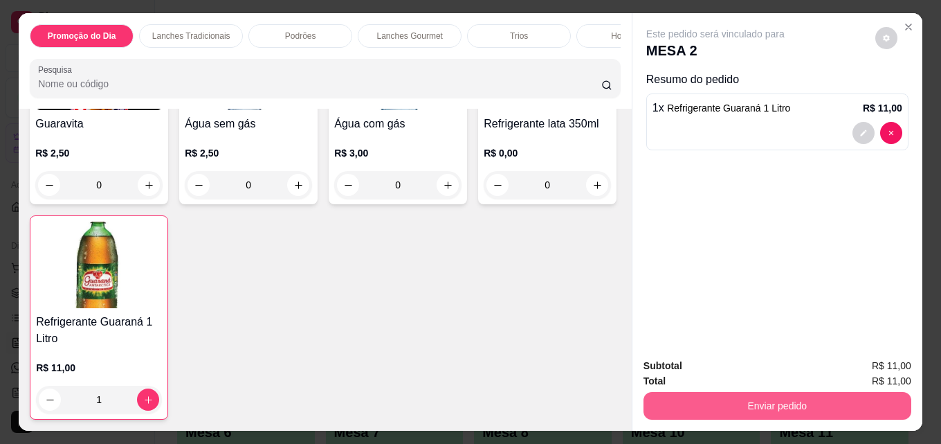
click at [772, 398] on button "Enviar pedido" at bounding box center [778, 406] width 268 height 28
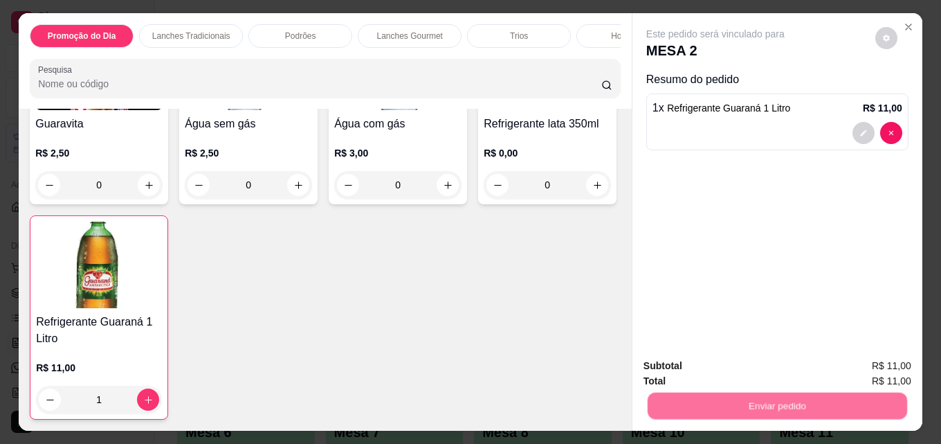
click at [760, 368] on button "Não registrar e enviar pedido" at bounding box center [732, 366] width 144 height 26
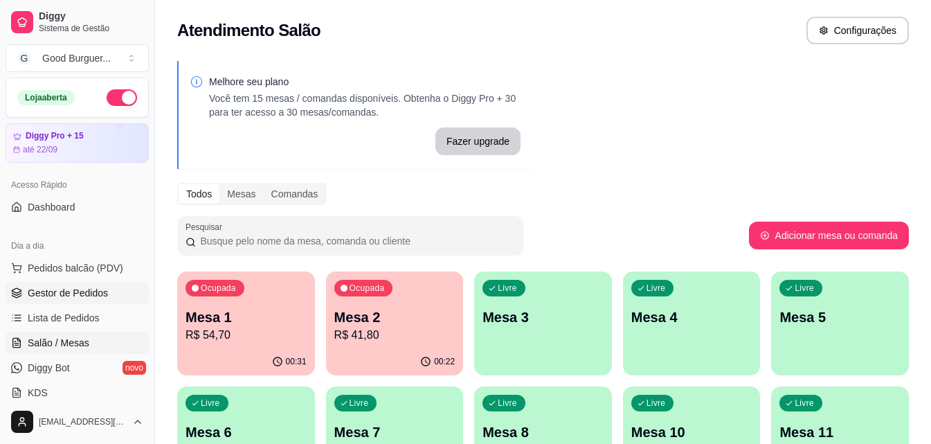
click at [87, 291] on span "Gestor de Pedidos" at bounding box center [68, 293] width 80 height 14
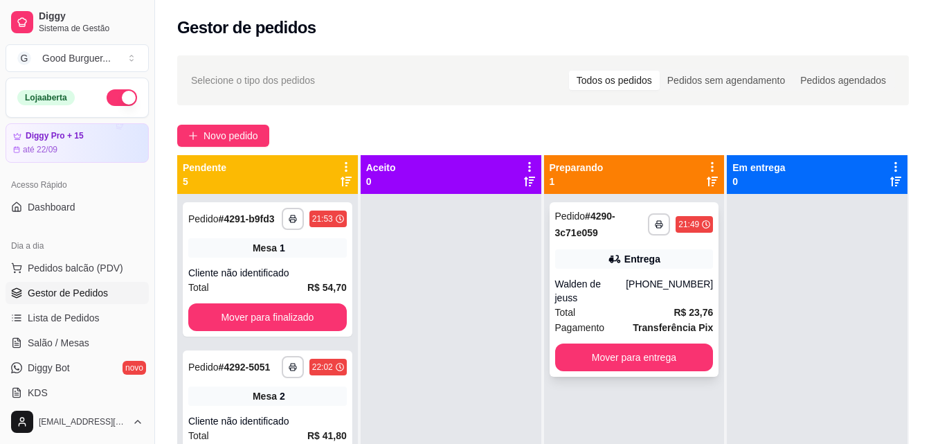
click at [623, 305] on div "Total R$ 23,76" at bounding box center [634, 312] width 159 height 15
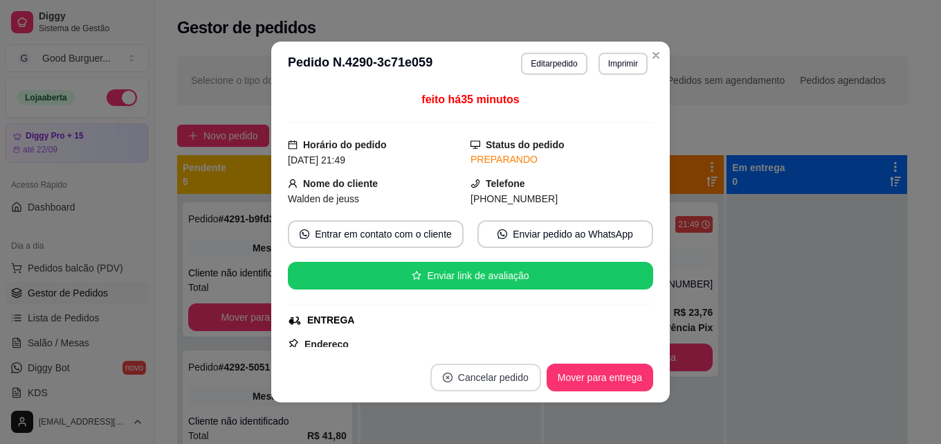
click at [481, 383] on button "Cancelar pedido" at bounding box center [486, 377] width 111 height 28
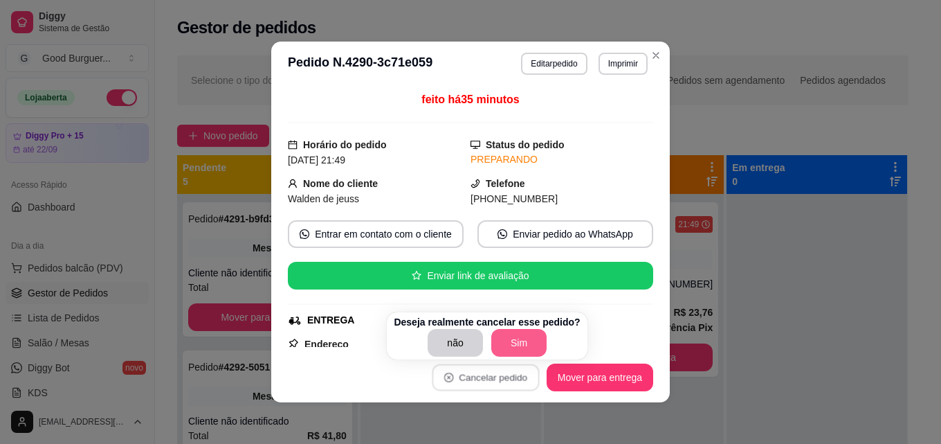
click at [522, 341] on button "Sim" at bounding box center [518, 343] width 55 height 28
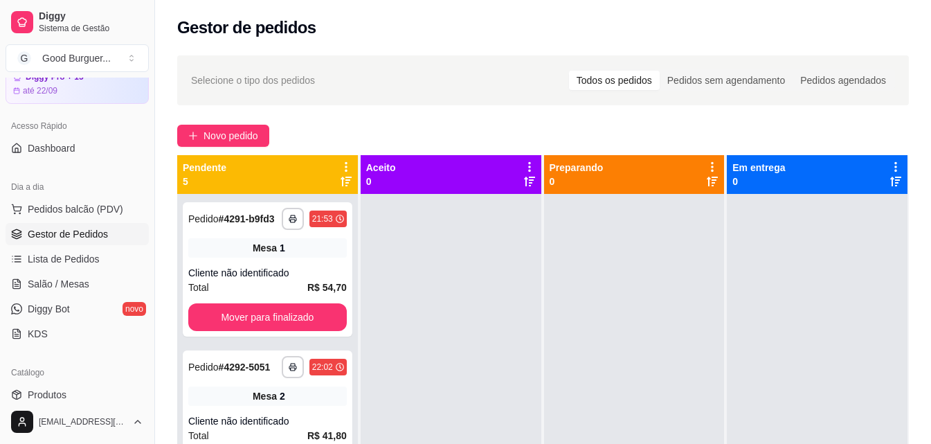
scroll to position [277, 0]
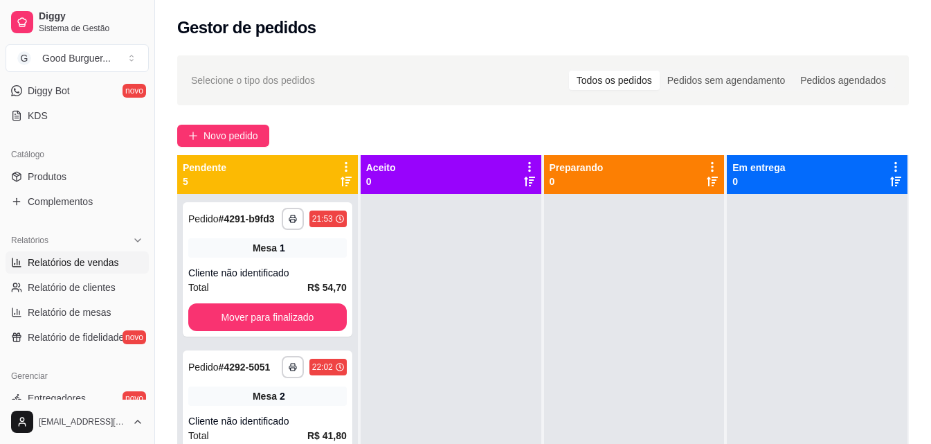
click at [91, 262] on span "Relatórios de vendas" at bounding box center [73, 262] width 91 height 14
select select "ALL"
select select "0"
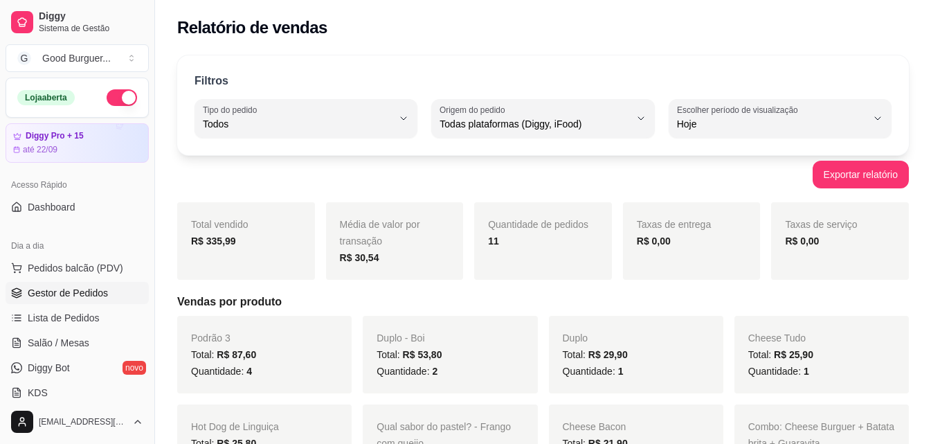
click at [82, 297] on span "Gestor de Pedidos" at bounding box center [68, 293] width 80 height 14
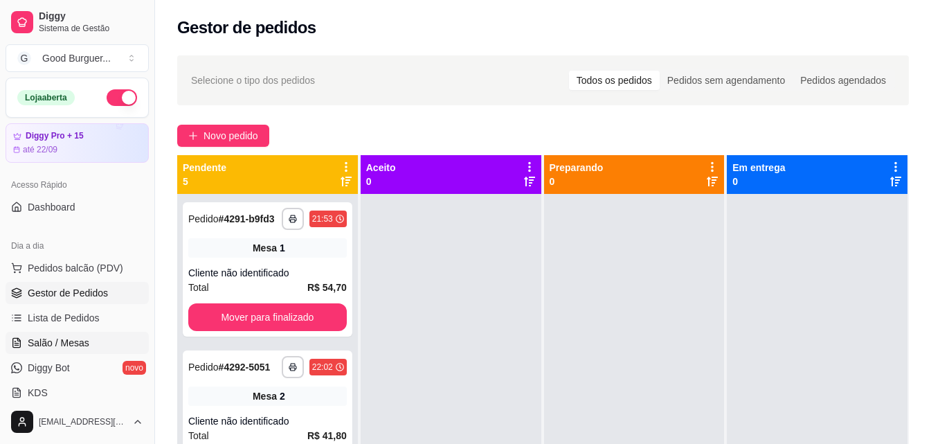
click at [71, 346] on span "Salão / Mesas" at bounding box center [59, 343] width 62 height 14
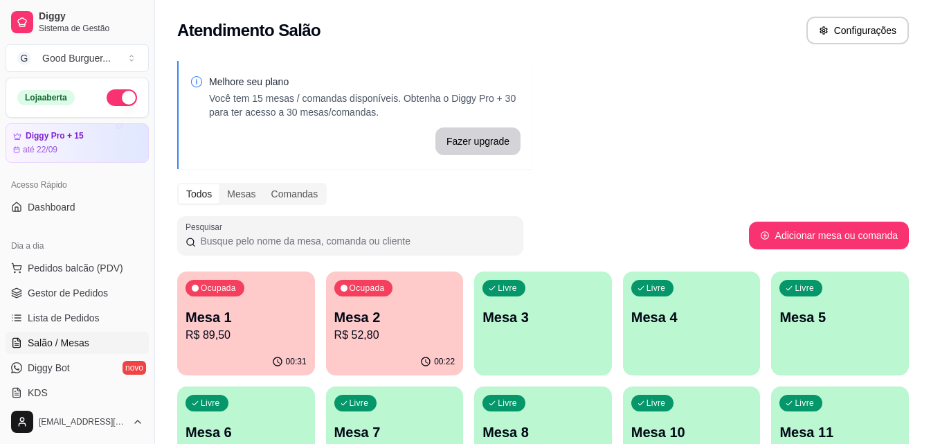
click at [267, 303] on div "Ocupada Mesa 1 R$ 89,50" at bounding box center [246, 309] width 138 height 77
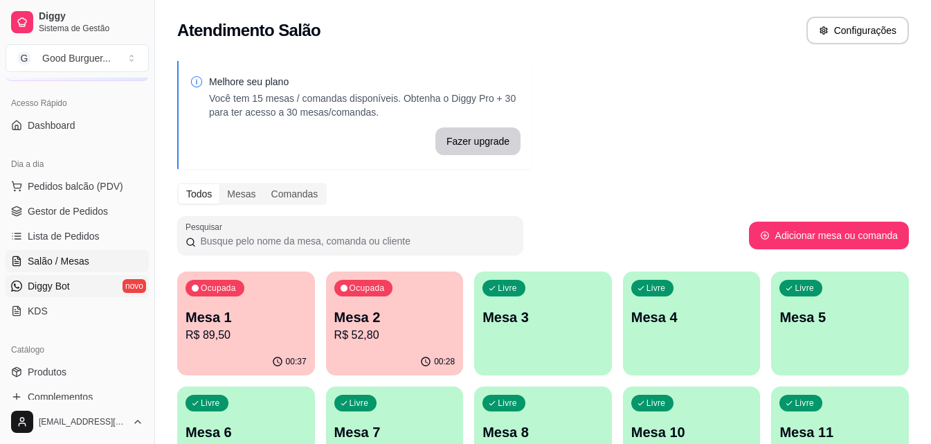
scroll to position [208, 0]
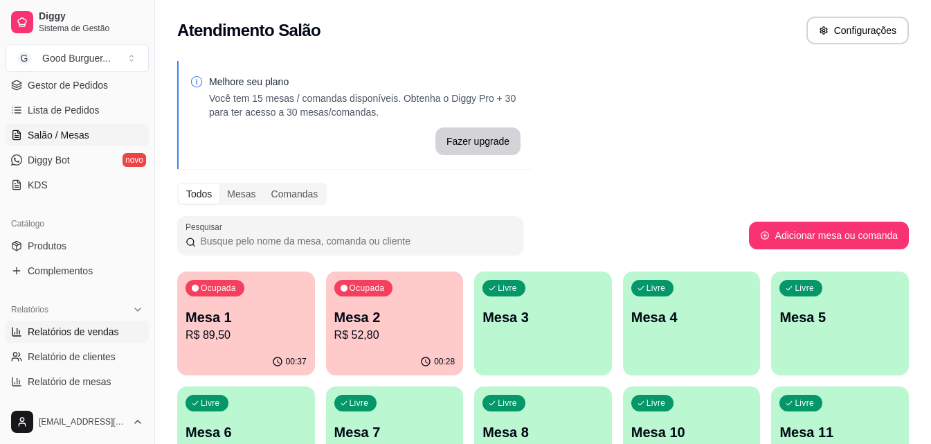
click at [79, 334] on span "Relatórios de vendas" at bounding box center [73, 332] width 91 height 14
select select "ALL"
select select "0"
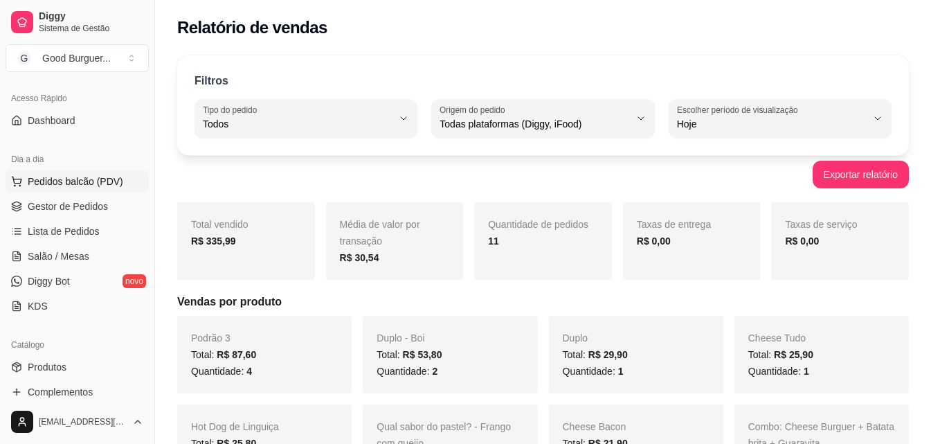
scroll to position [69, 0]
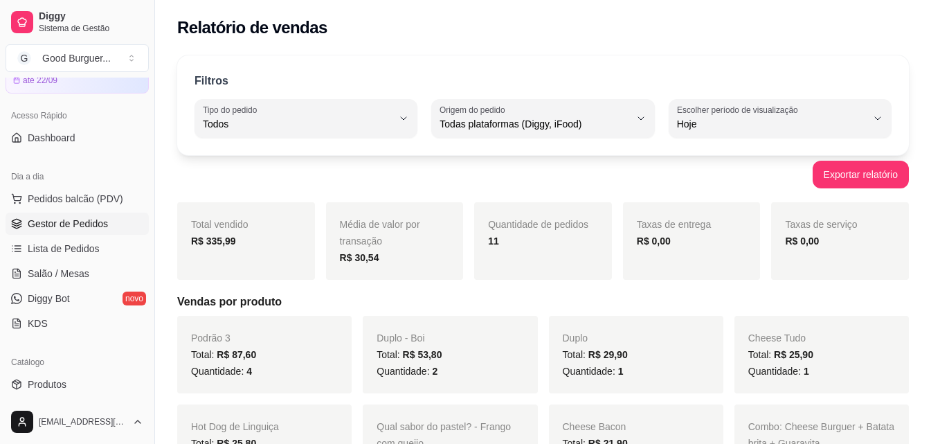
click at [80, 222] on span "Gestor de Pedidos" at bounding box center [68, 224] width 80 height 14
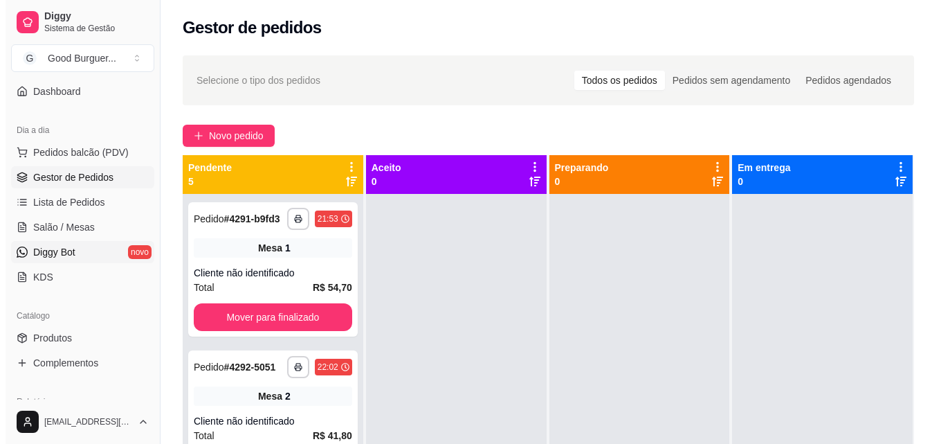
scroll to position [138, 0]
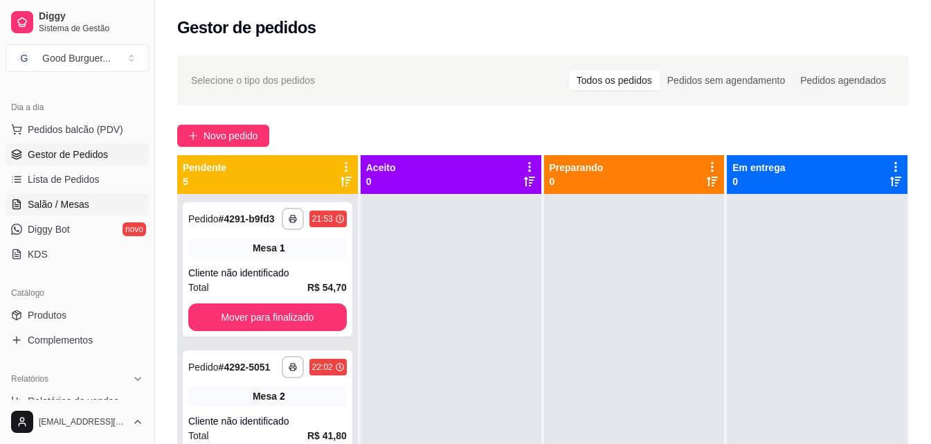
click at [75, 209] on span "Salão / Mesas" at bounding box center [59, 204] width 62 height 14
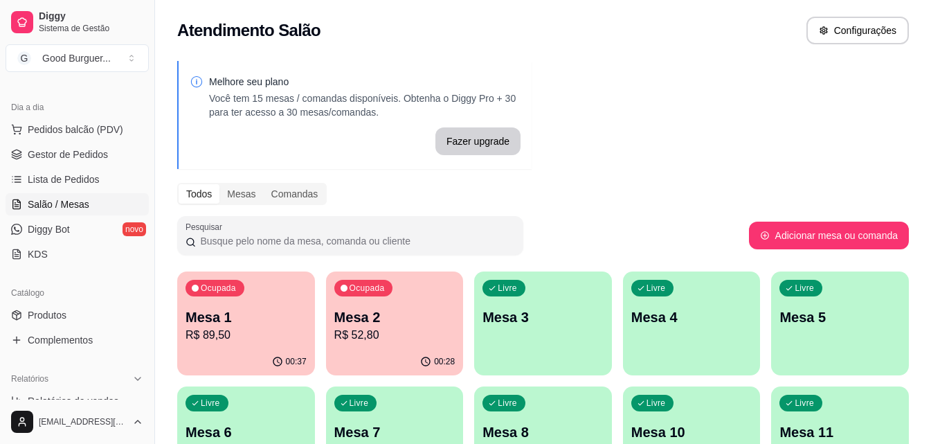
click at [235, 336] on p "R$ 89,50" at bounding box center [246, 335] width 121 height 17
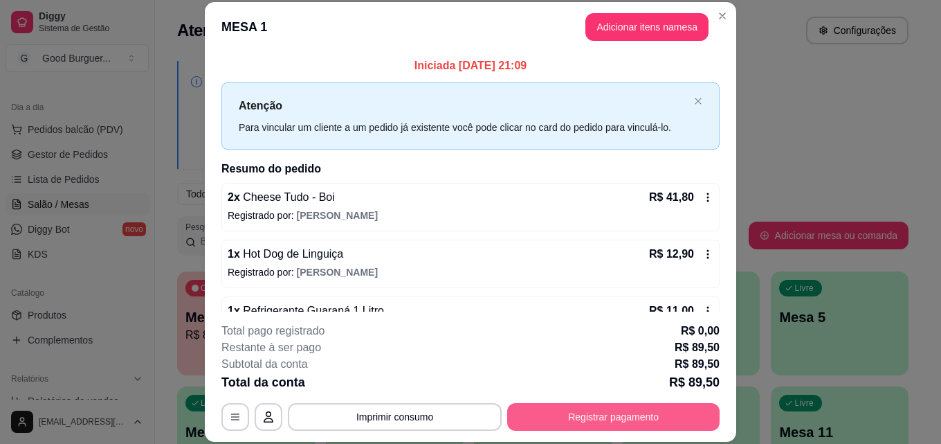
click at [632, 416] on button "Registrar pagamento" at bounding box center [613, 417] width 213 height 28
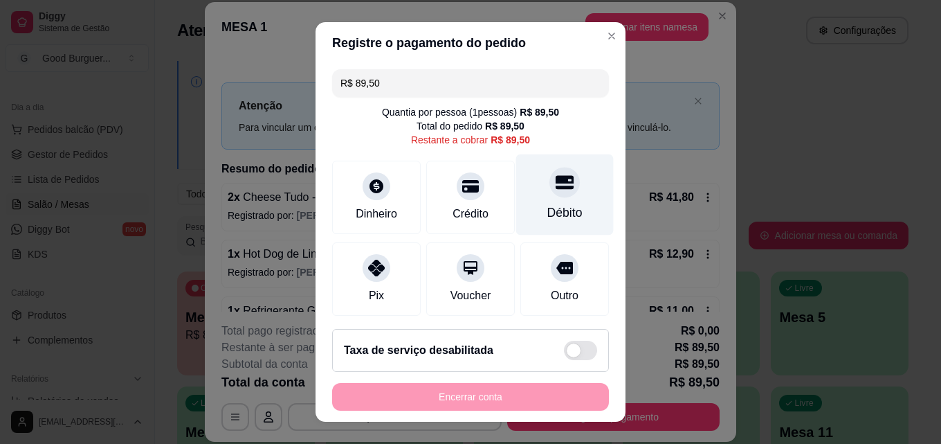
click at [550, 194] on div at bounding box center [565, 182] width 30 height 30
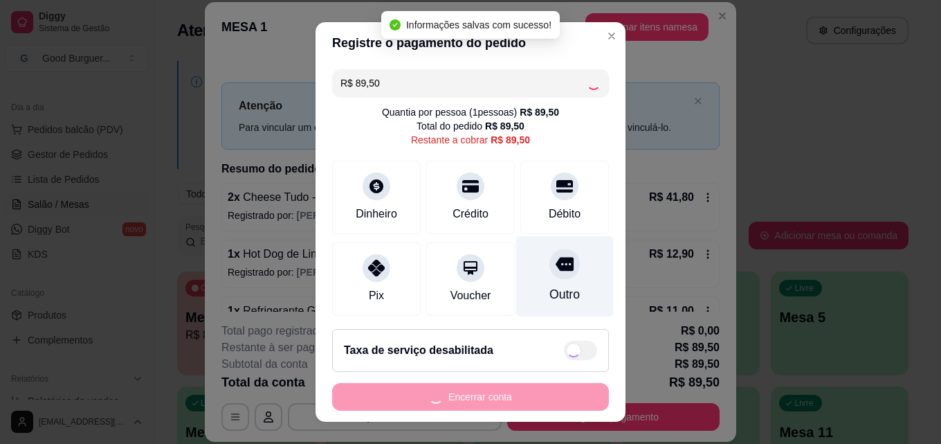
type input "R$ 0,00"
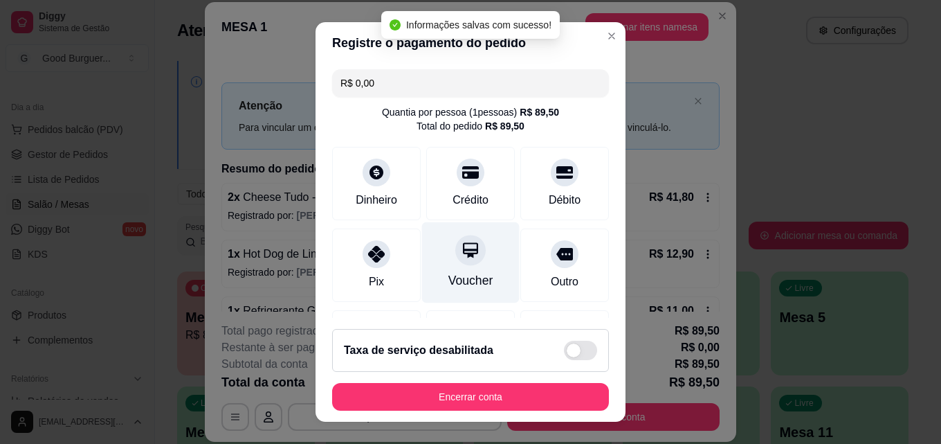
scroll to position [160, 0]
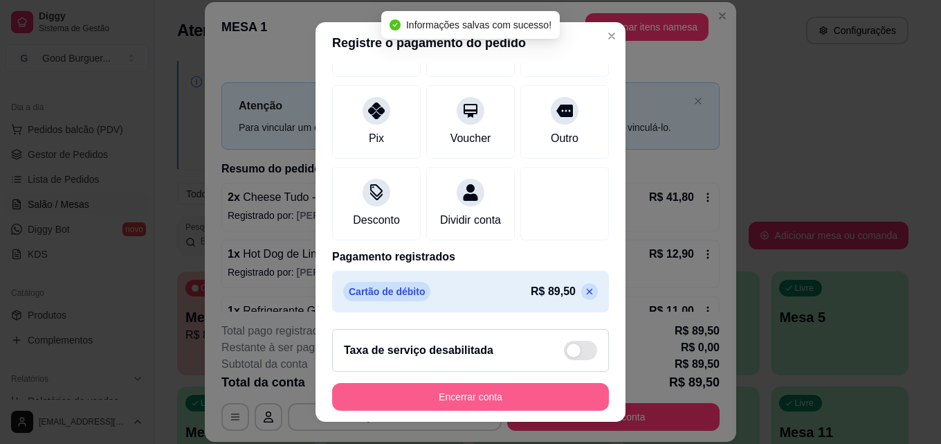
click at [474, 391] on button "Encerrar conta" at bounding box center [470, 397] width 277 height 28
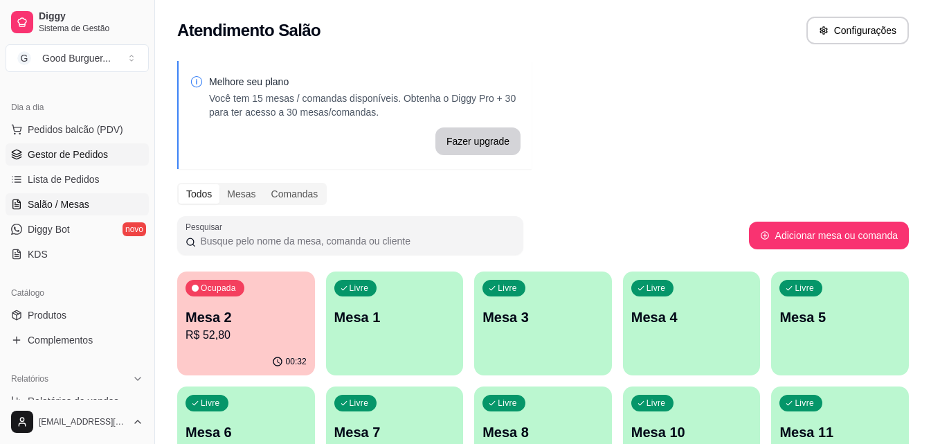
click at [89, 161] on link "Gestor de Pedidos" at bounding box center [77, 154] width 143 height 22
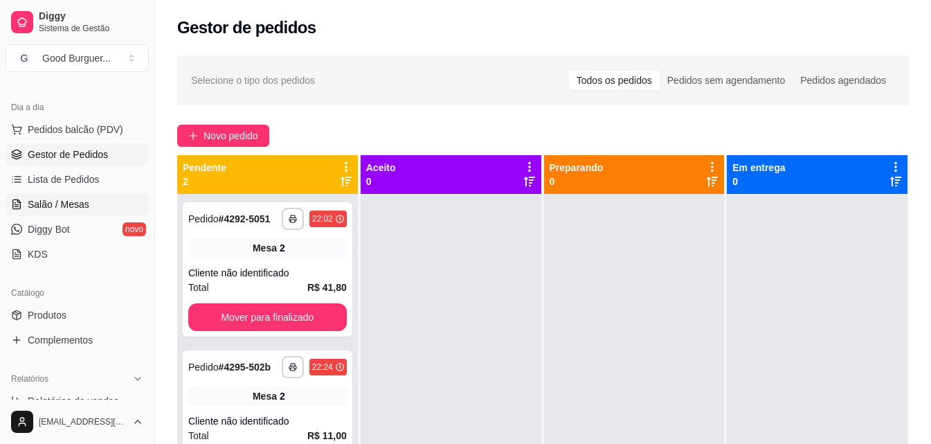
click at [78, 199] on span "Salão / Mesas" at bounding box center [59, 204] width 62 height 14
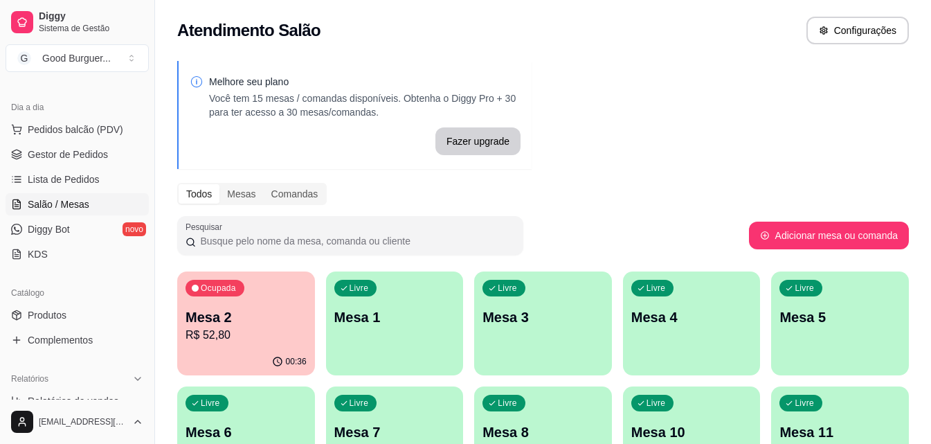
click at [231, 323] on p "Mesa 2" at bounding box center [246, 316] width 121 height 19
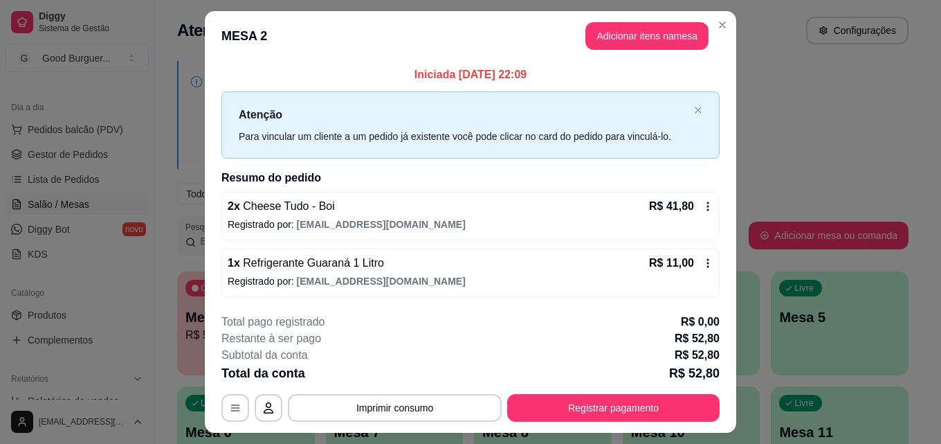
click at [631, 412] on button "Registrar pagamento" at bounding box center [613, 408] width 213 height 28
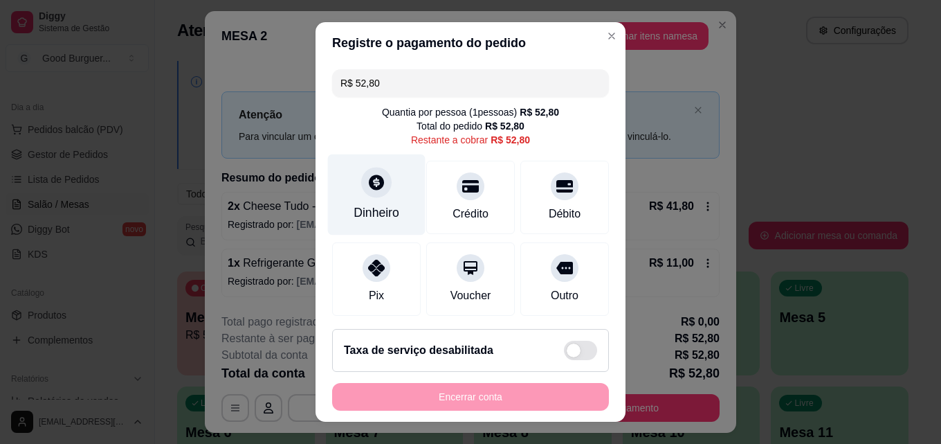
click at [380, 189] on div at bounding box center [376, 182] width 30 height 30
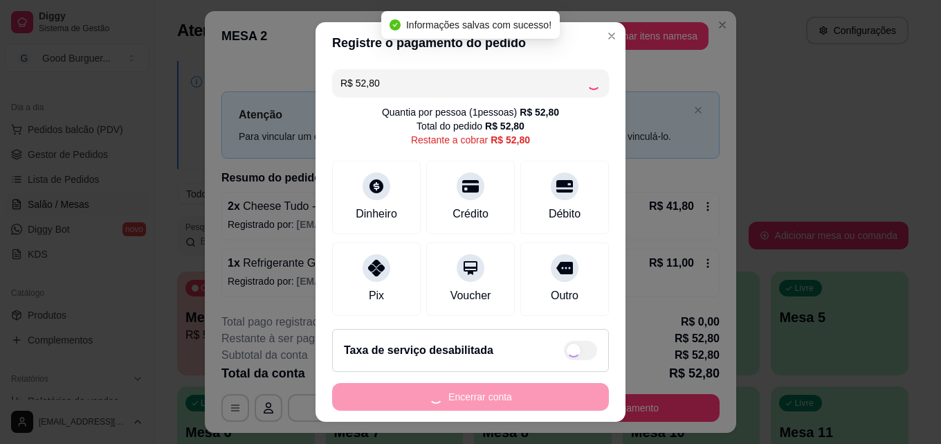
type input "R$ 0,00"
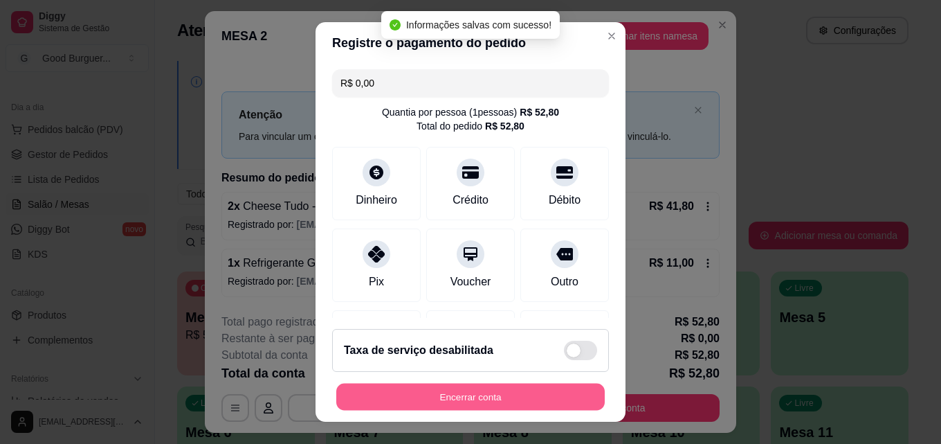
click at [480, 383] on div "Encerrar conta" at bounding box center [470, 397] width 277 height 28
click at [478, 386] on button "Encerrar conta" at bounding box center [470, 397] width 277 height 28
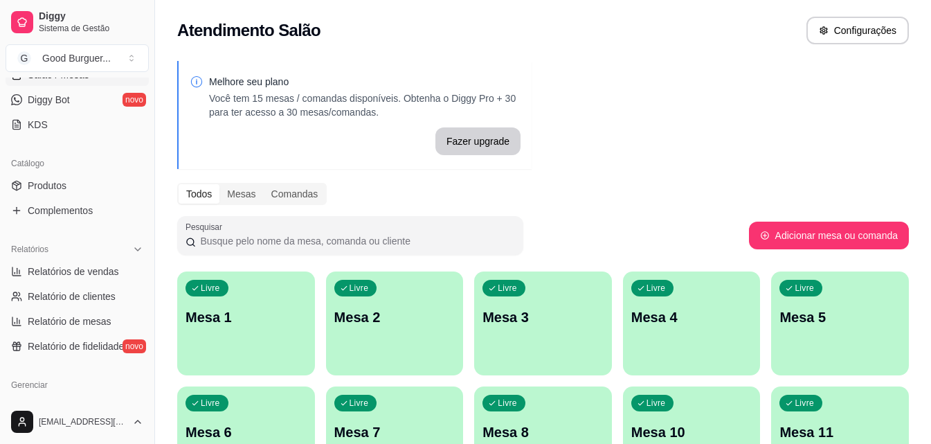
scroll to position [277, 0]
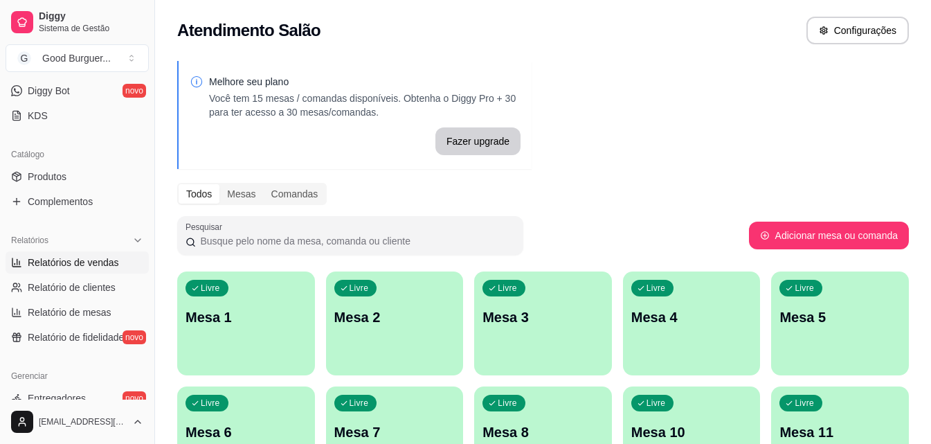
click at [69, 256] on span "Relatórios de vendas" at bounding box center [73, 262] width 91 height 14
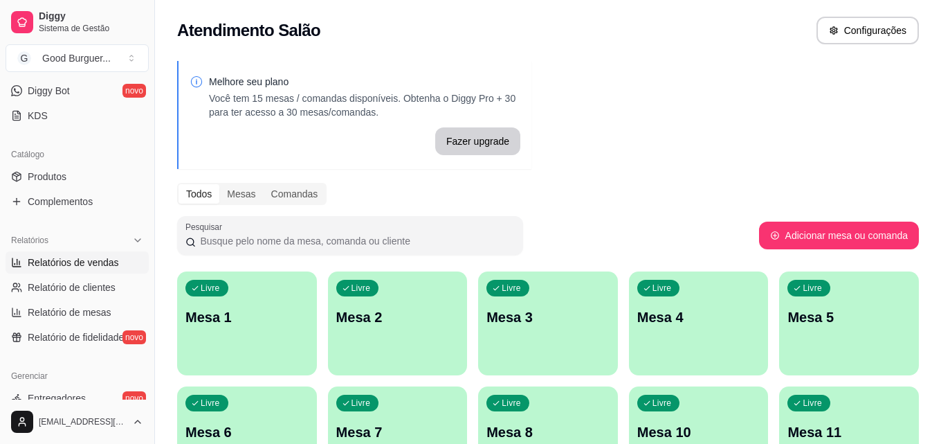
select select "ALL"
select select "0"
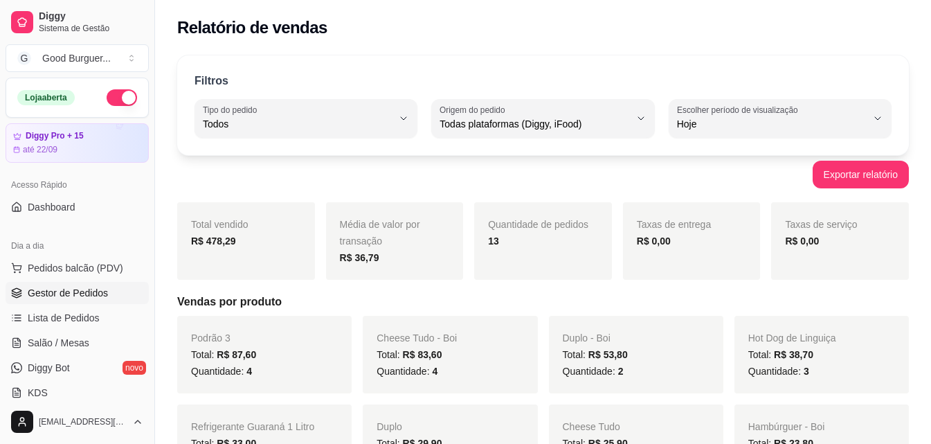
click at [55, 291] on span "Gestor de Pedidos" at bounding box center [68, 293] width 80 height 14
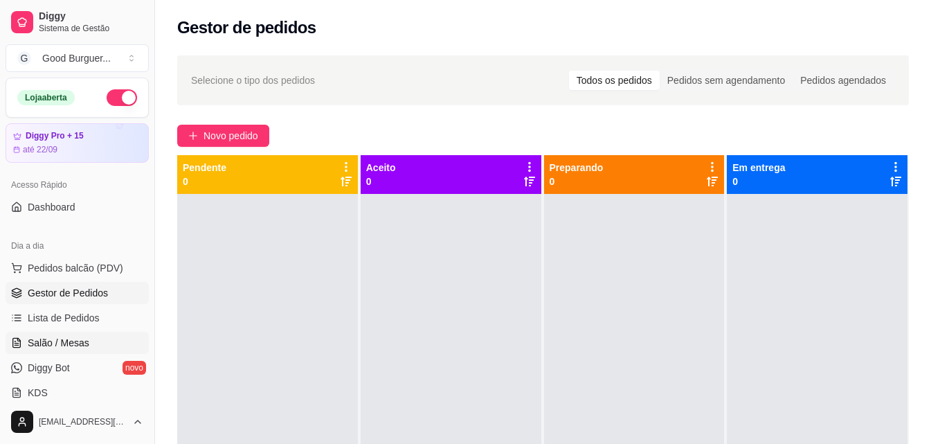
click at [81, 339] on span "Salão / Mesas" at bounding box center [59, 343] width 62 height 14
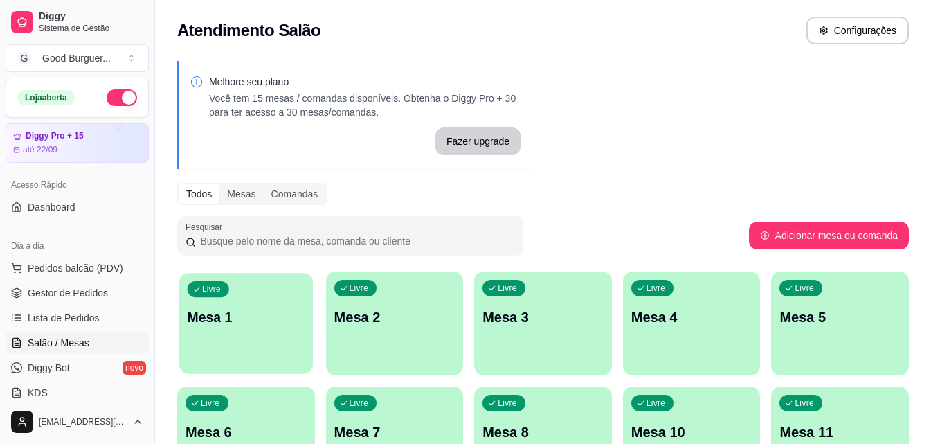
click at [250, 296] on div "Livre Mesa 1" at bounding box center [246, 315] width 134 height 84
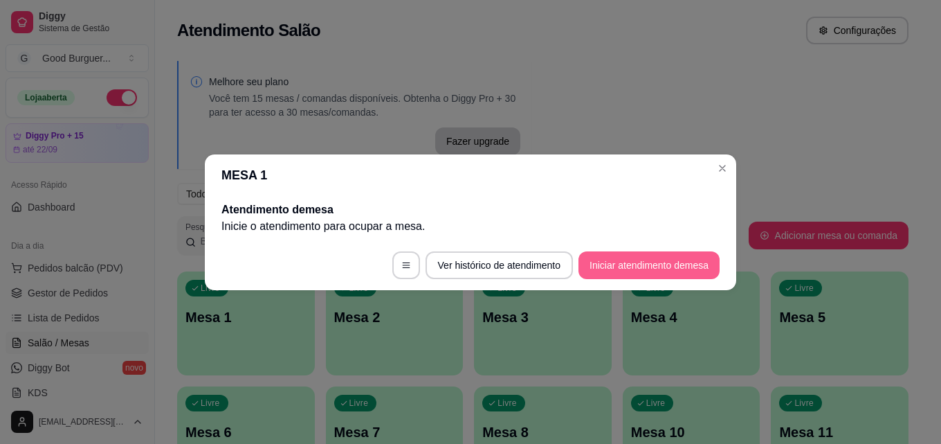
click at [647, 264] on button "Iniciar atendimento de mesa" at bounding box center [649, 265] width 141 height 28
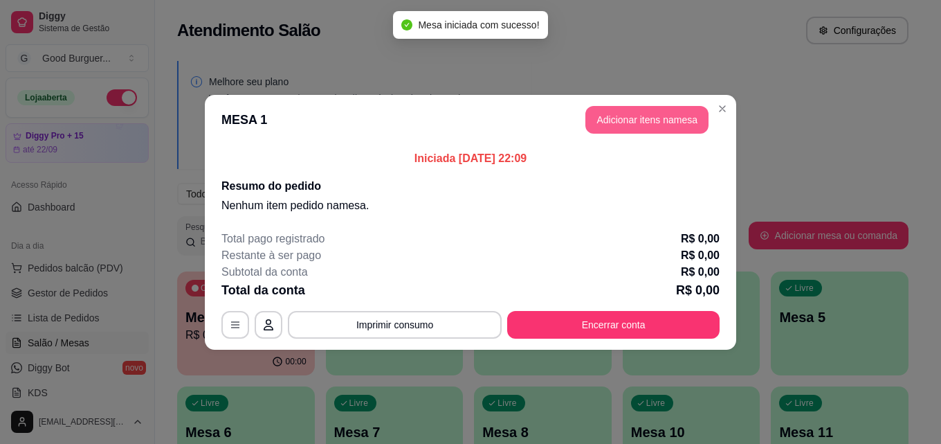
click at [644, 118] on button "Adicionar itens na mesa" at bounding box center [647, 120] width 123 height 28
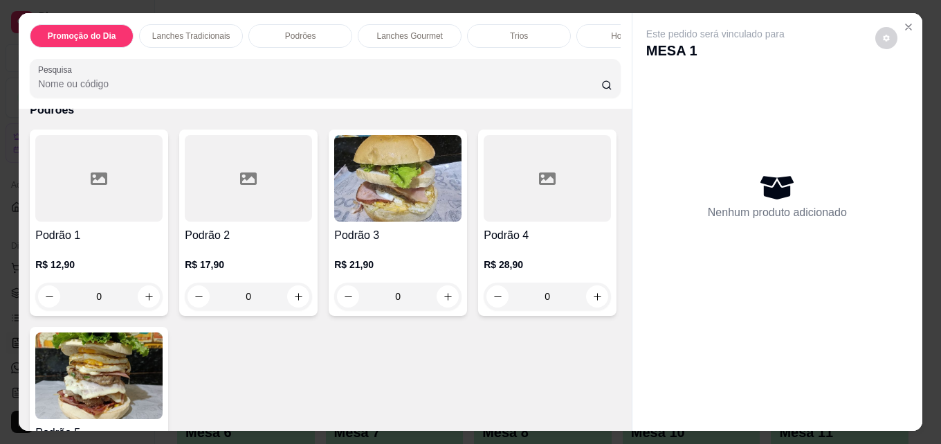
scroll to position [969, 0]
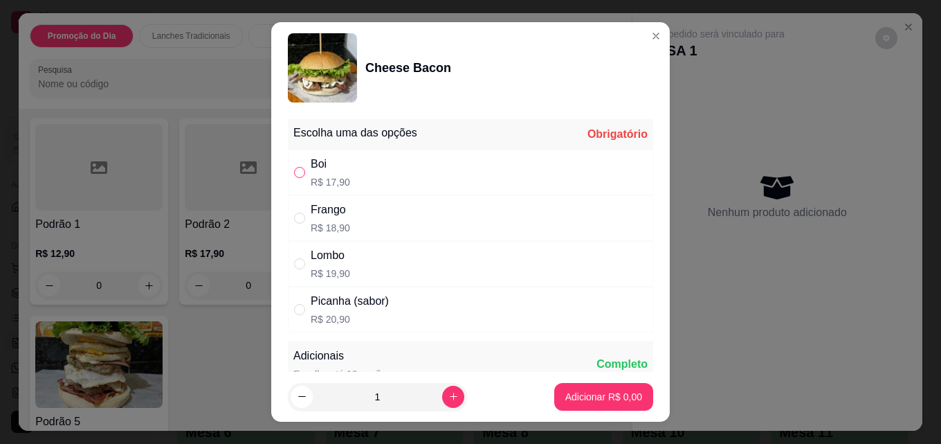
click at [296, 170] on input "" at bounding box center [299, 172] width 11 height 11
radio input "true"
click at [584, 393] on p "Adicionar R$ 17,90" at bounding box center [601, 397] width 82 height 14
type input "1"
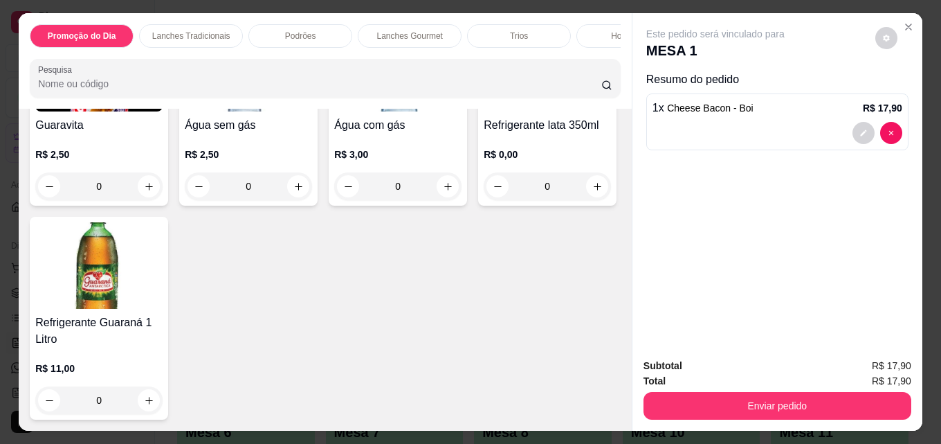
scroll to position [4822, 0]
click at [122, 111] on img at bounding box center [98, 68] width 127 height 87
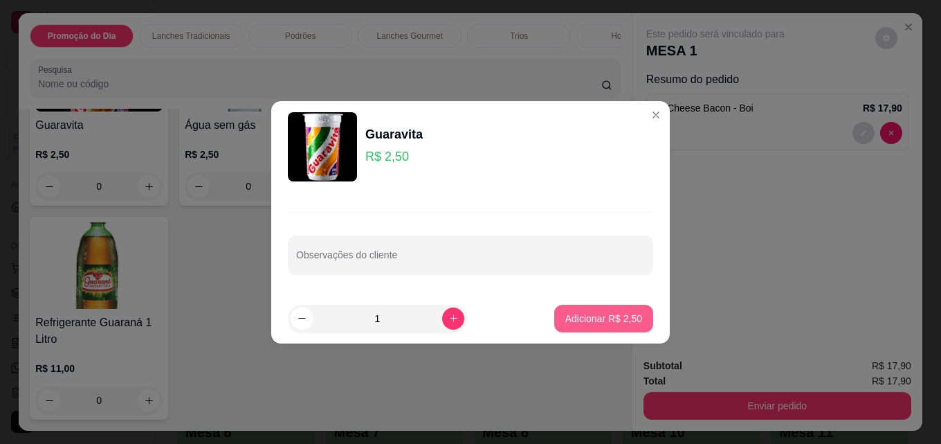
click at [602, 316] on p "Adicionar R$ 2,50" at bounding box center [604, 318] width 77 height 14
type input "1"
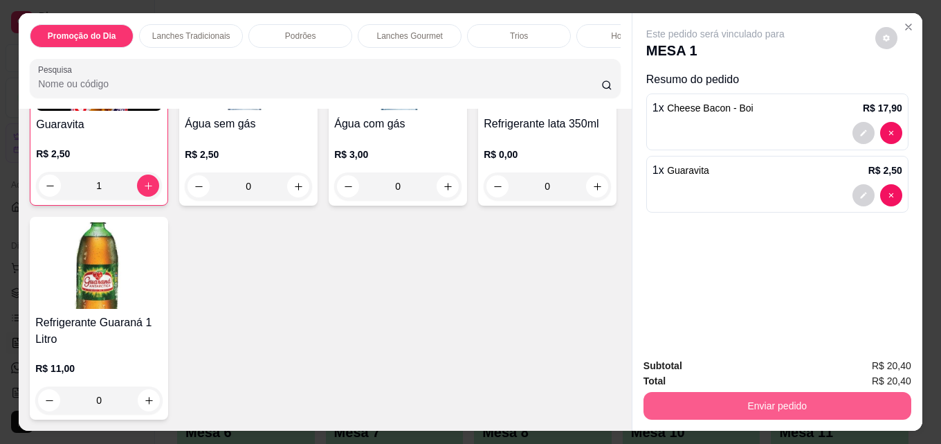
click at [794, 393] on button "Enviar pedido" at bounding box center [778, 406] width 268 height 28
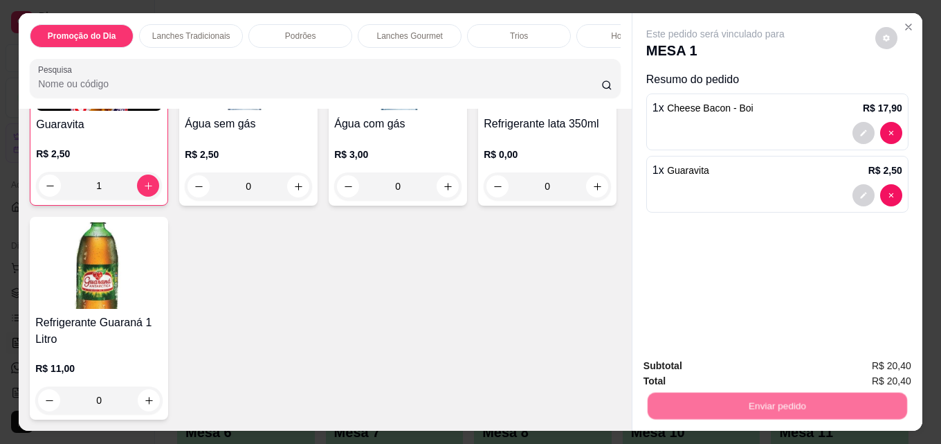
click at [776, 366] on button "Não registrar e enviar pedido" at bounding box center [732, 366] width 144 height 26
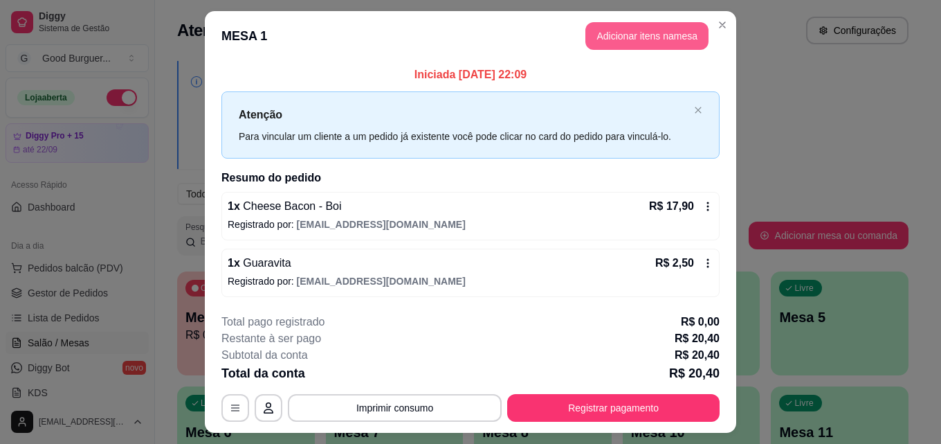
click at [659, 30] on button "Adicionar itens na mesa" at bounding box center [647, 36] width 123 height 28
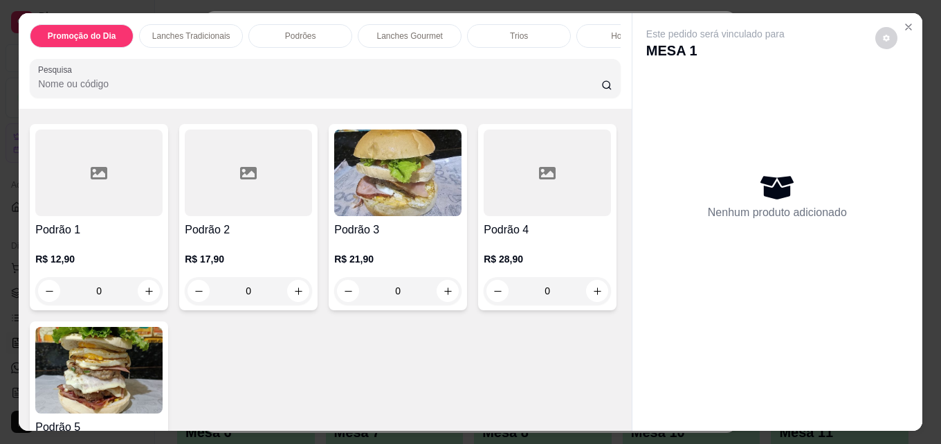
scroll to position [969, 0]
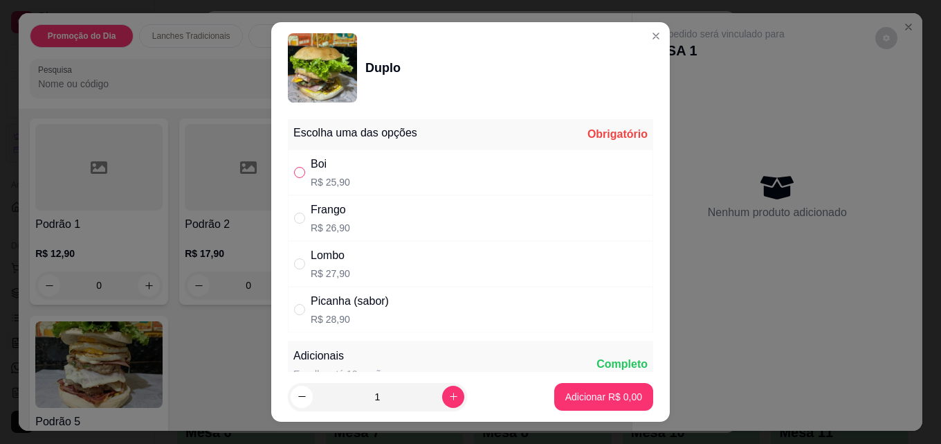
click at [296, 171] on input "" at bounding box center [299, 172] width 11 height 11
radio input "true"
click at [593, 407] on button "Adicionar R$ 25,90" at bounding box center [601, 397] width 105 height 28
type input "1"
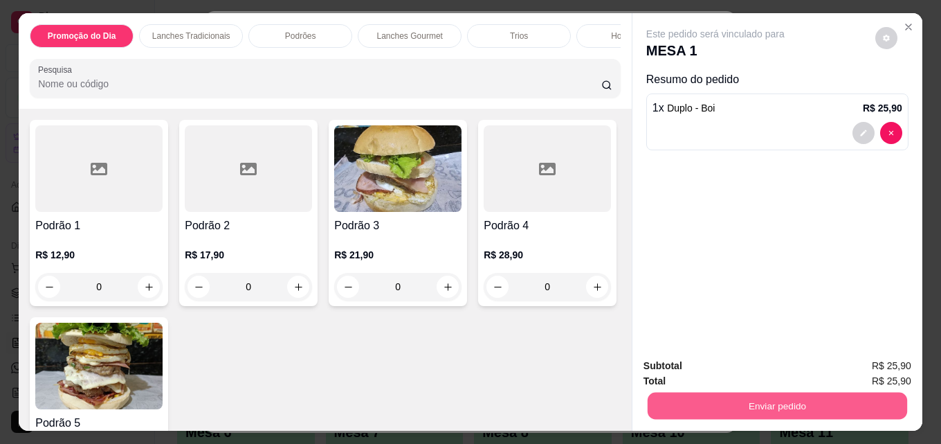
click at [797, 401] on button "Enviar pedido" at bounding box center [778, 405] width 260 height 27
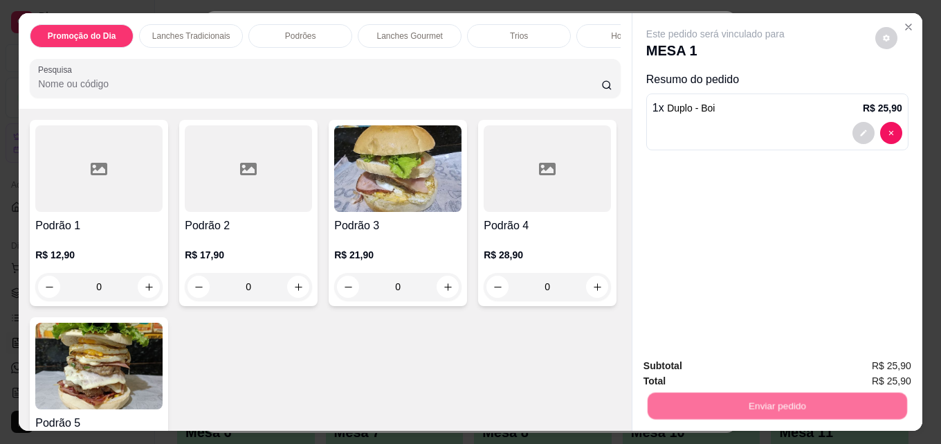
click at [765, 360] on button "Não registrar e enviar pedido" at bounding box center [732, 366] width 144 height 26
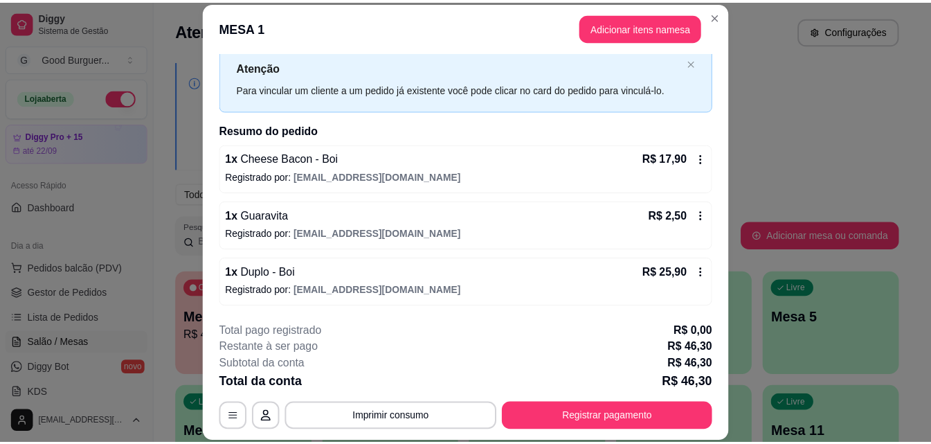
scroll to position [0, 0]
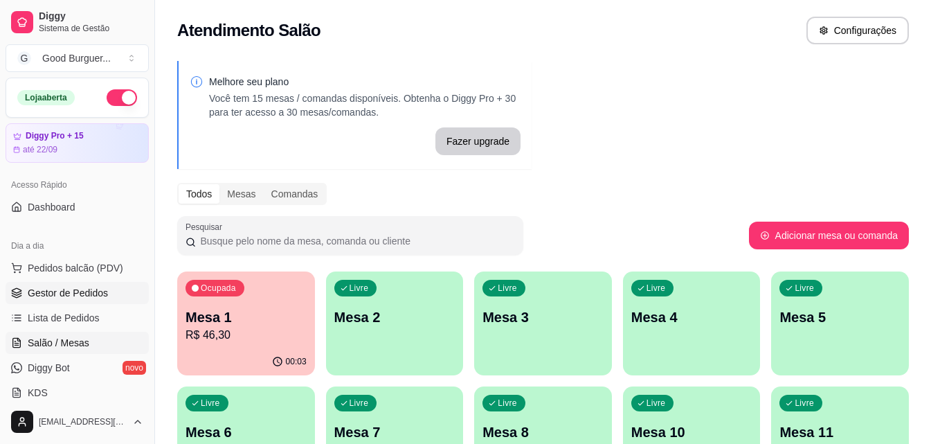
click at [93, 290] on span "Gestor de Pedidos" at bounding box center [68, 293] width 80 height 14
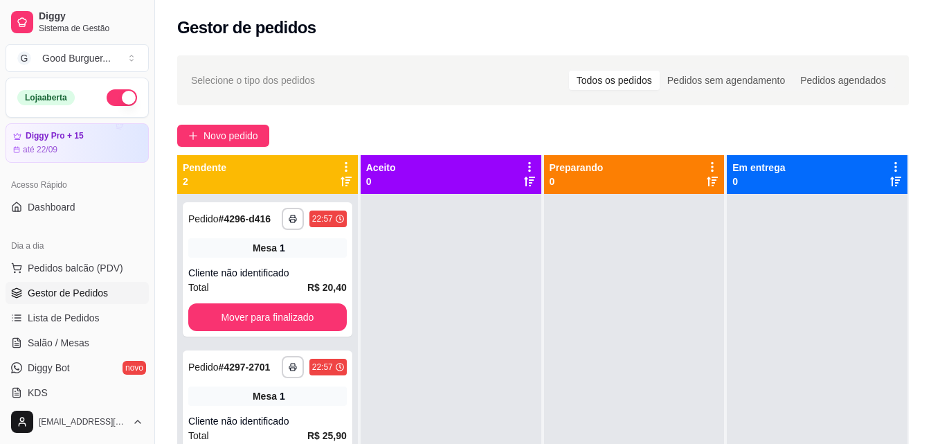
click at [107, 97] on button "button" at bounding box center [122, 97] width 30 height 17
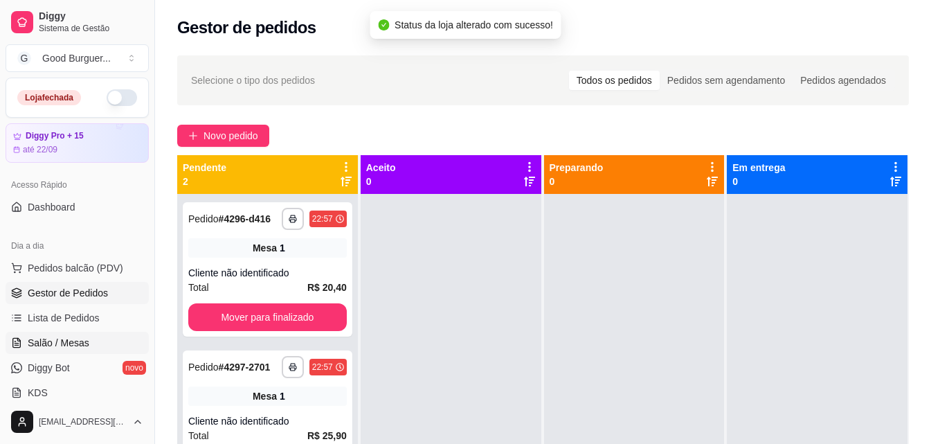
click at [78, 345] on span "Salão / Mesas" at bounding box center [59, 343] width 62 height 14
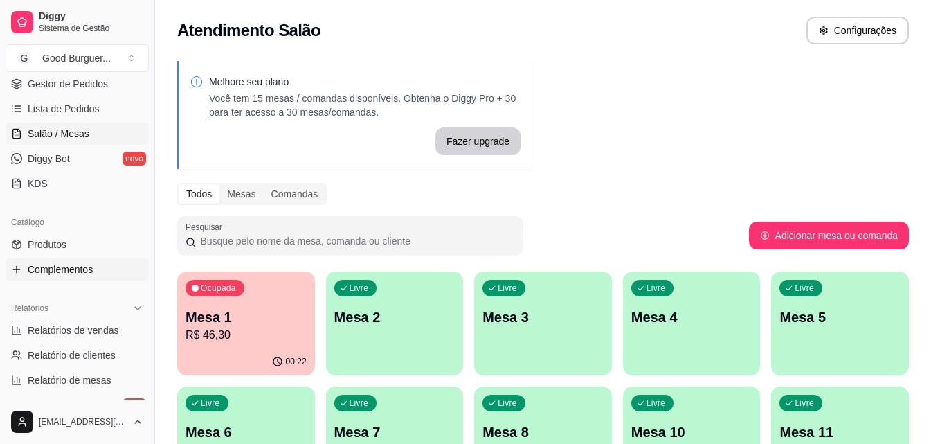
scroll to position [277, 0]
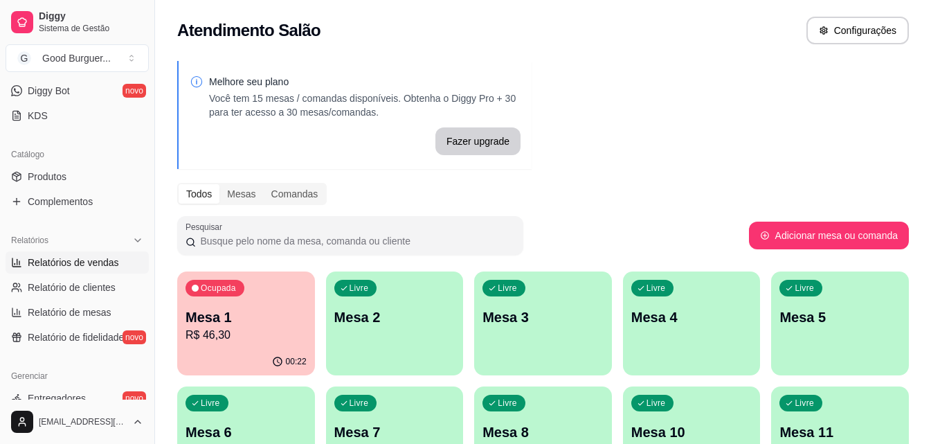
click at [90, 265] on span "Relatórios de vendas" at bounding box center [73, 262] width 91 height 14
select select "ALL"
select select "0"
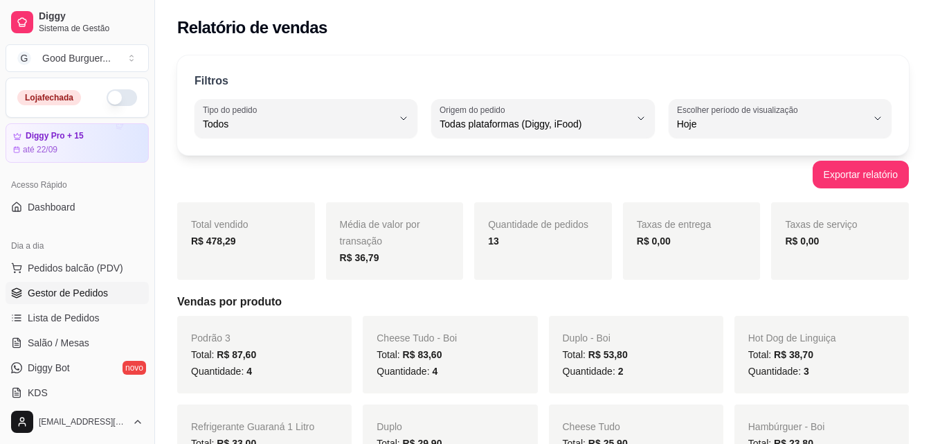
click at [72, 288] on span "Gestor de Pedidos" at bounding box center [68, 293] width 80 height 14
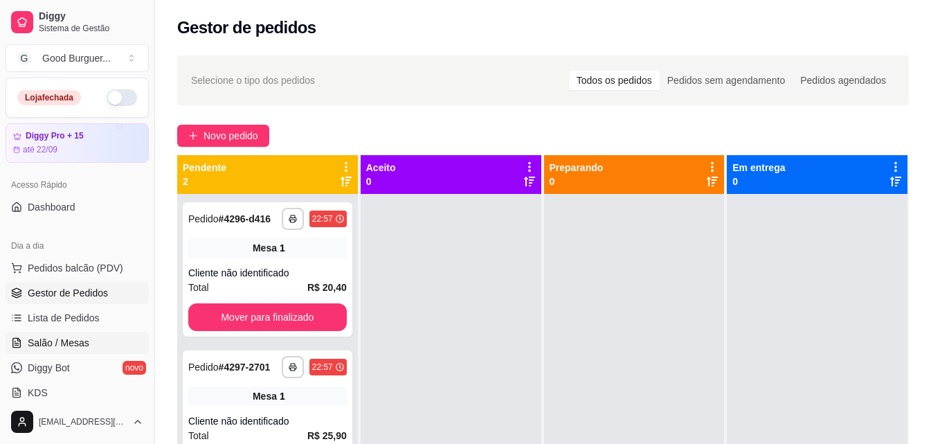
click at [72, 336] on span "Salão / Mesas" at bounding box center [59, 343] width 62 height 14
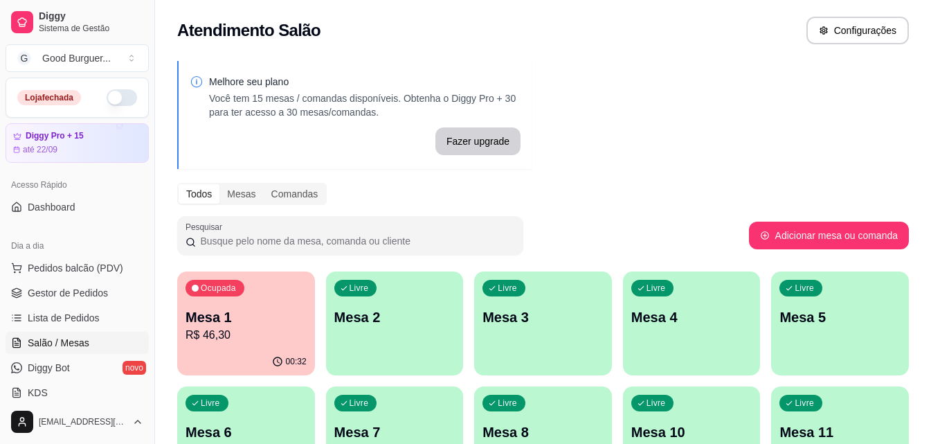
click at [192, 343] on div "Ocupada Mesa 1 R$ 46,30" at bounding box center [246, 309] width 138 height 77
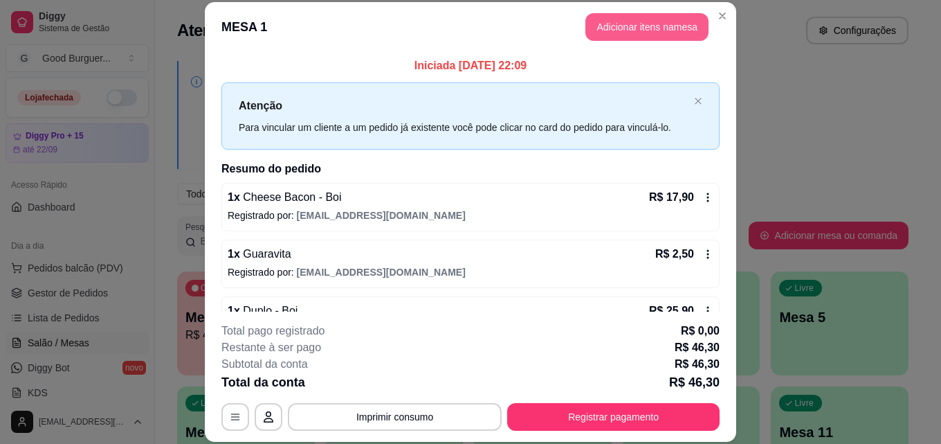
click at [679, 26] on button "Adicionar itens na mesa" at bounding box center [647, 27] width 123 height 28
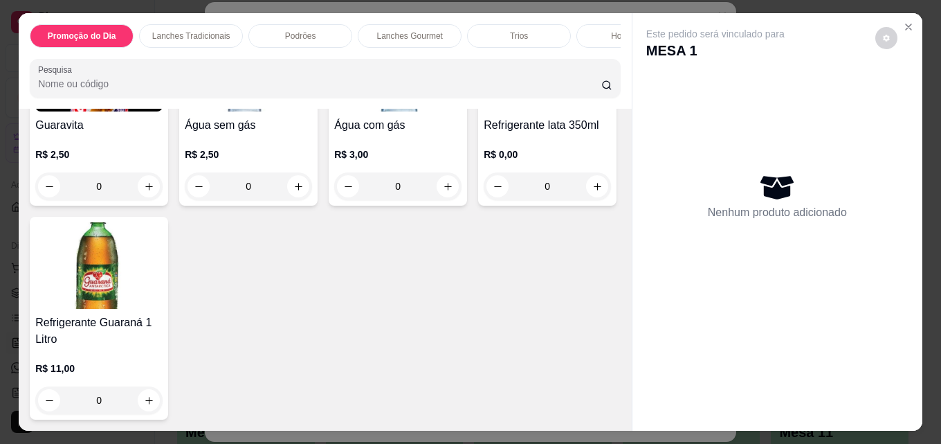
scroll to position [4821, 0]
click at [139, 111] on img at bounding box center [98, 68] width 127 height 87
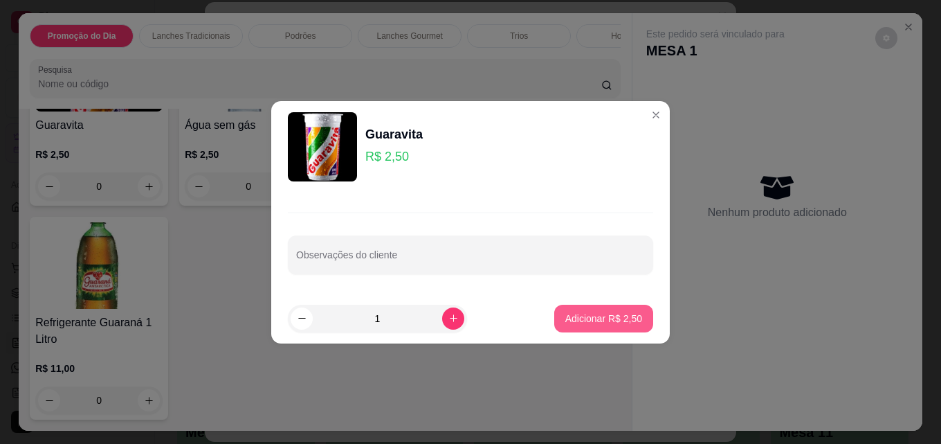
click at [602, 316] on p "Adicionar R$ 2,50" at bounding box center [604, 318] width 77 height 14
type input "1"
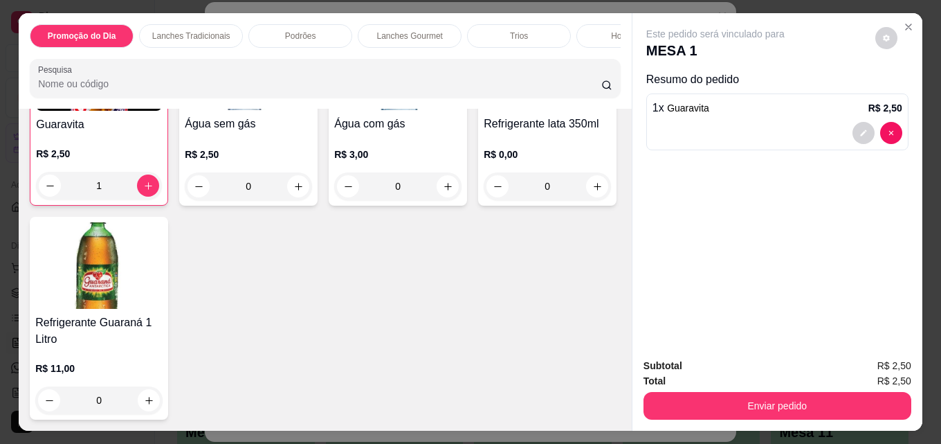
click at [770, 392] on button "Enviar pedido" at bounding box center [778, 406] width 268 height 28
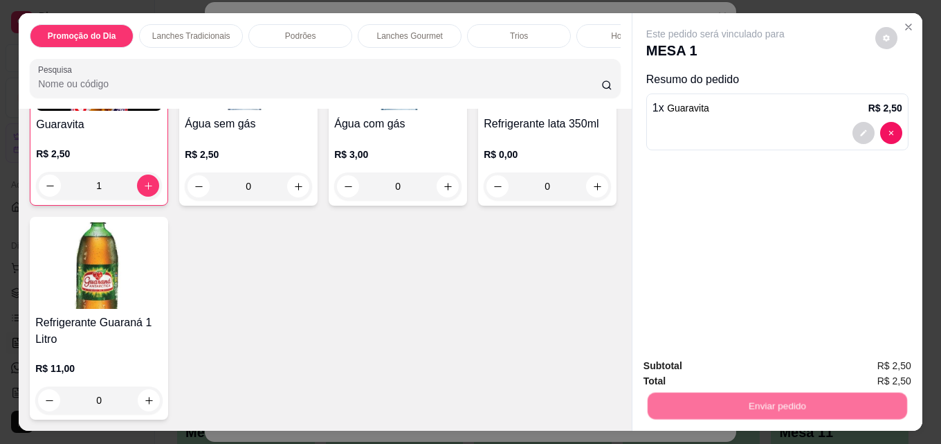
click at [730, 364] on button "Não registrar e enviar pedido" at bounding box center [732, 366] width 140 height 26
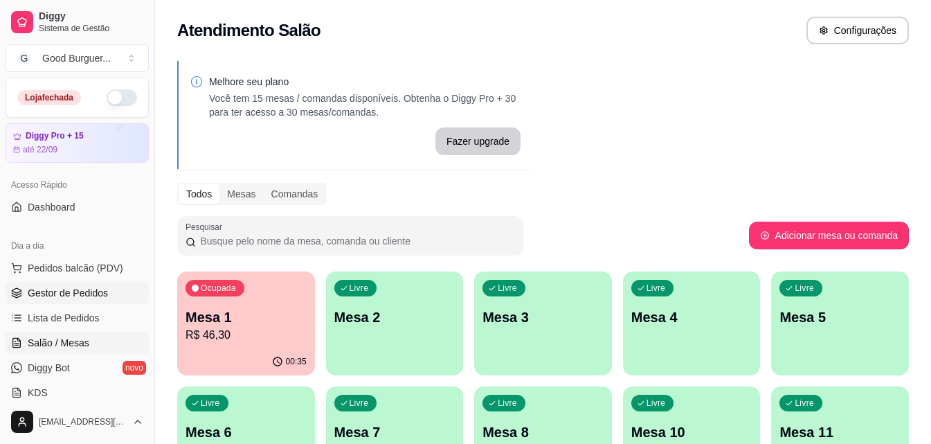
click at [76, 291] on span "Gestor de Pedidos" at bounding box center [68, 293] width 80 height 14
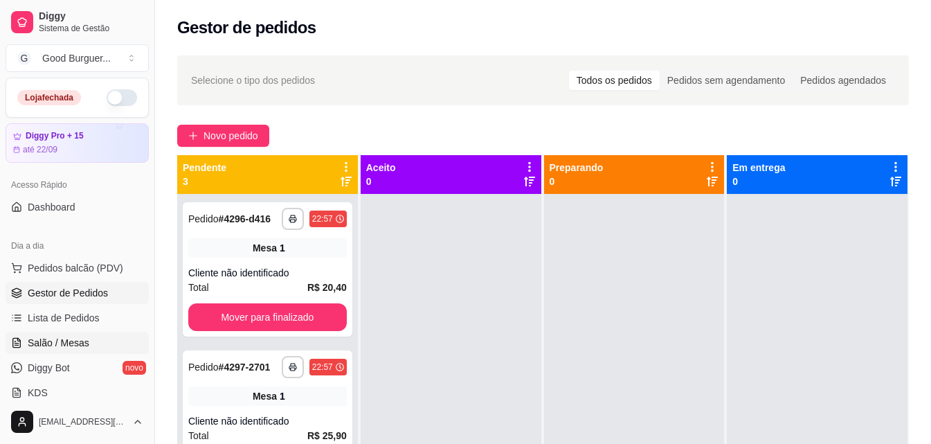
click at [93, 339] on link "Salão / Mesas" at bounding box center [77, 343] width 143 height 22
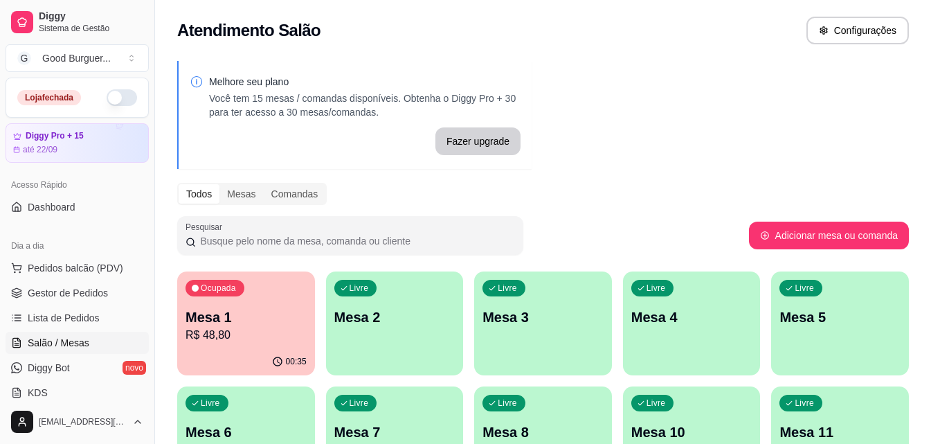
drag, startPoint x: 0, startPoint y: 106, endPoint x: 0, endPoint y: -21, distance: 126.7
drag, startPoint x: 0, startPoint y: -21, endPoint x: 588, endPoint y: 34, distance: 590.9
click at [606, 33] on div "Atendimento Salão Configurações" at bounding box center [543, 31] width 732 height 28
click at [253, 316] on p "Mesa 1" at bounding box center [246, 316] width 121 height 19
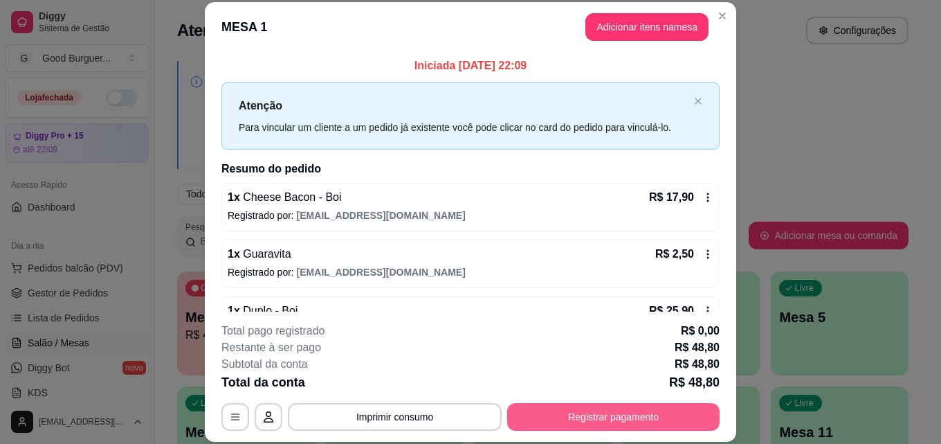
click at [594, 422] on button "Registrar pagamento" at bounding box center [613, 417] width 213 height 28
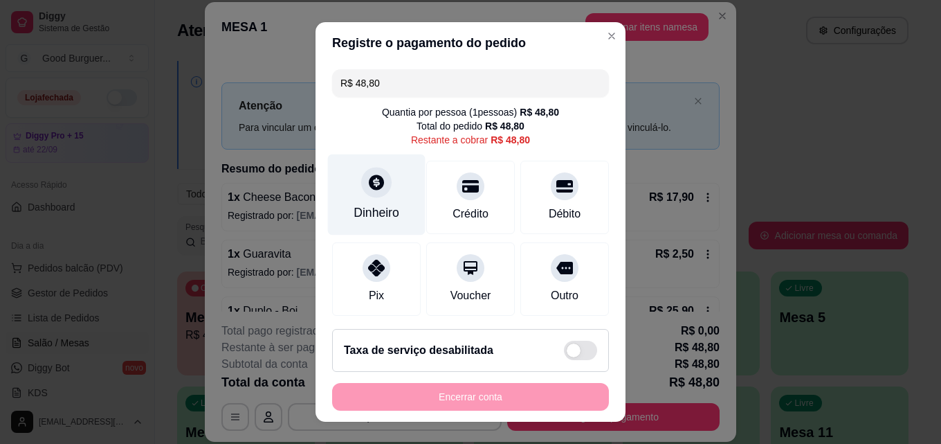
click at [388, 198] on div "Dinheiro" at bounding box center [377, 194] width 98 height 81
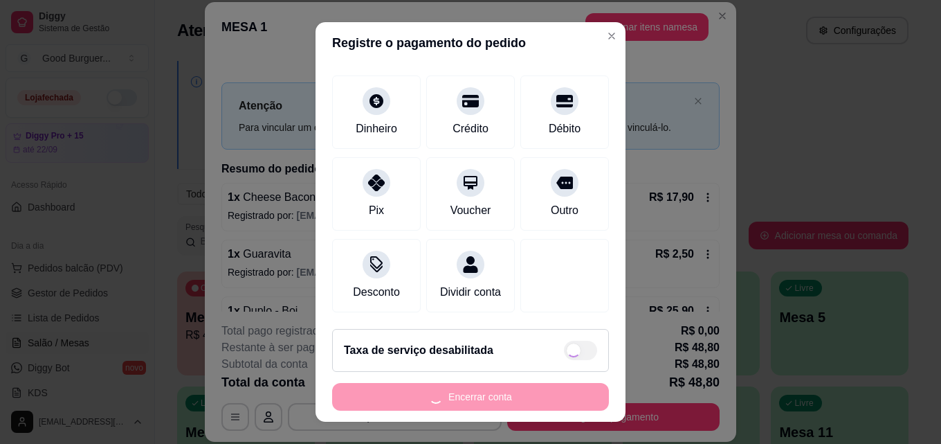
type input "R$ 0,00"
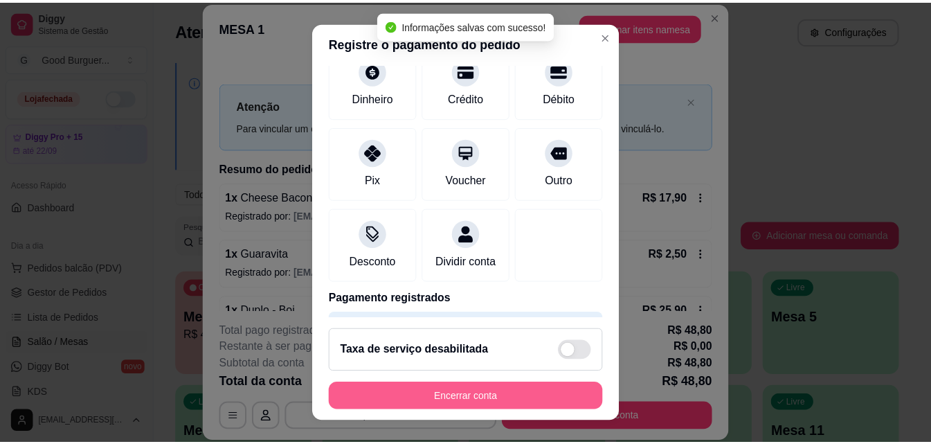
scroll to position [88, 0]
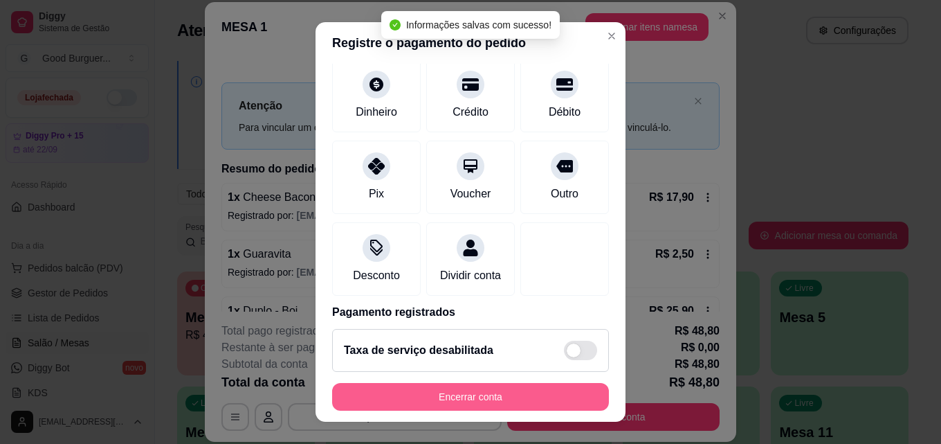
click at [480, 397] on button "Encerrar conta" at bounding box center [470, 397] width 277 height 28
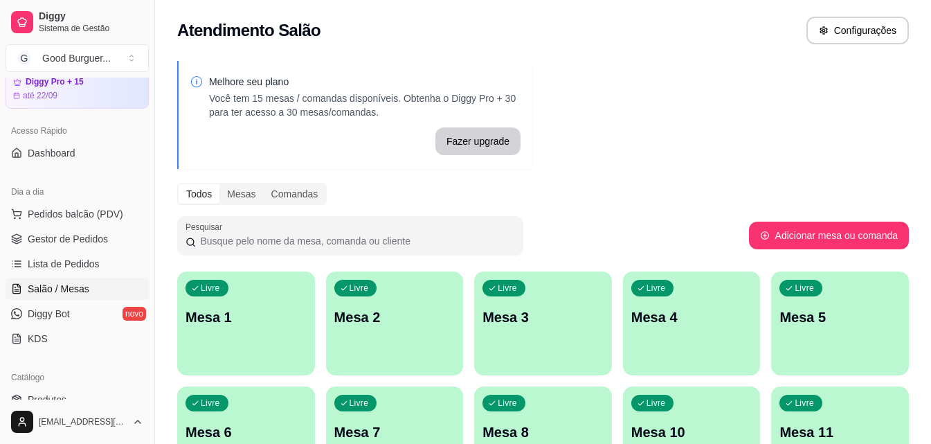
scroll to position [208, 0]
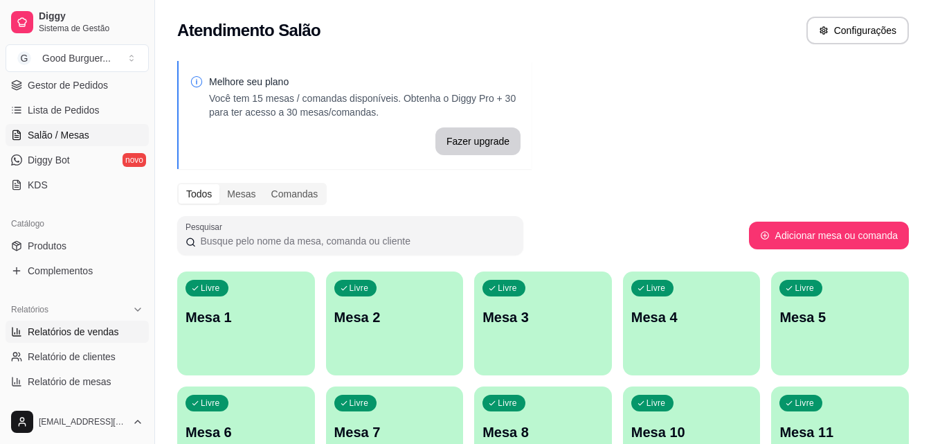
click at [89, 330] on span "Relatórios de vendas" at bounding box center [73, 332] width 91 height 14
select select "ALL"
select select "0"
